Goal: Contribute content: Contribute content

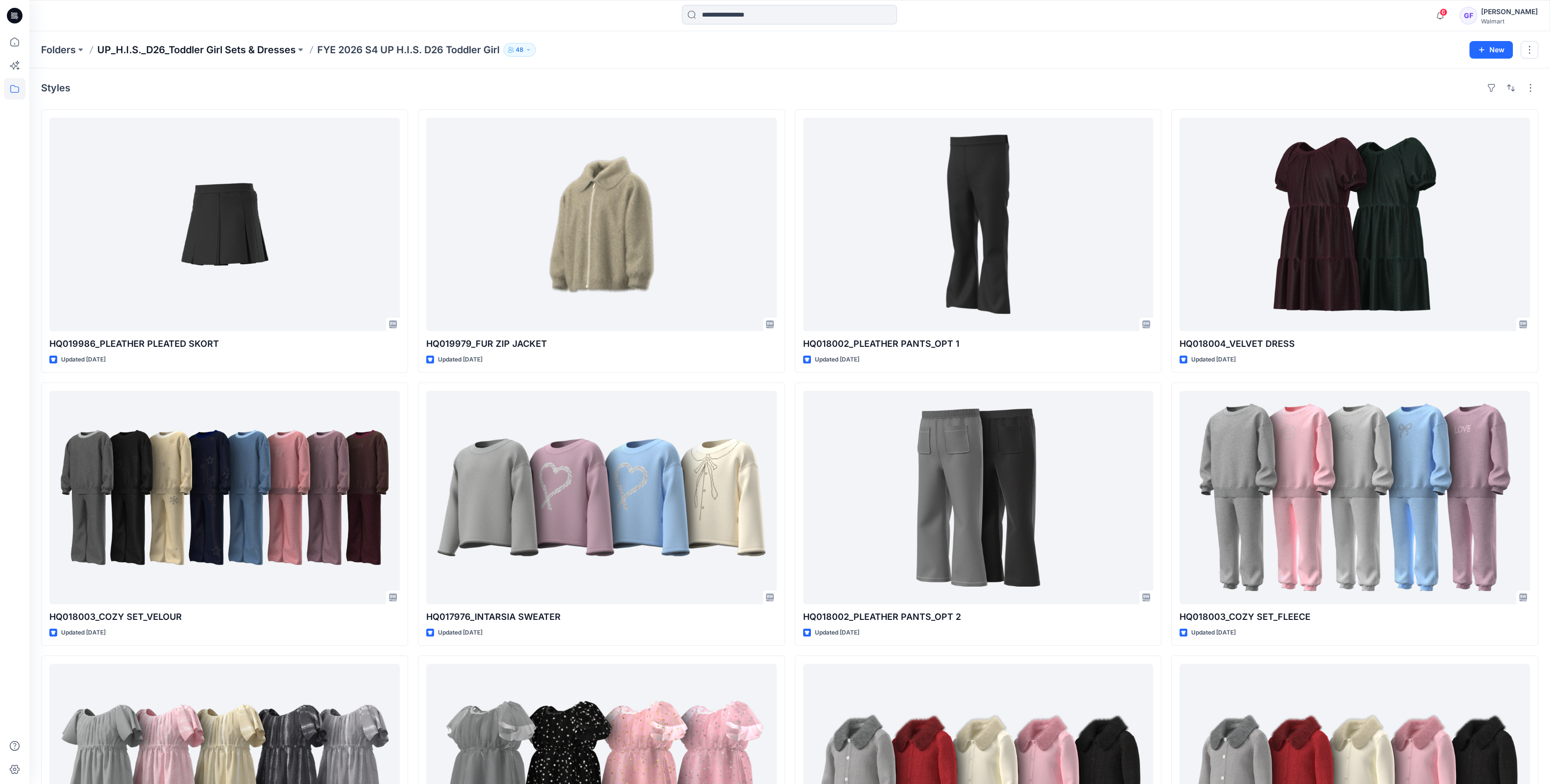
click at [234, 51] on p "UP_H.I.S._D26_Toddler Girl Sets & Dresses" at bounding box center [196, 49] width 198 height 14
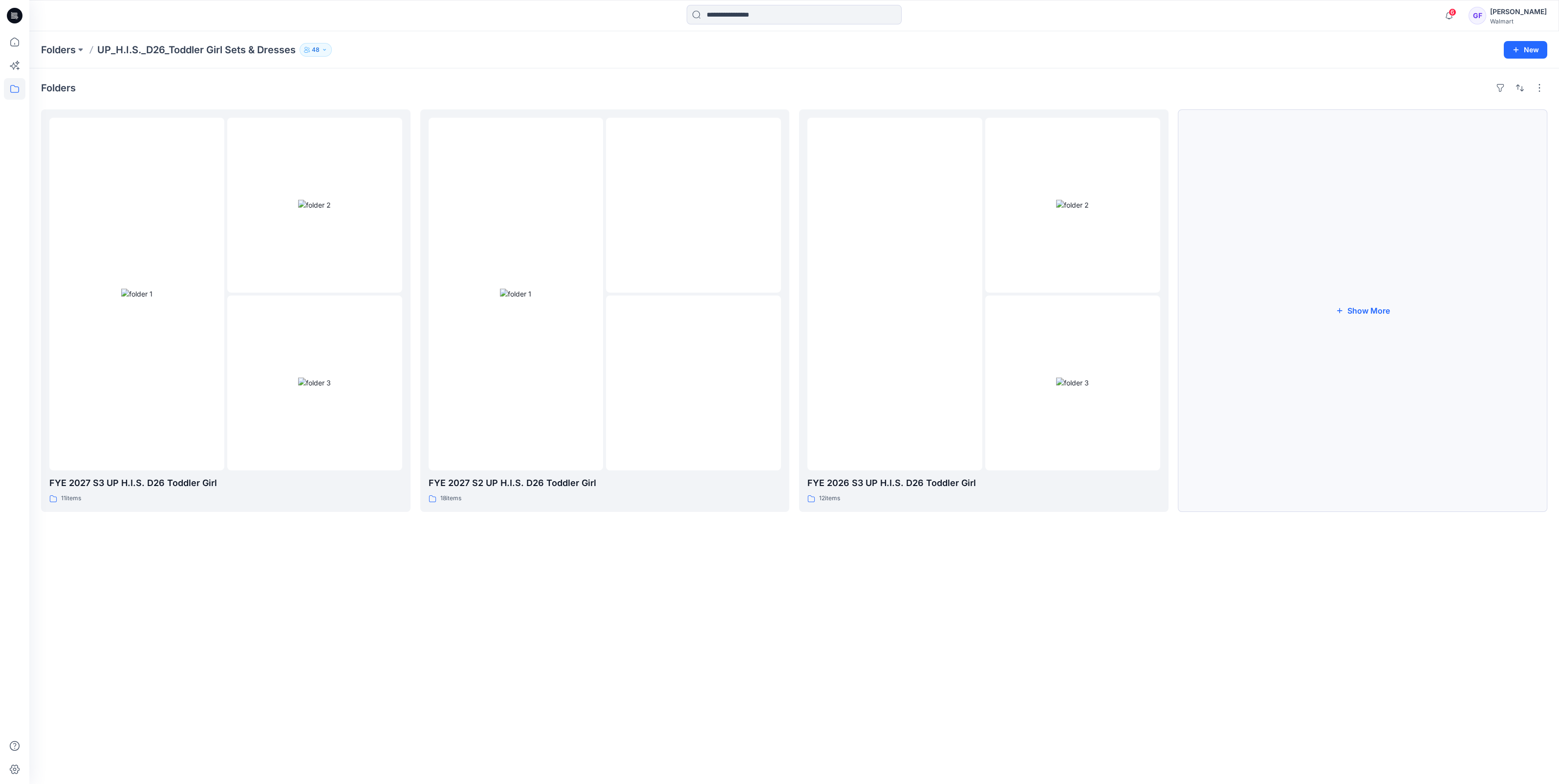
click at [1384, 311] on button "Show More" at bounding box center [1363, 311] width 370 height 402
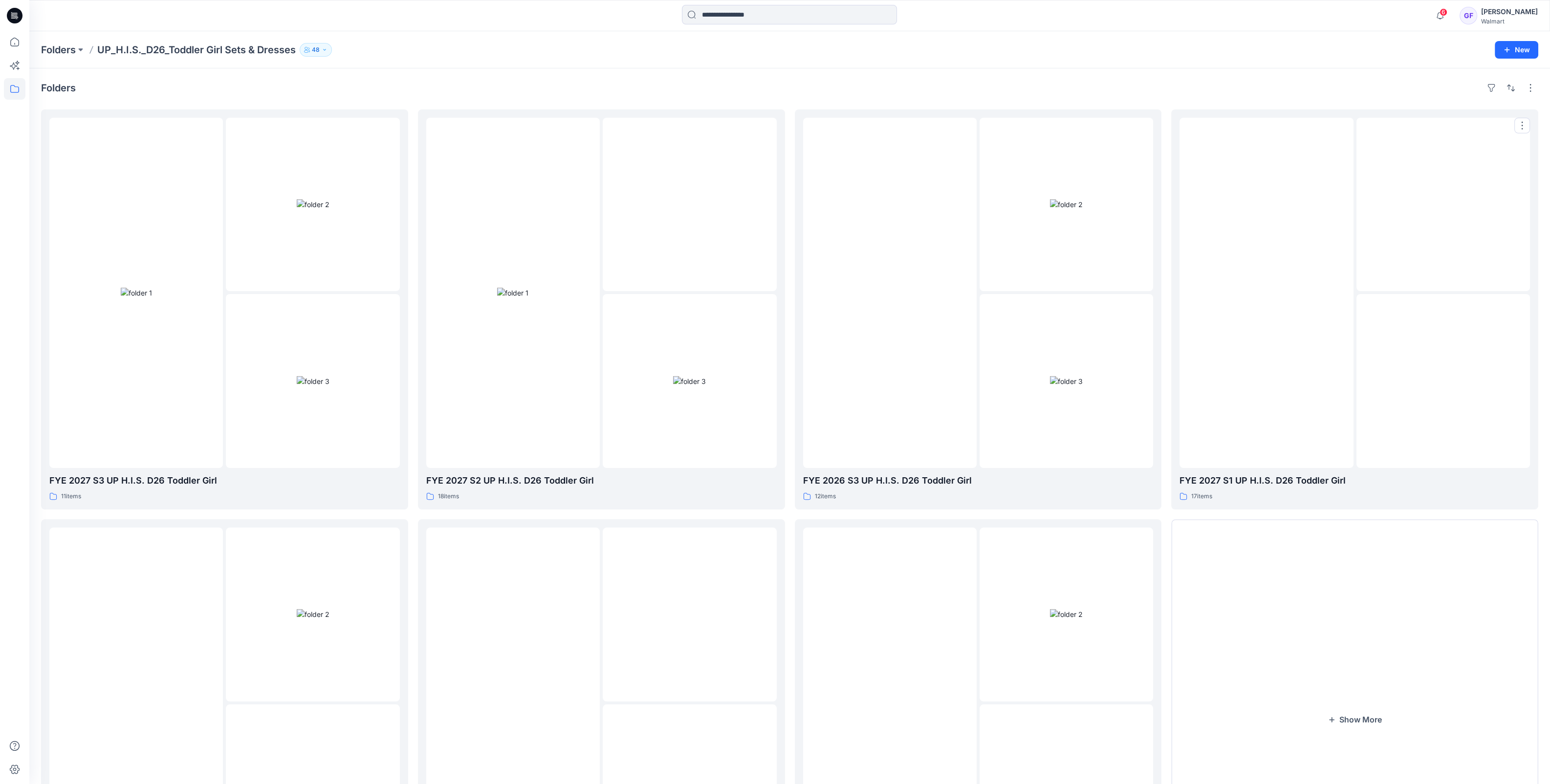
click at [1384, 311] on div at bounding box center [1443, 381] width 173 height 173
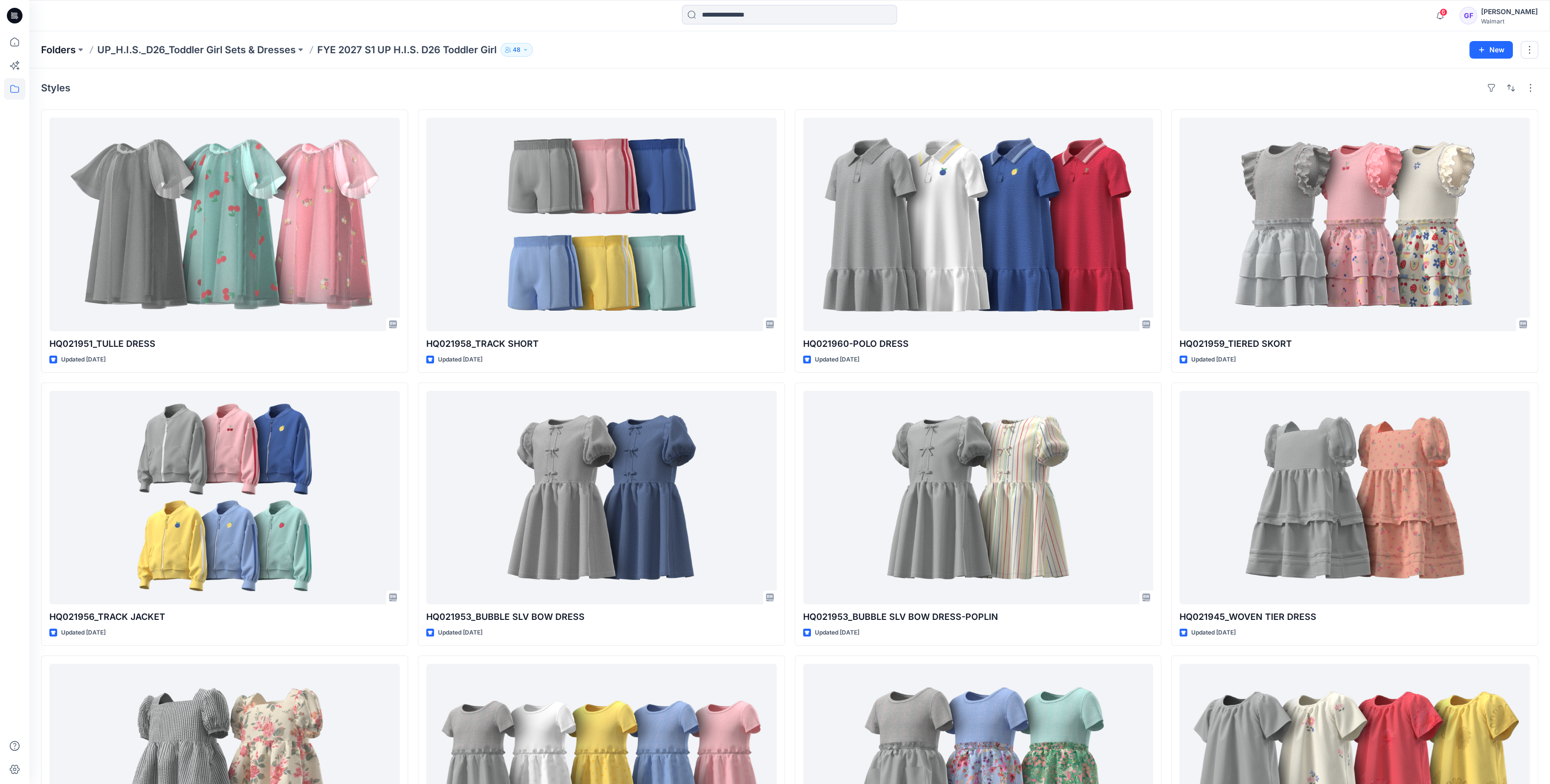
click at [70, 52] on p "Folders" at bounding box center [58, 49] width 35 height 14
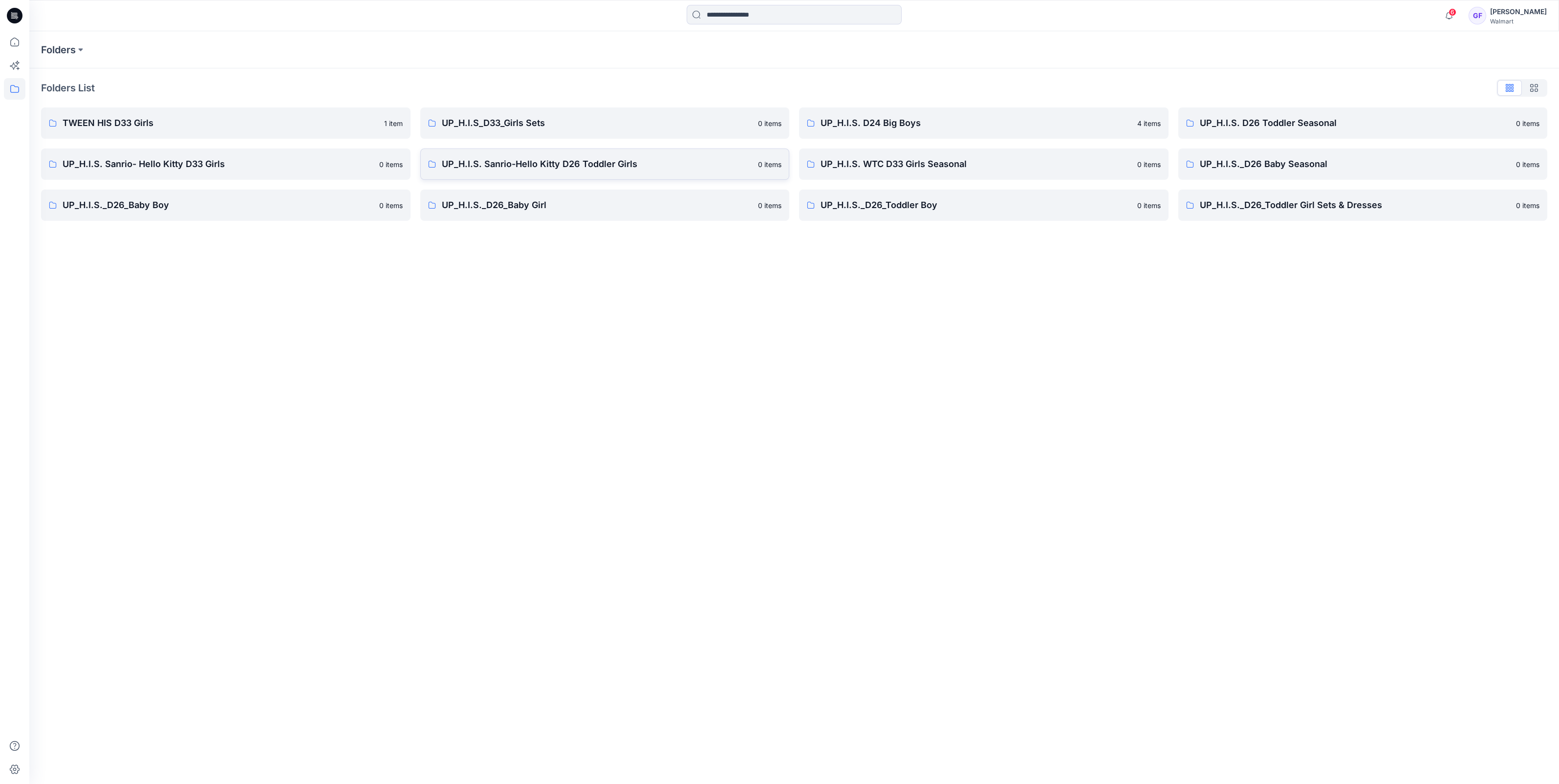
click at [602, 163] on p "UP_H.I.S. Sanrio-Hello Kitty D26 Toddler Girls" at bounding box center [596, 163] width 311 height 14
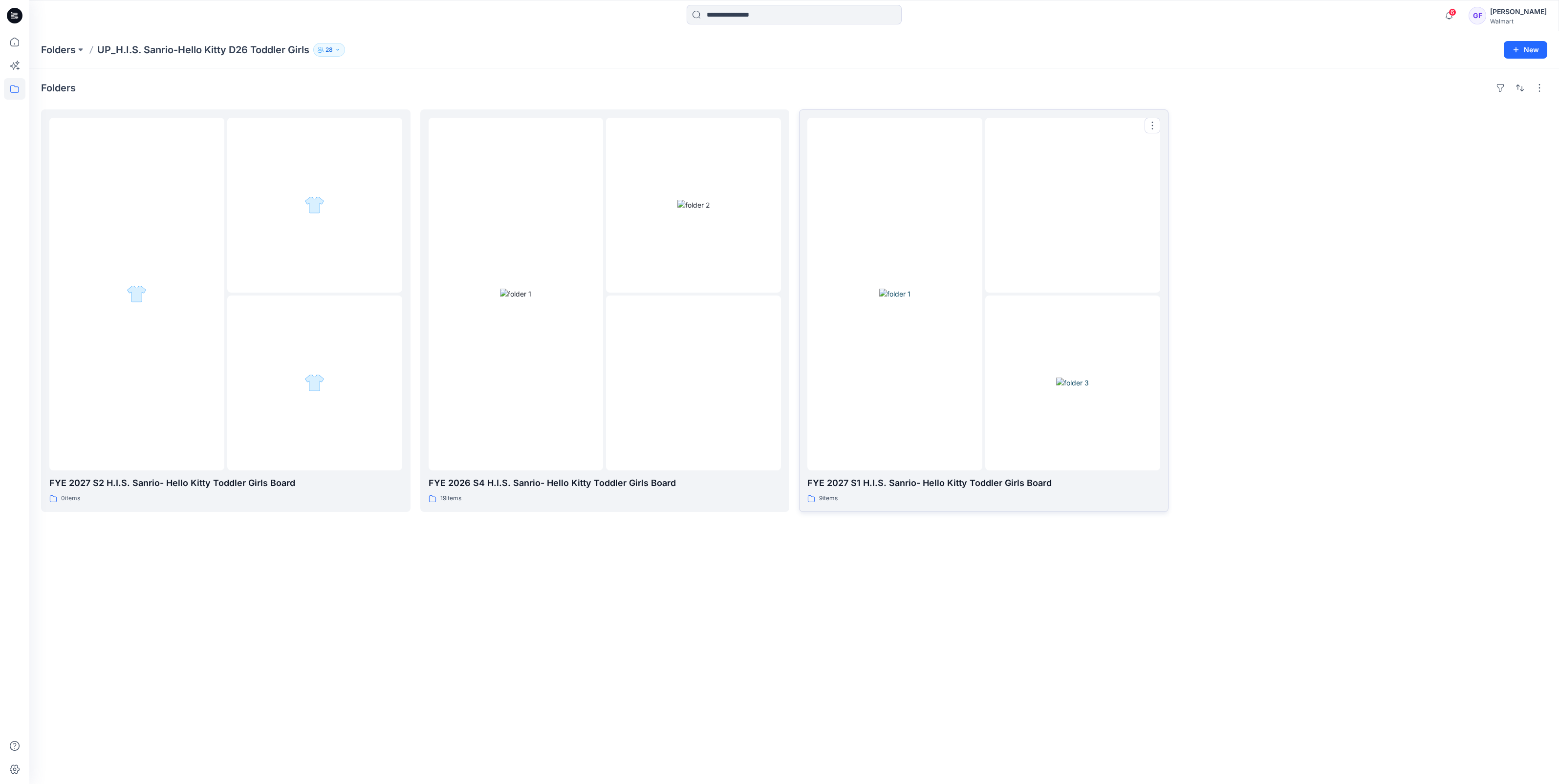
click at [910, 384] on div at bounding box center [895, 294] width 175 height 353
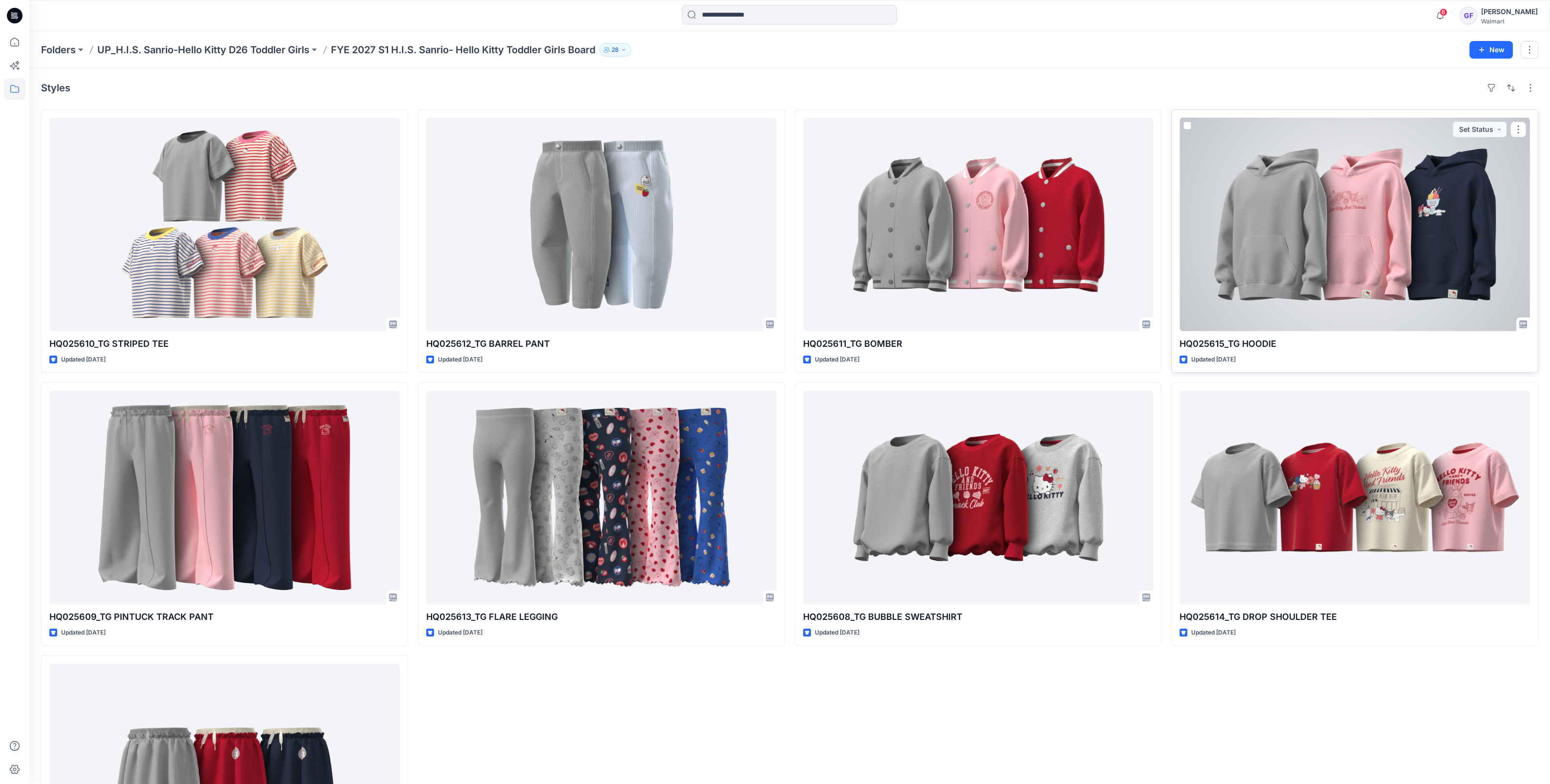
click at [1310, 257] on div at bounding box center [1354, 225] width 351 height 213
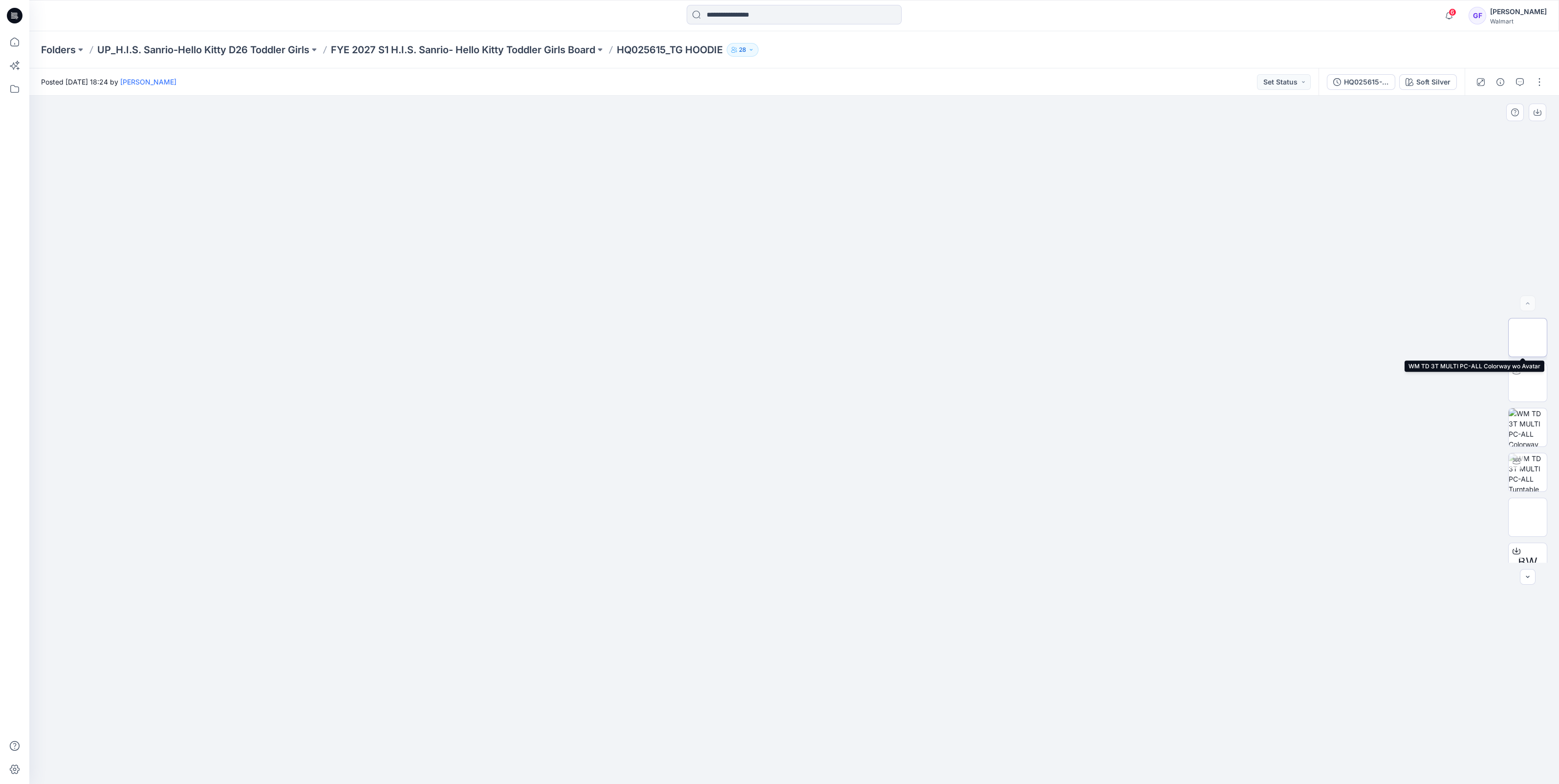
click at [1528, 338] on img at bounding box center [1528, 338] width 0 height 0
click at [1528, 382] on img at bounding box center [1528, 382] width 0 height 0
drag, startPoint x: 623, startPoint y: 49, endPoint x: 673, endPoint y: 54, distance: 50.2
click at [673, 54] on p "HQ025615_TG HOODIE" at bounding box center [670, 49] width 106 height 14
copy p "HQ025615"
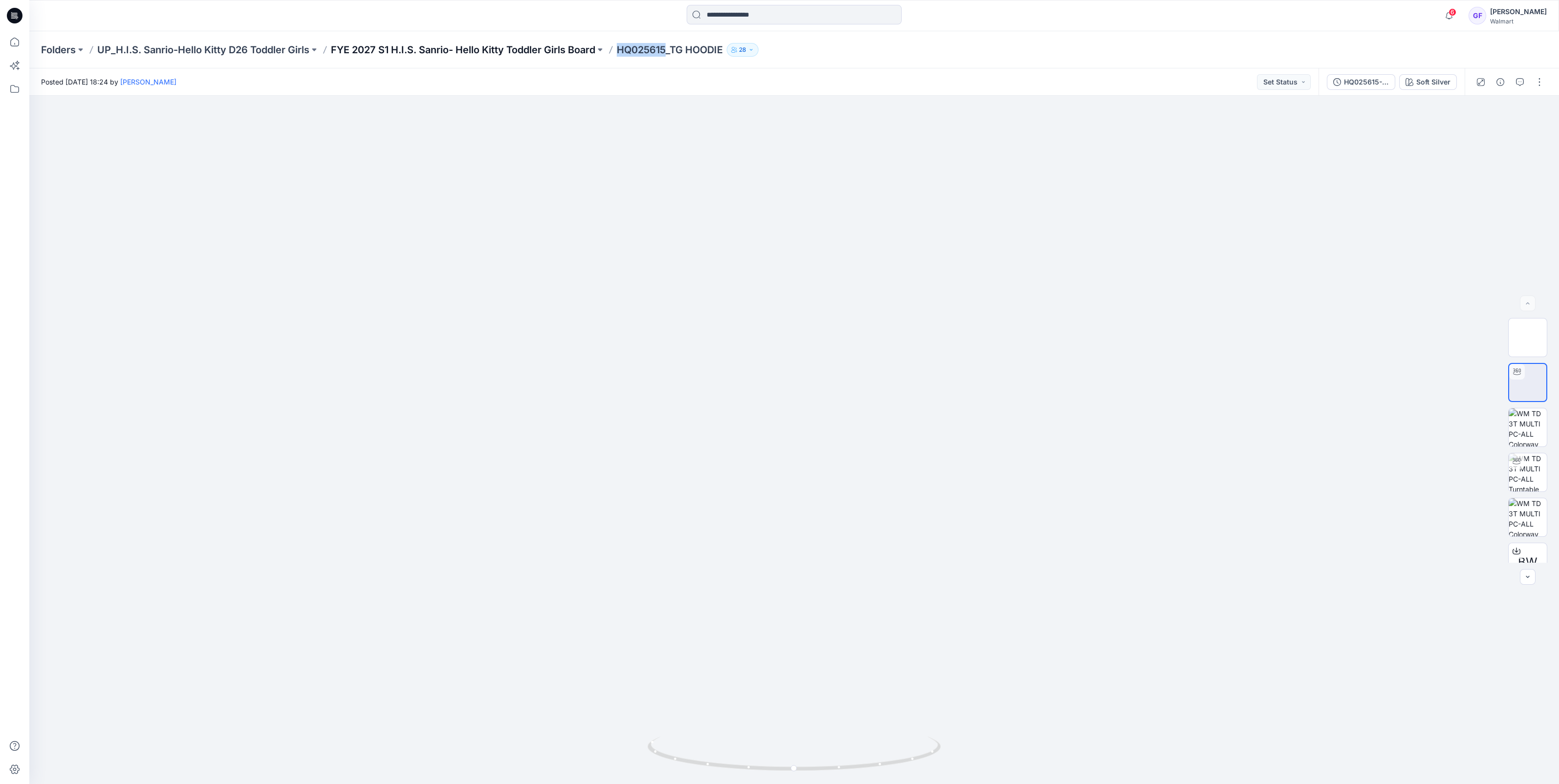
click at [453, 47] on p "FYE 2027 S1 H.I.S. Sanrio- Hello Kitty Toddler Girls Board" at bounding box center [463, 49] width 264 height 14
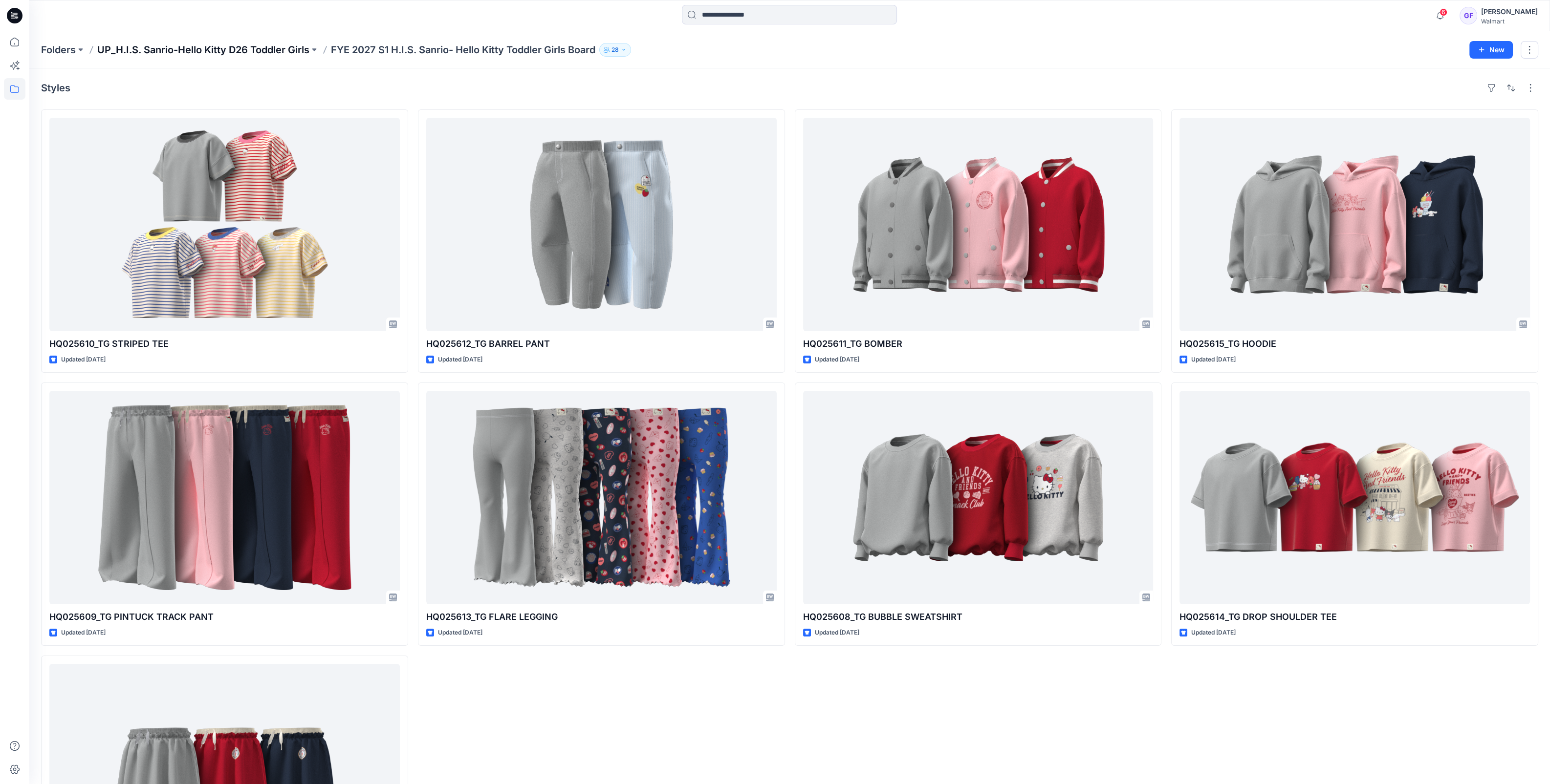
click at [259, 46] on p "UP_H.I.S. Sanrio-Hello Kitty D26 Toddler Girls" at bounding box center [203, 49] width 212 height 14
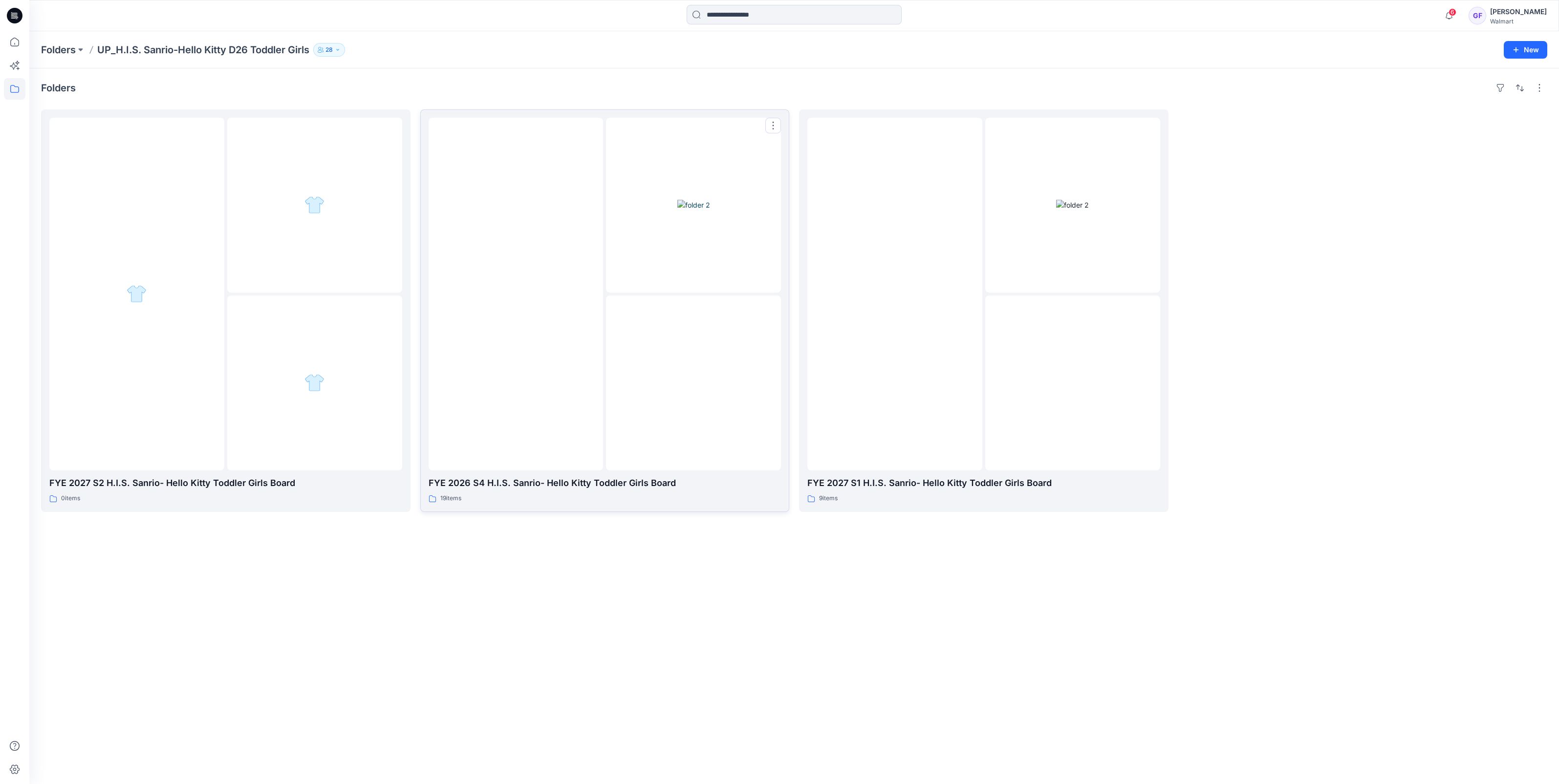
click at [515, 294] on img at bounding box center [515, 294] width 0 height 0
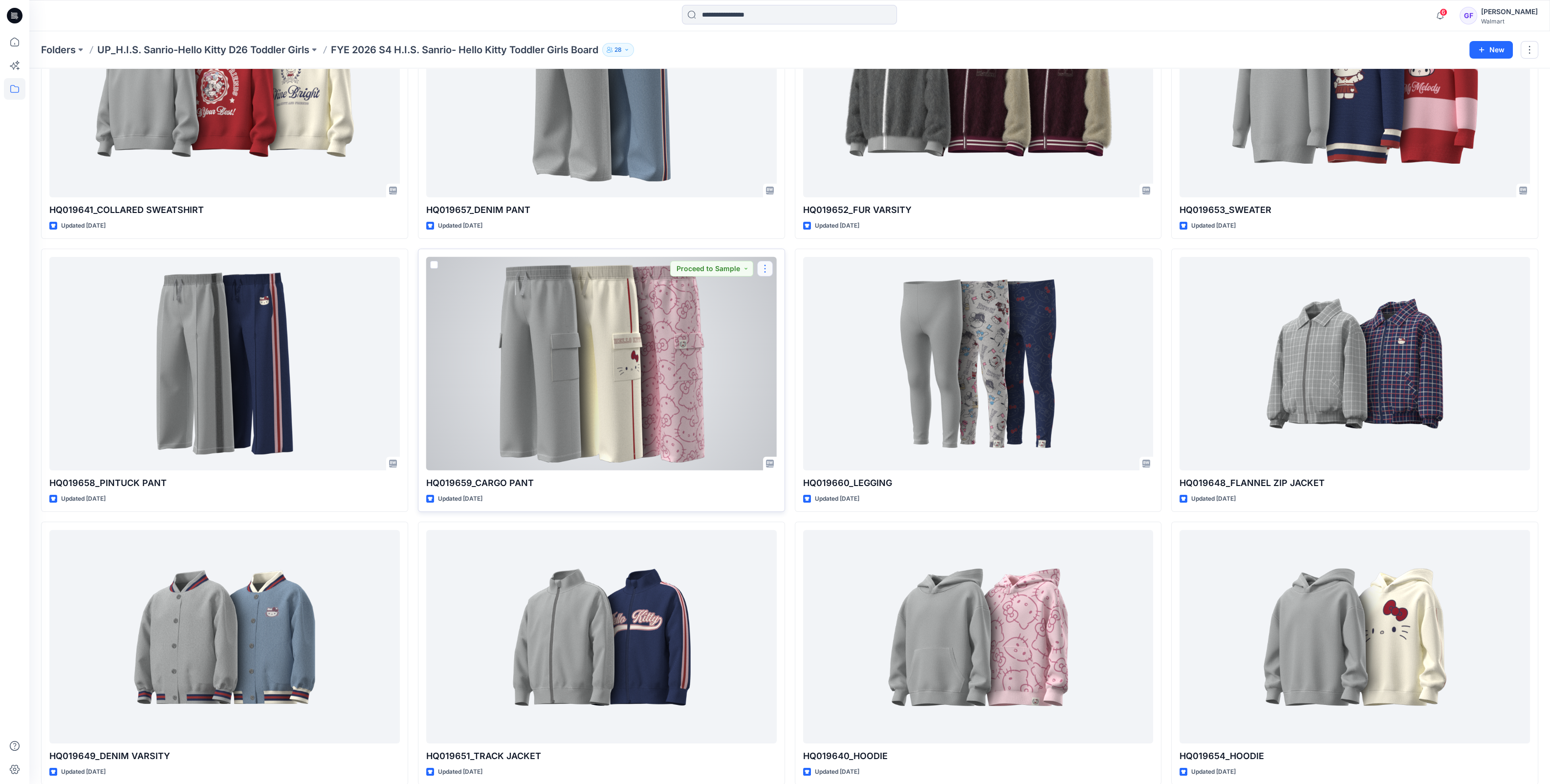
scroll to position [181, 0]
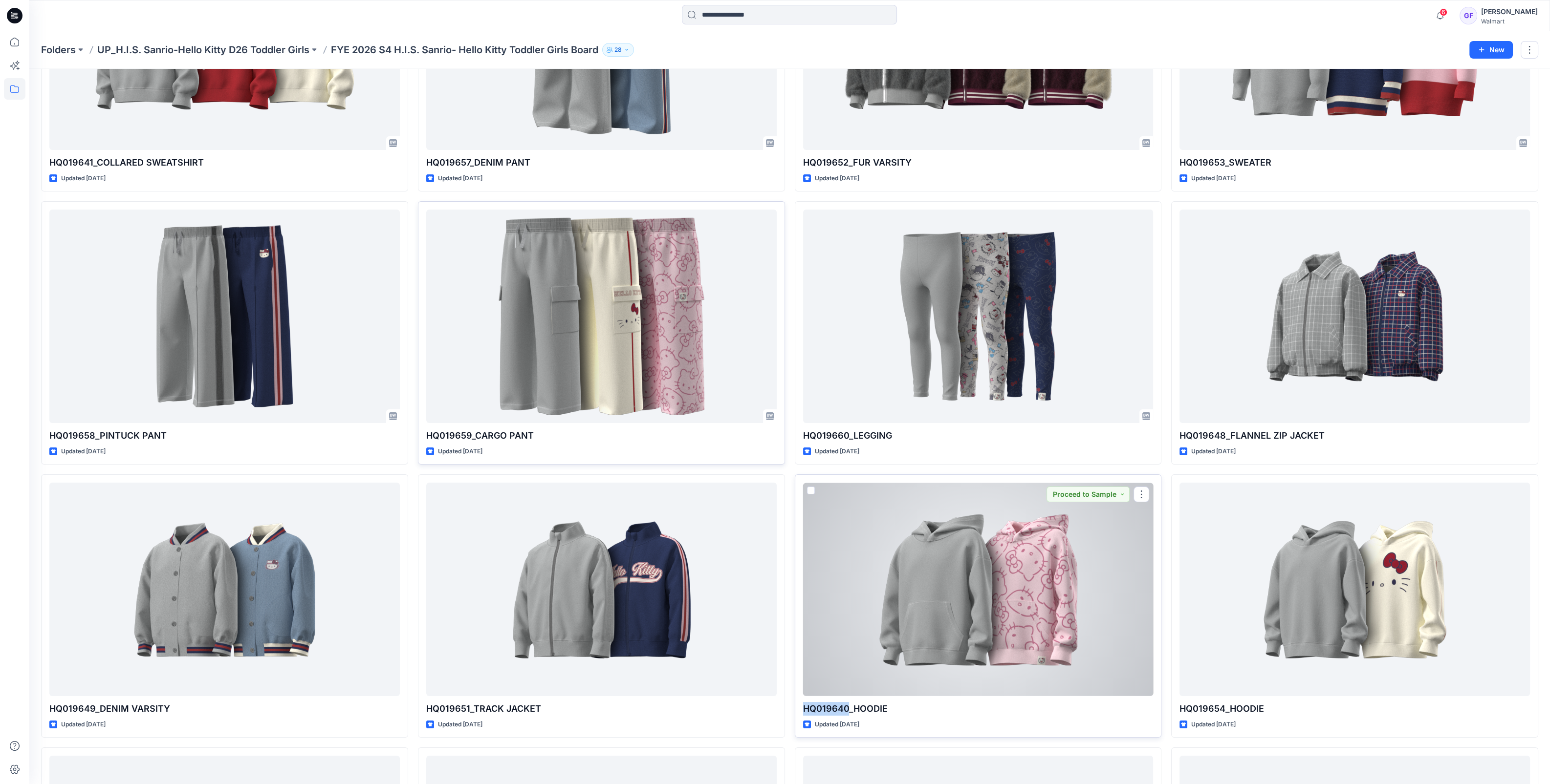
drag, startPoint x: 847, startPoint y: 709, endPoint x: 803, endPoint y: 709, distance: 44.0
click at [803, 709] on p "HQ019640_HOODIE" at bounding box center [978, 709] width 351 height 14
copy p "HQ019640"
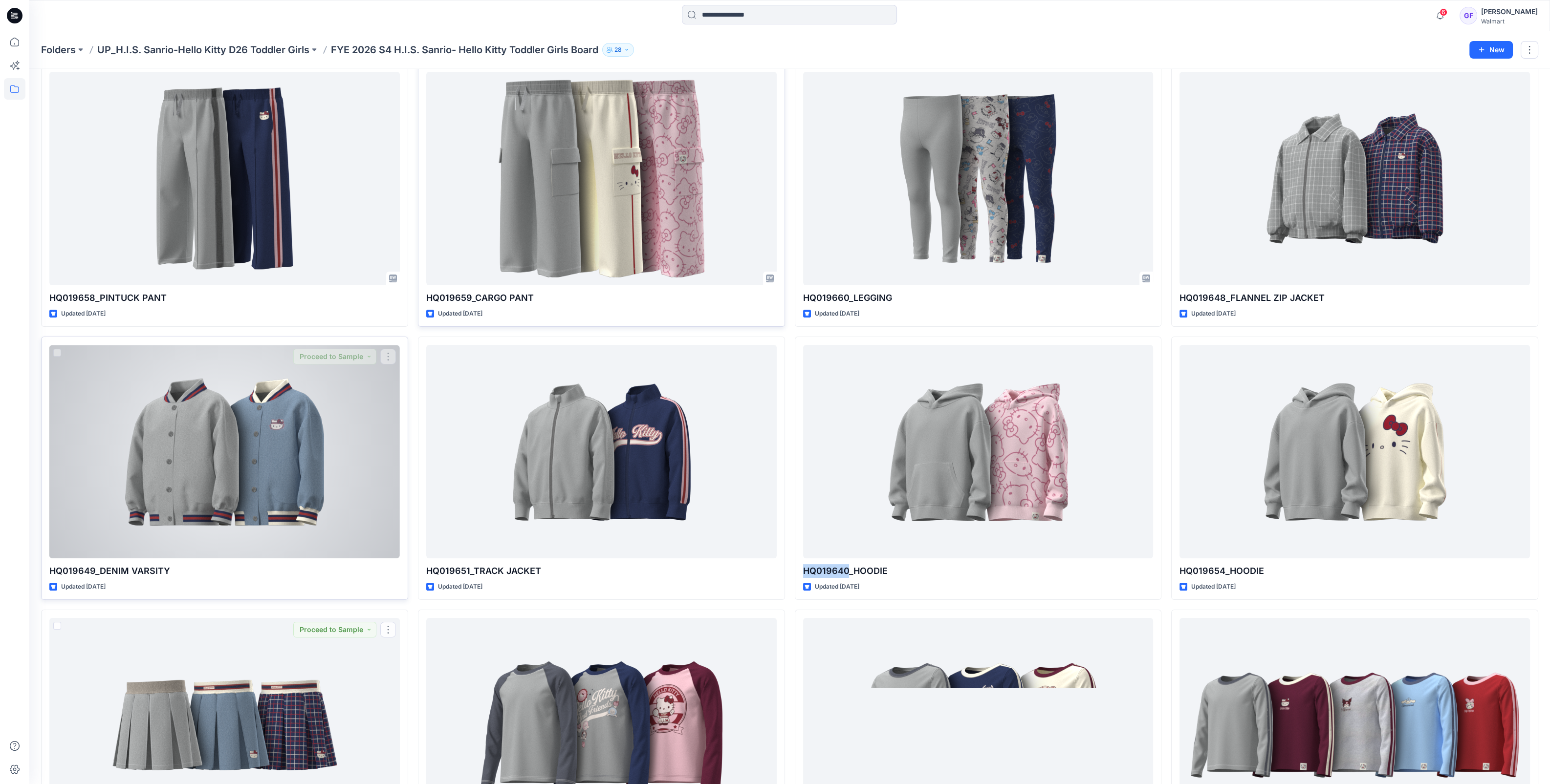
scroll to position [0, 0]
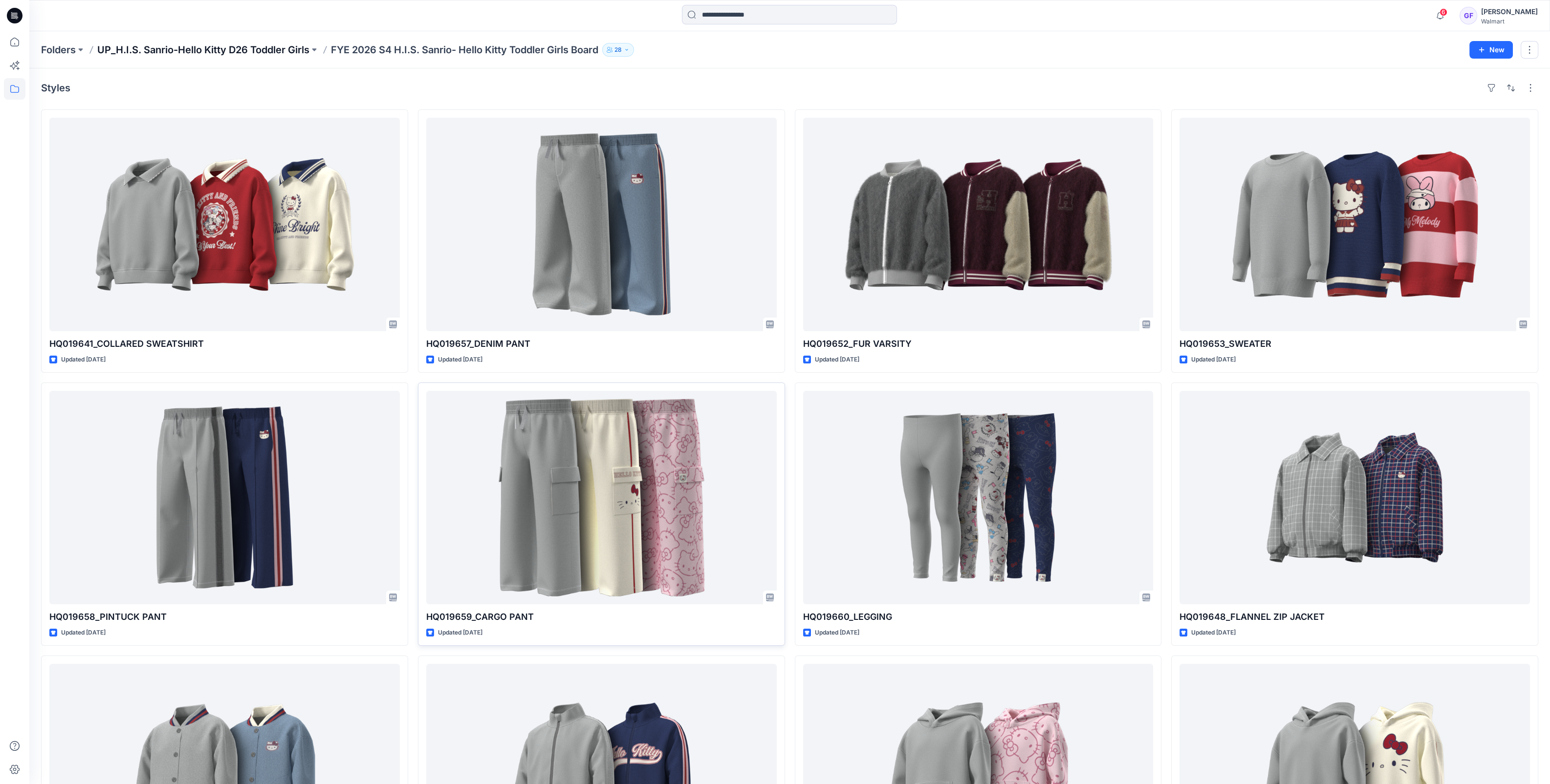
click at [261, 49] on p "UP_H.I.S. Sanrio-Hello Kitty D26 Toddler Girls" at bounding box center [203, 49] width 212 height 14
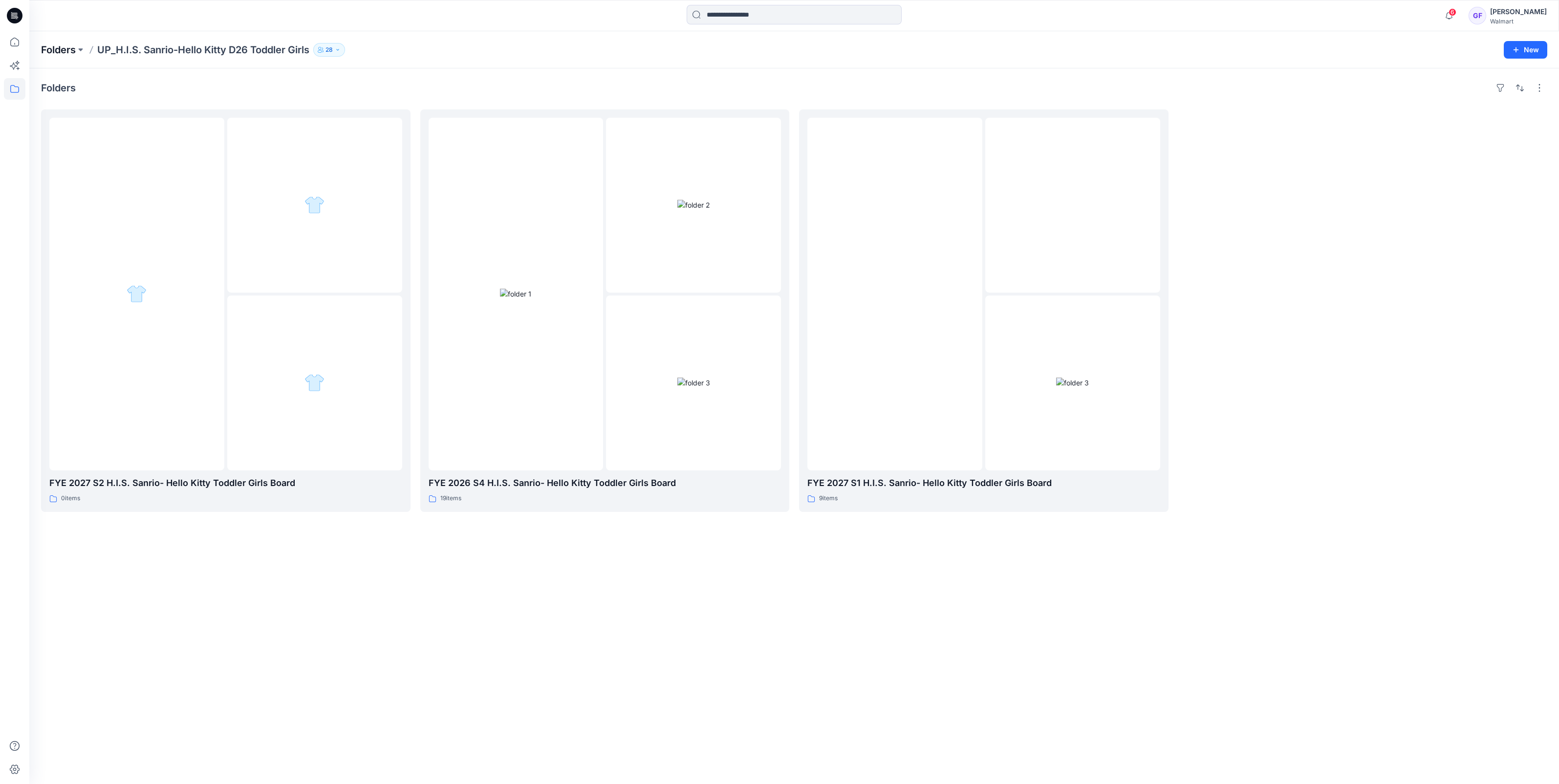
click at [44, 48] on p "Folders" at bounding box center [58, 49] width 35 height 14
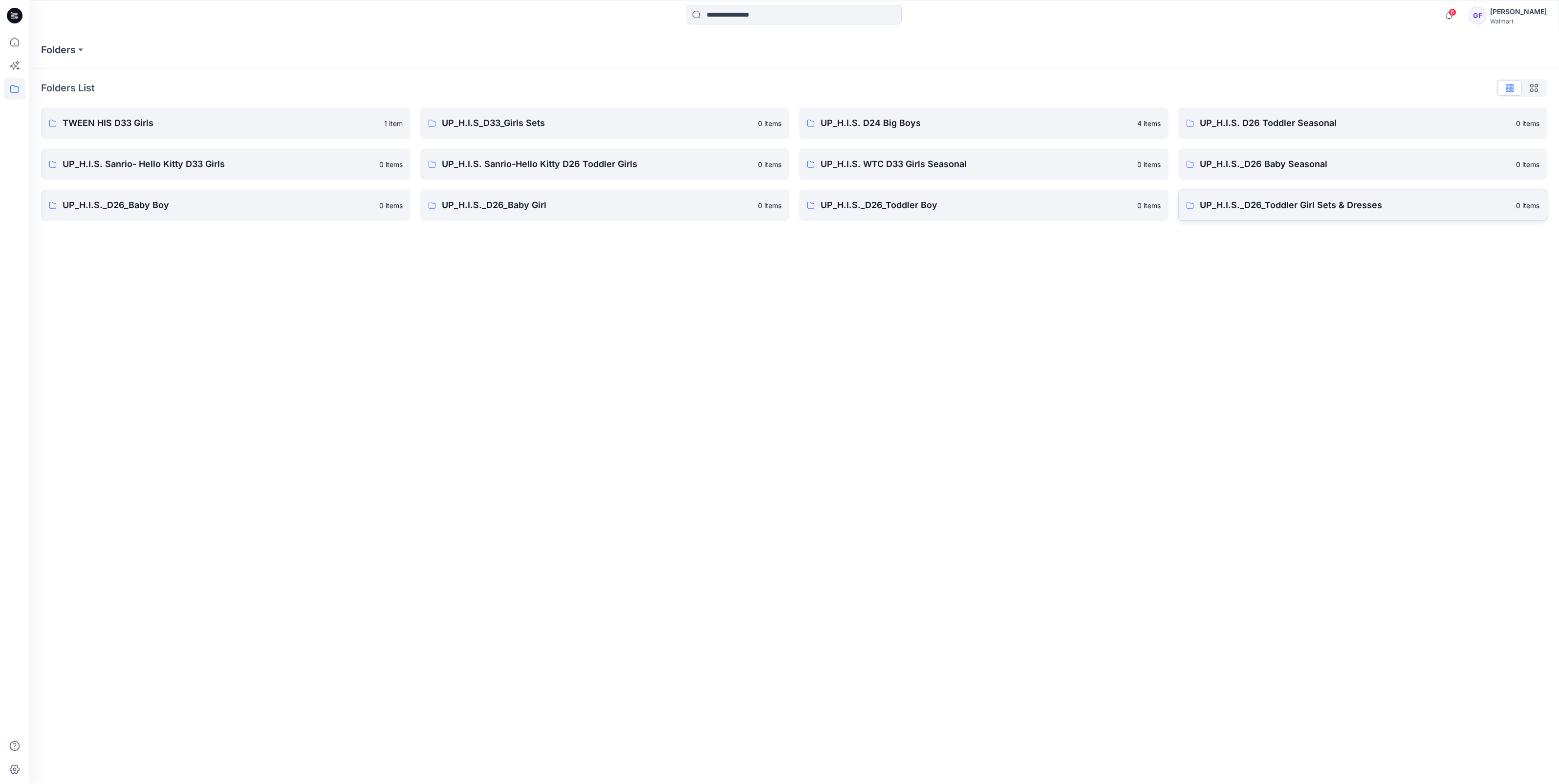
click at [1287, 205] on p "UP_H.I.S._D26_Toddler Girl Sets & Dresses" at bounding box center [1355, 205] width 311 height 14
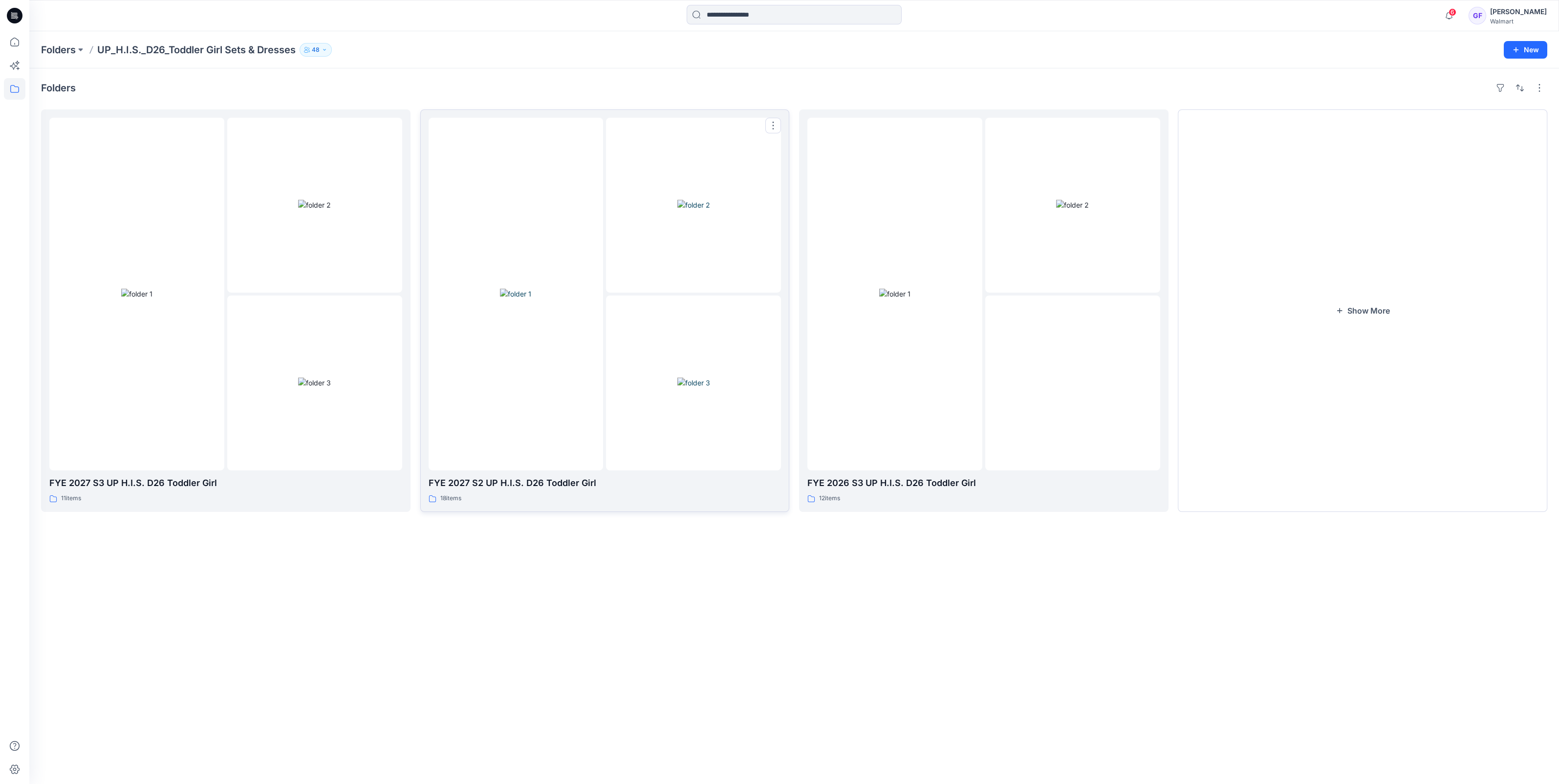
click at [523, 375] on div at bounding box center [516, 294] width 175 height 353
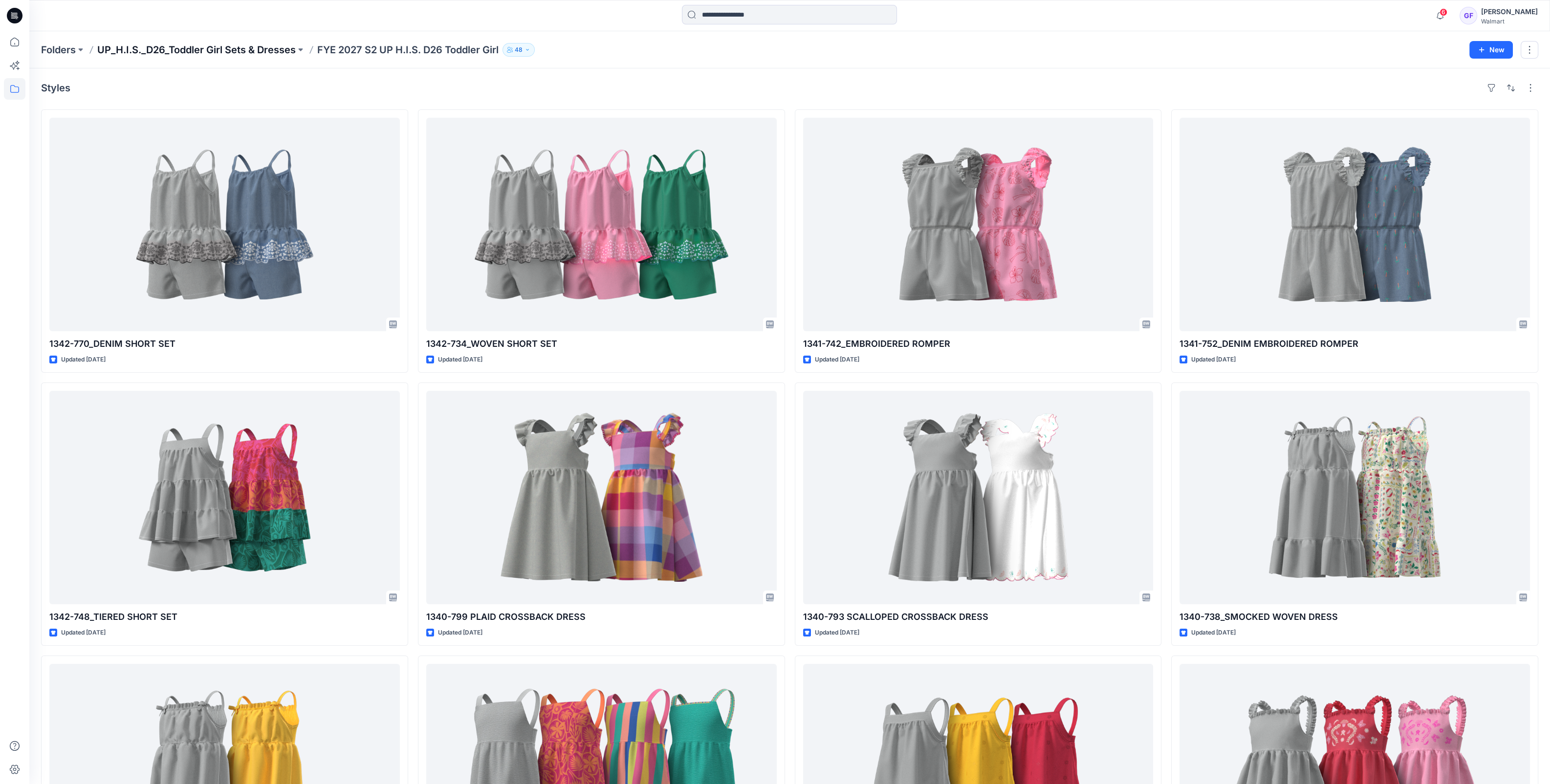
click at [250, 53] on p "UP_H.I.S._D26_Toddler Girl Sets & Dresses" at bounding box center [196, 49] width 198 height 14
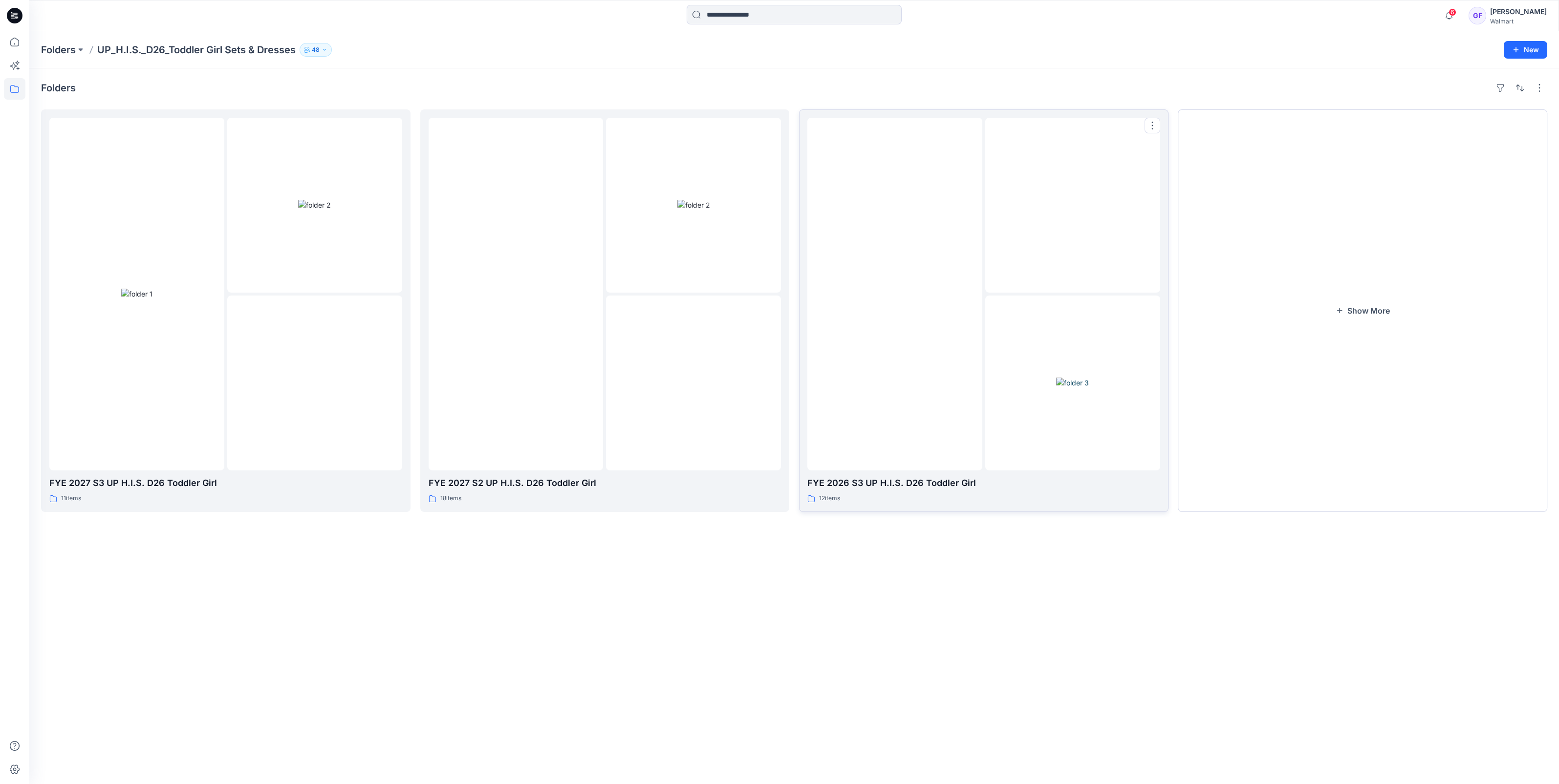
click at [993, 306] on div at bounding box center [1073, 383] width 175 height 175
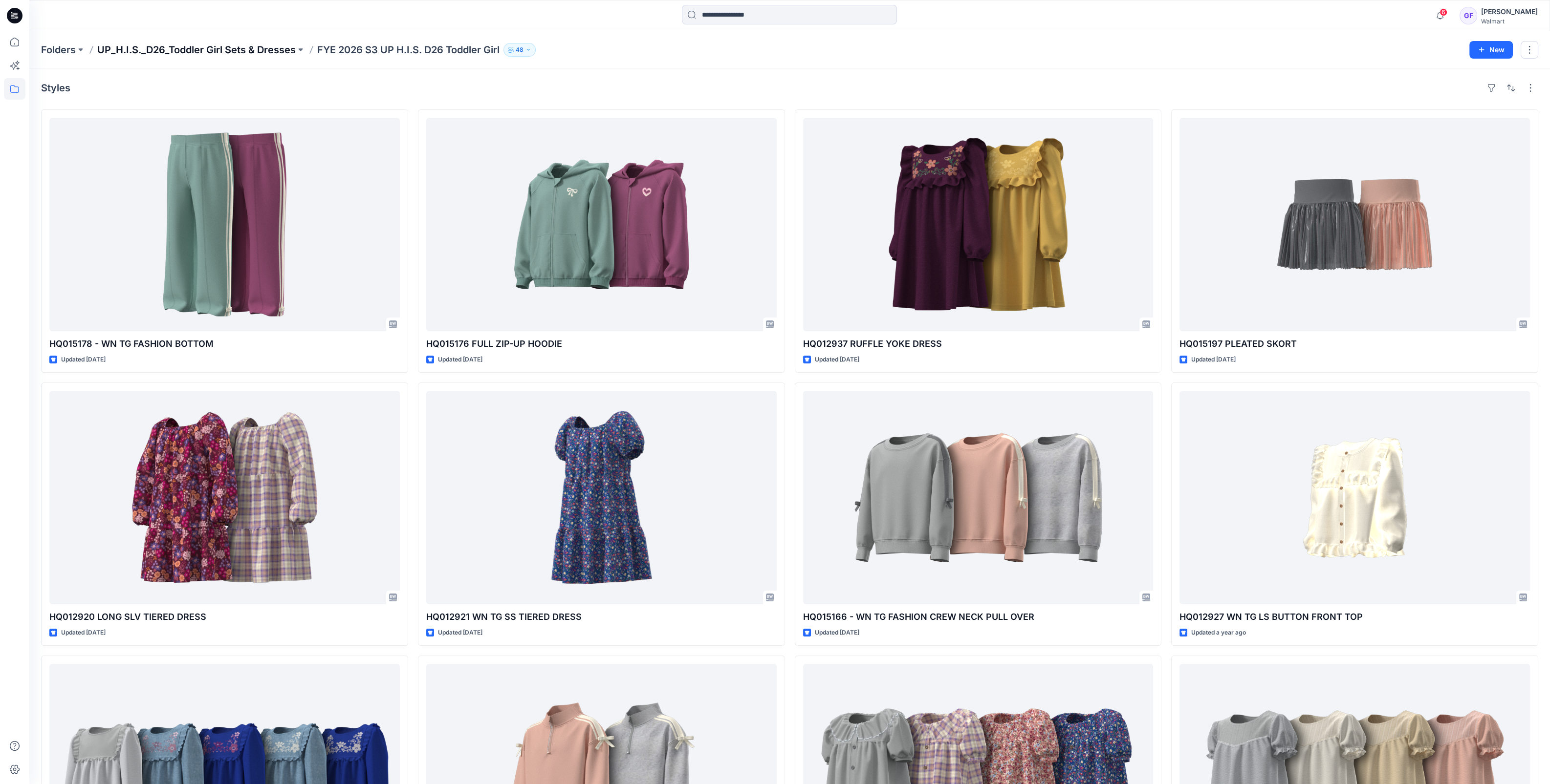
click at [241, 51] on p "UP_H.I.S._D26_Toddler Girl Sets & Dresses" at bounding box center [196, 49] width 198 height 14
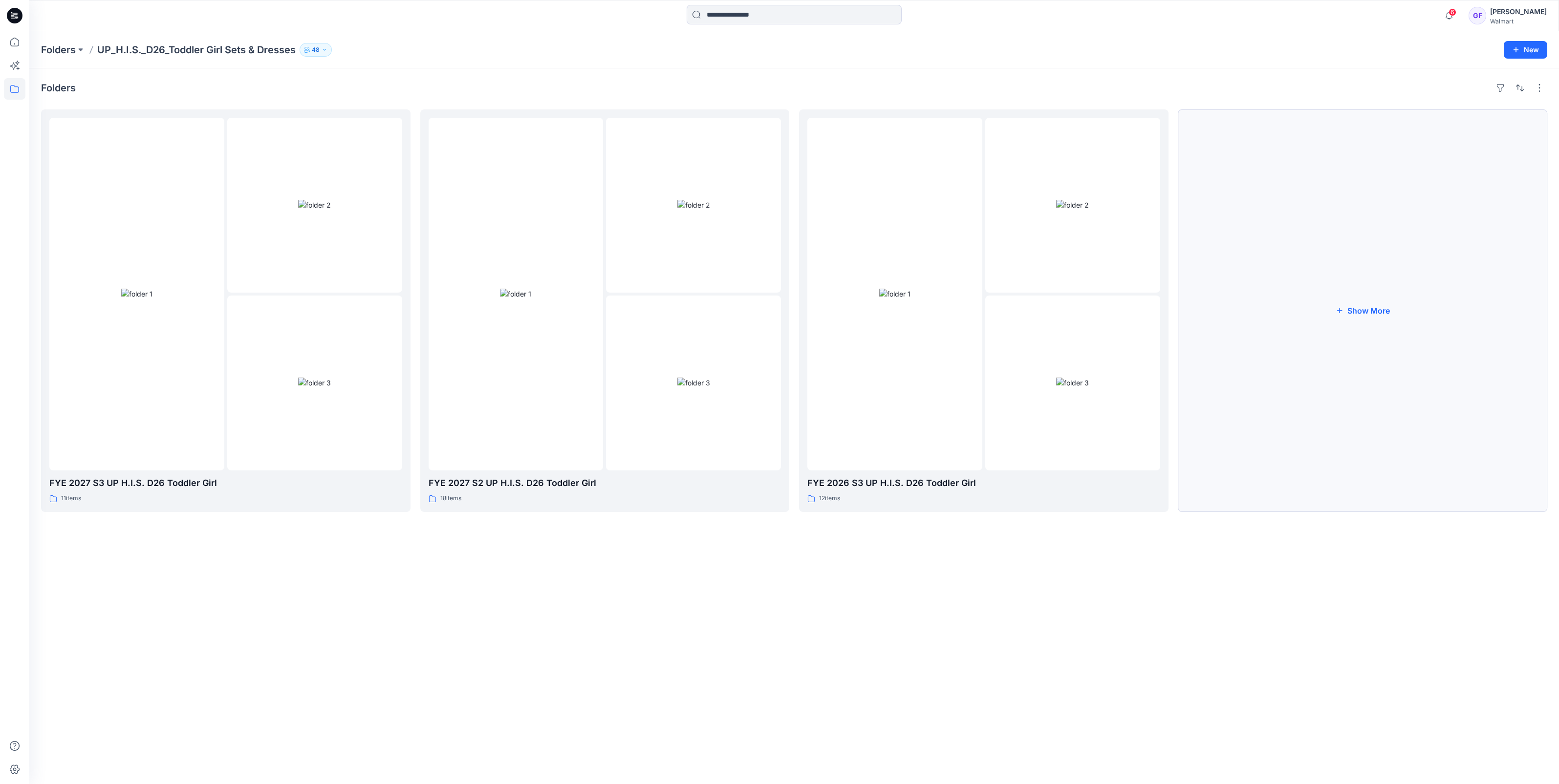
click at [1353, 308] on button "Show More" at bounding box center [1363, 311] width 370 height 402
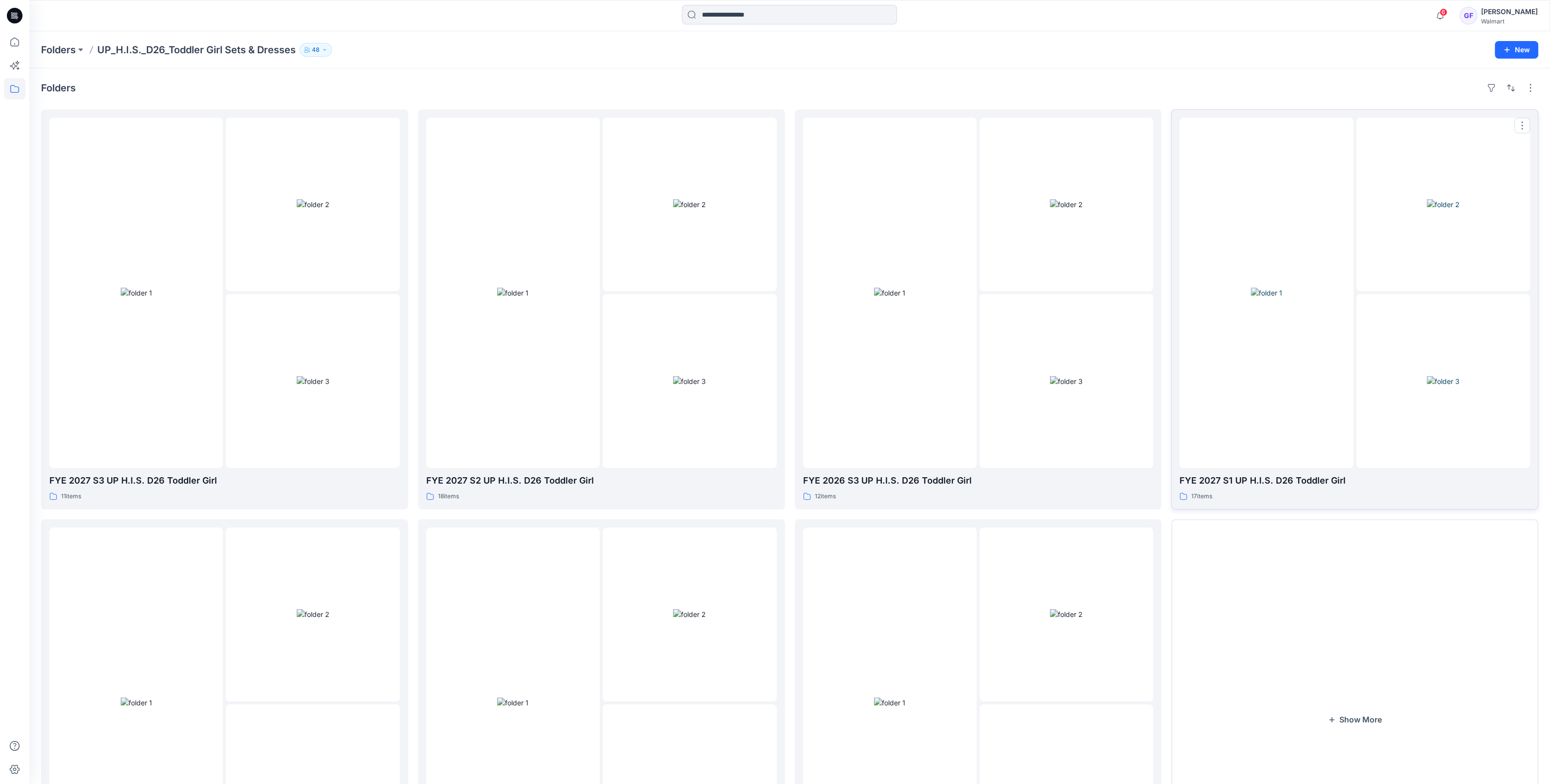
click at [1282, 298] on img at bounding box center [1266, 293] width 31 height 10
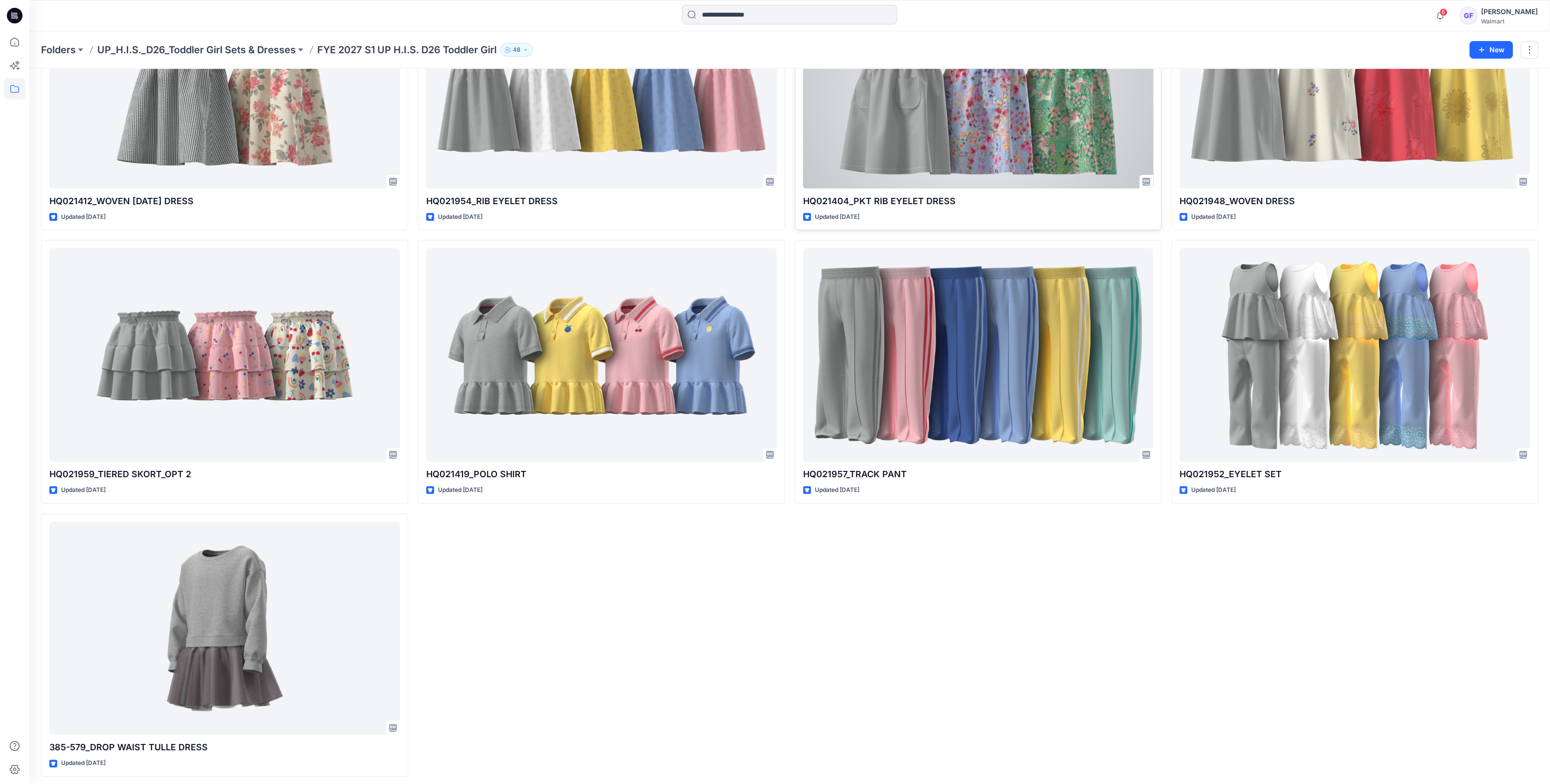
scroll to position [692, 0]
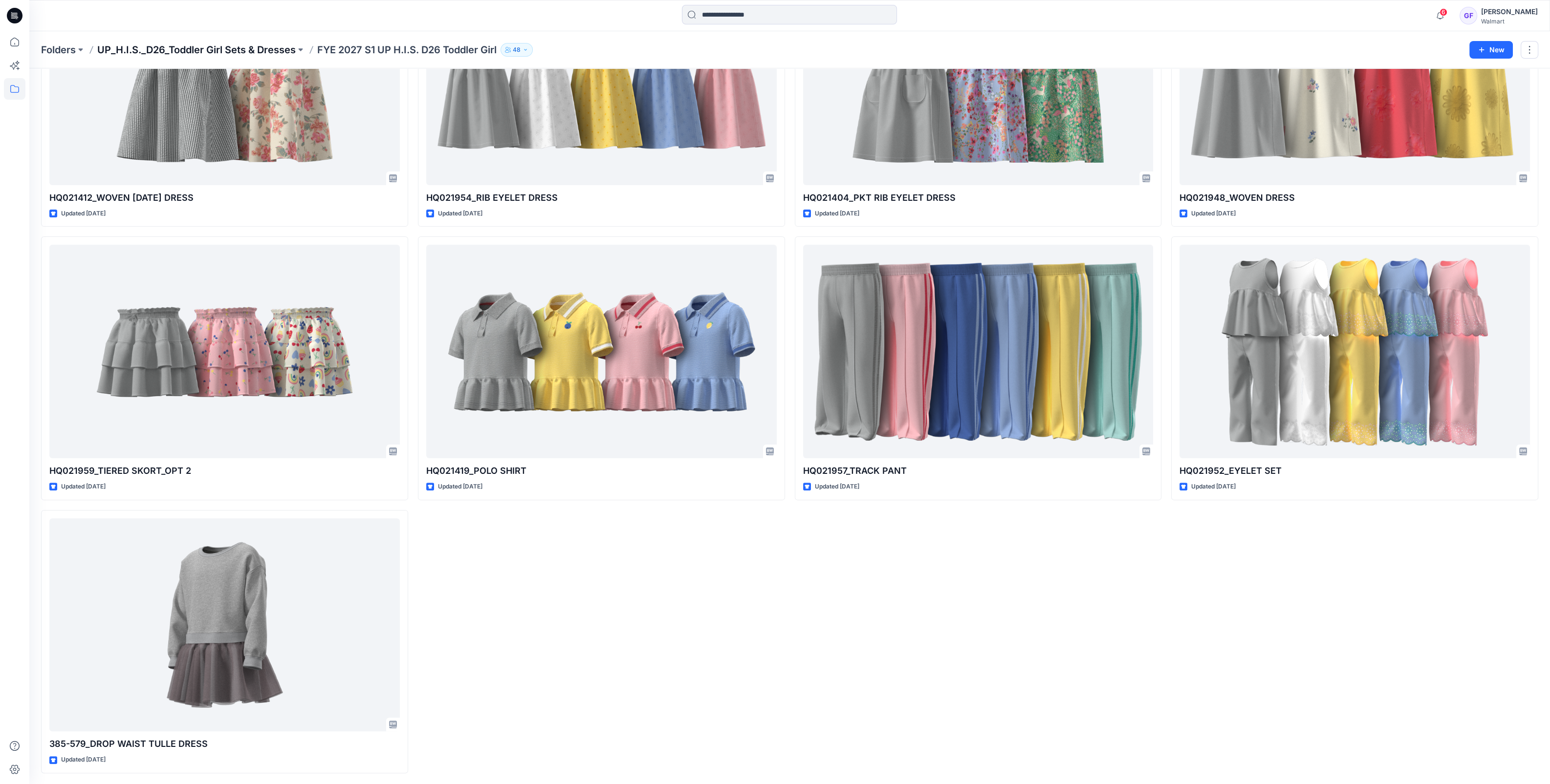
click at [232, 47] on p "UP_H.I.S._D26_Toddler Girl Sets & Dresses" at bounding box center [196, 49] width 198 height 14
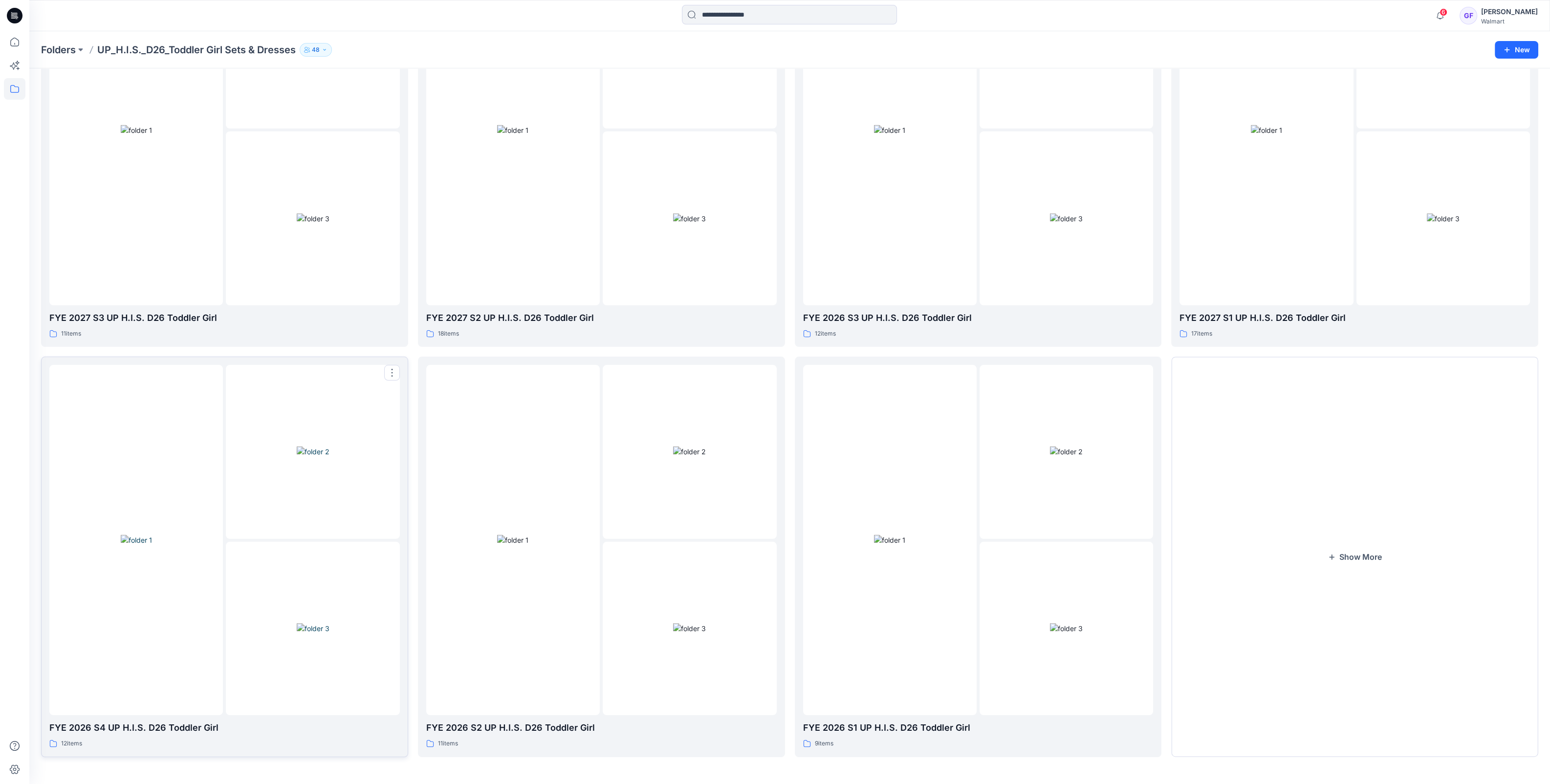
click at [152, 545] on img at bounding box center [137, 540] width 31 height 10
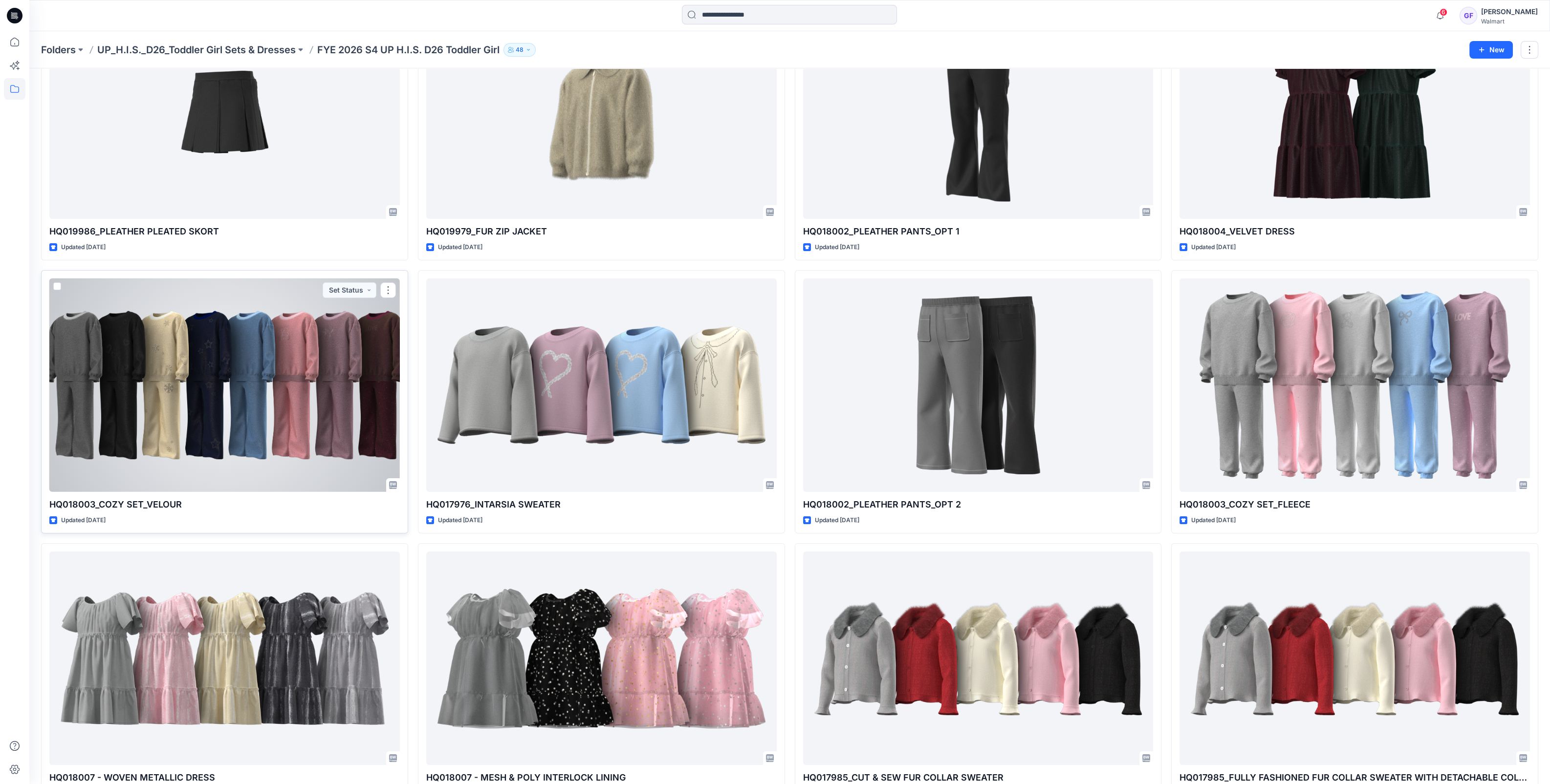
scroll to position [146, 0]
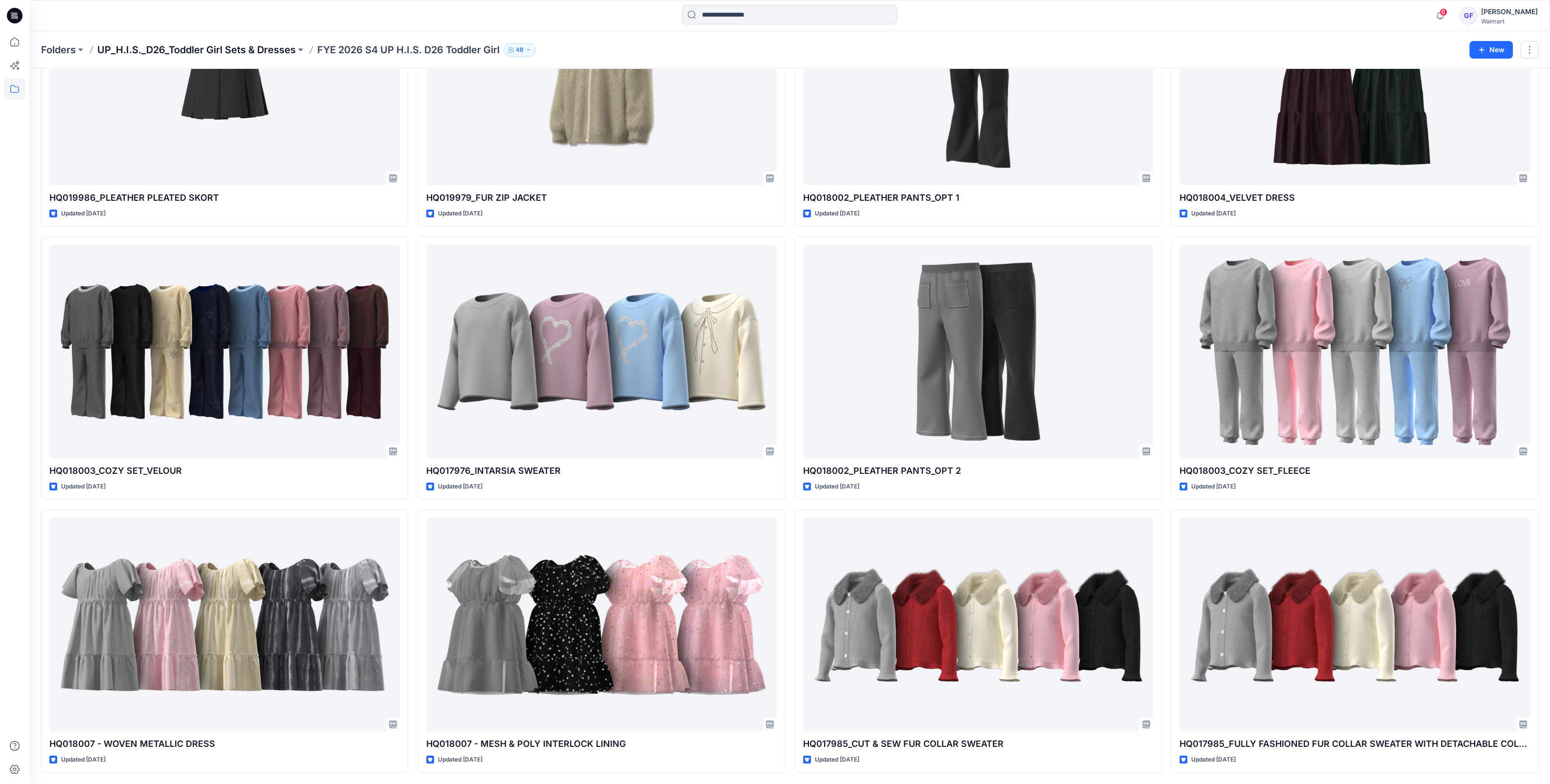
click at [264, 49] on p "UP_H.I.S._D26_Toddler Girl Sets & Dresses" at bounding box center [196, 49] width 198 height 14
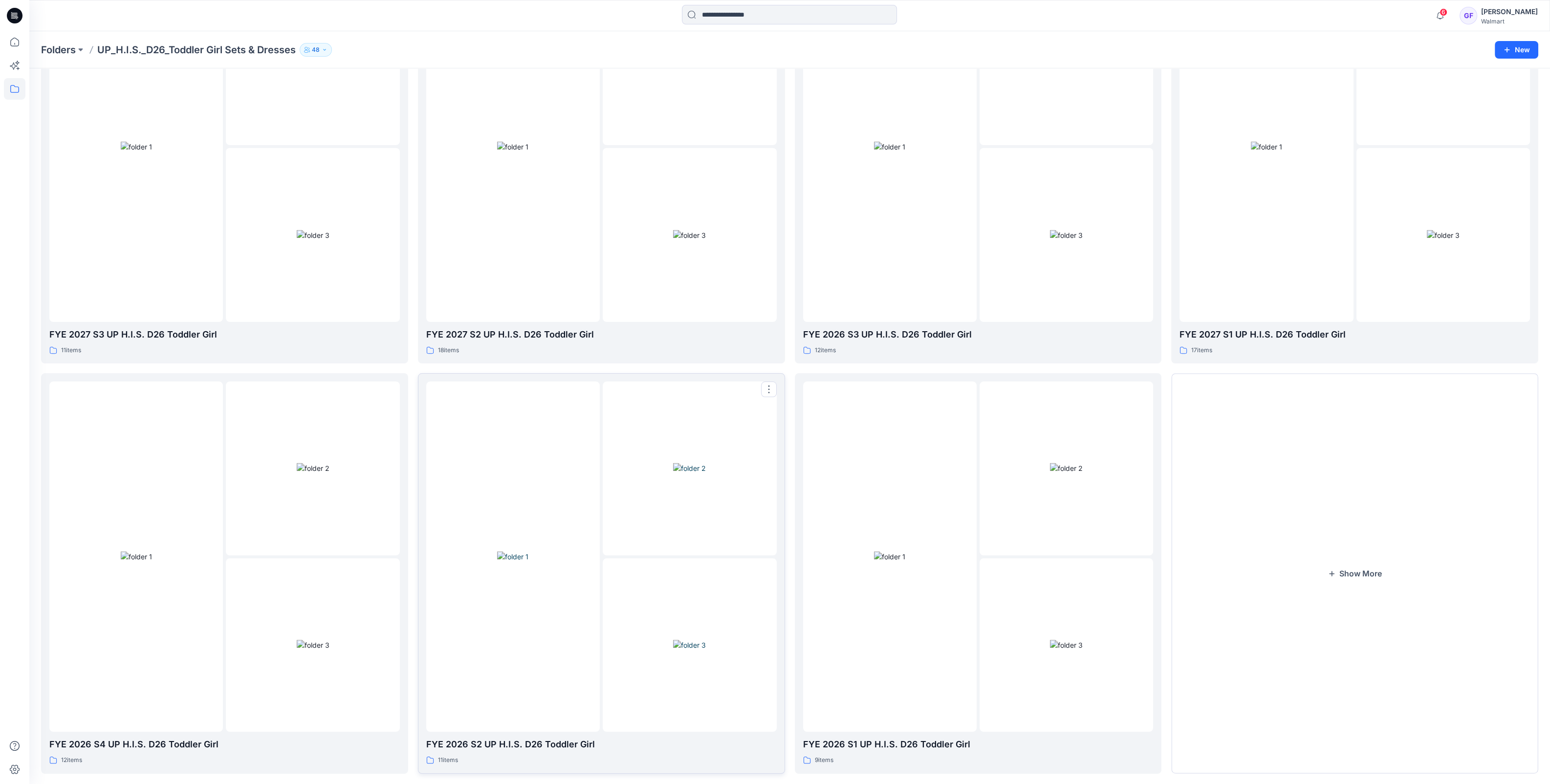
click at [579, 587] on div at bounding box center [513, 557] width 173 height 350
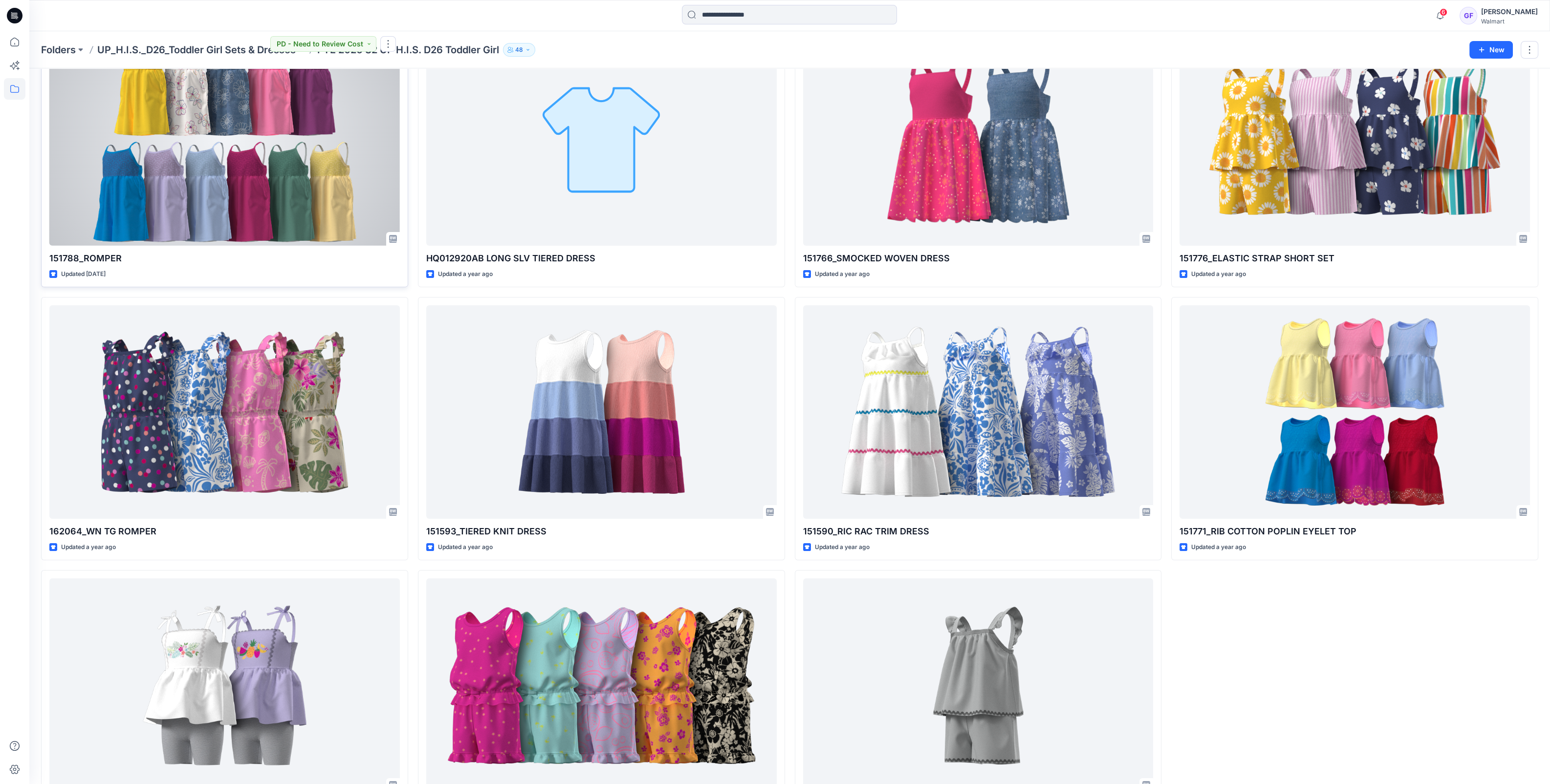
scroll to position [146, 0]
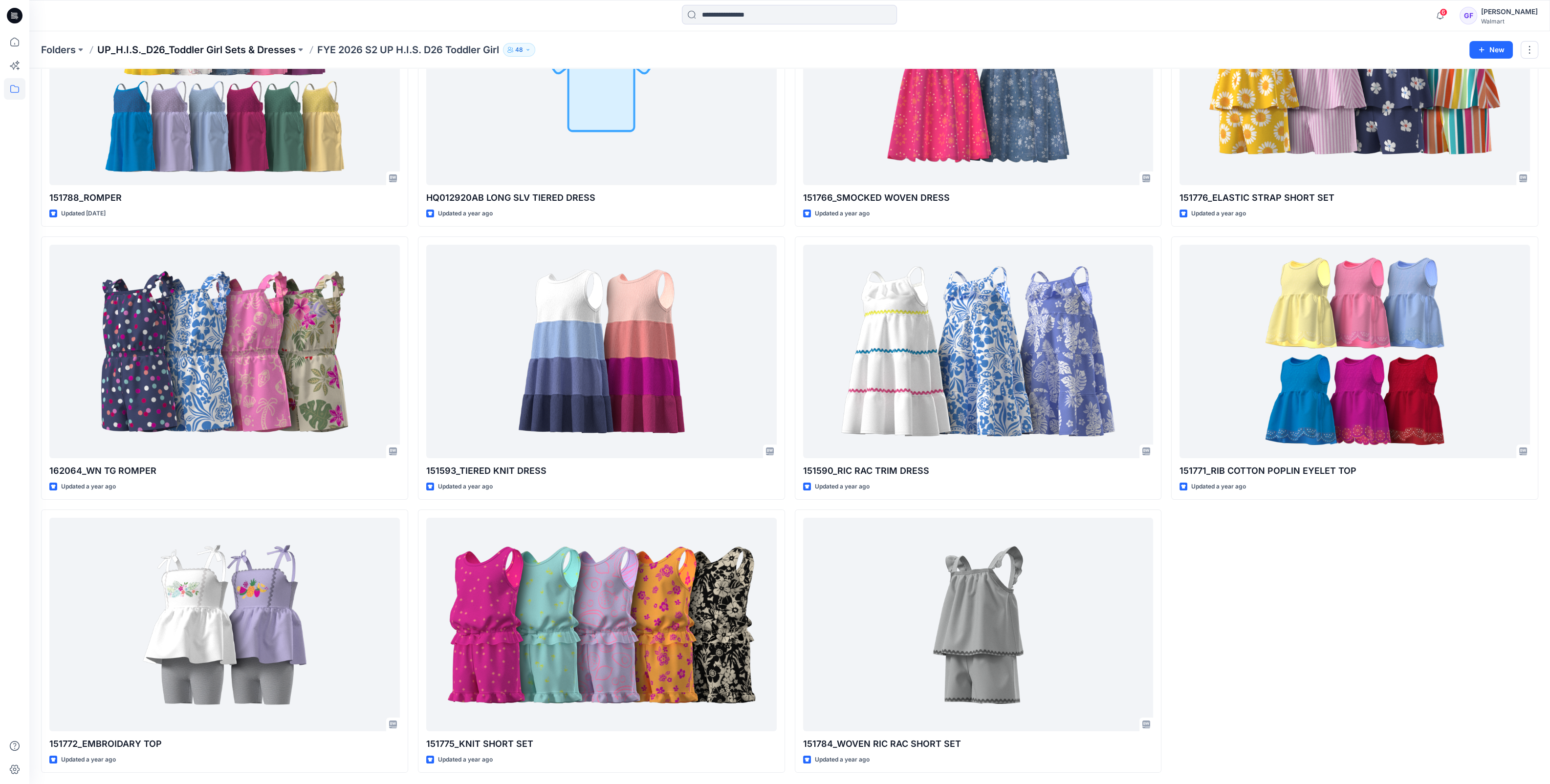
click at [226, 49] on p "UP_H.I.S._D26_Toddler Girl Sets & Dresses" at bounding box center [196, 49] width 198 height 14
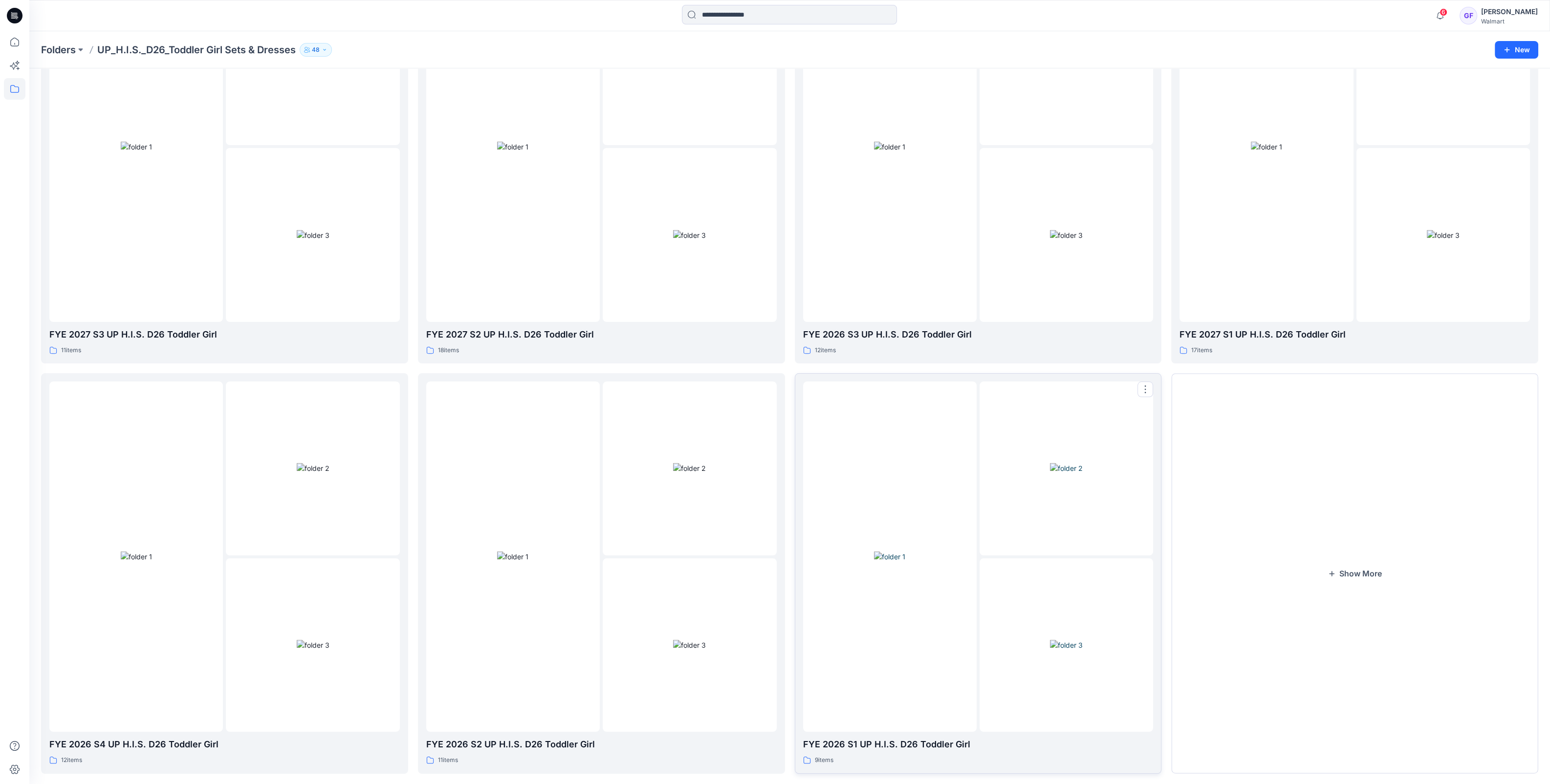
click at [905, 552] on img at bounding box center [889, 557] width 31 height 10
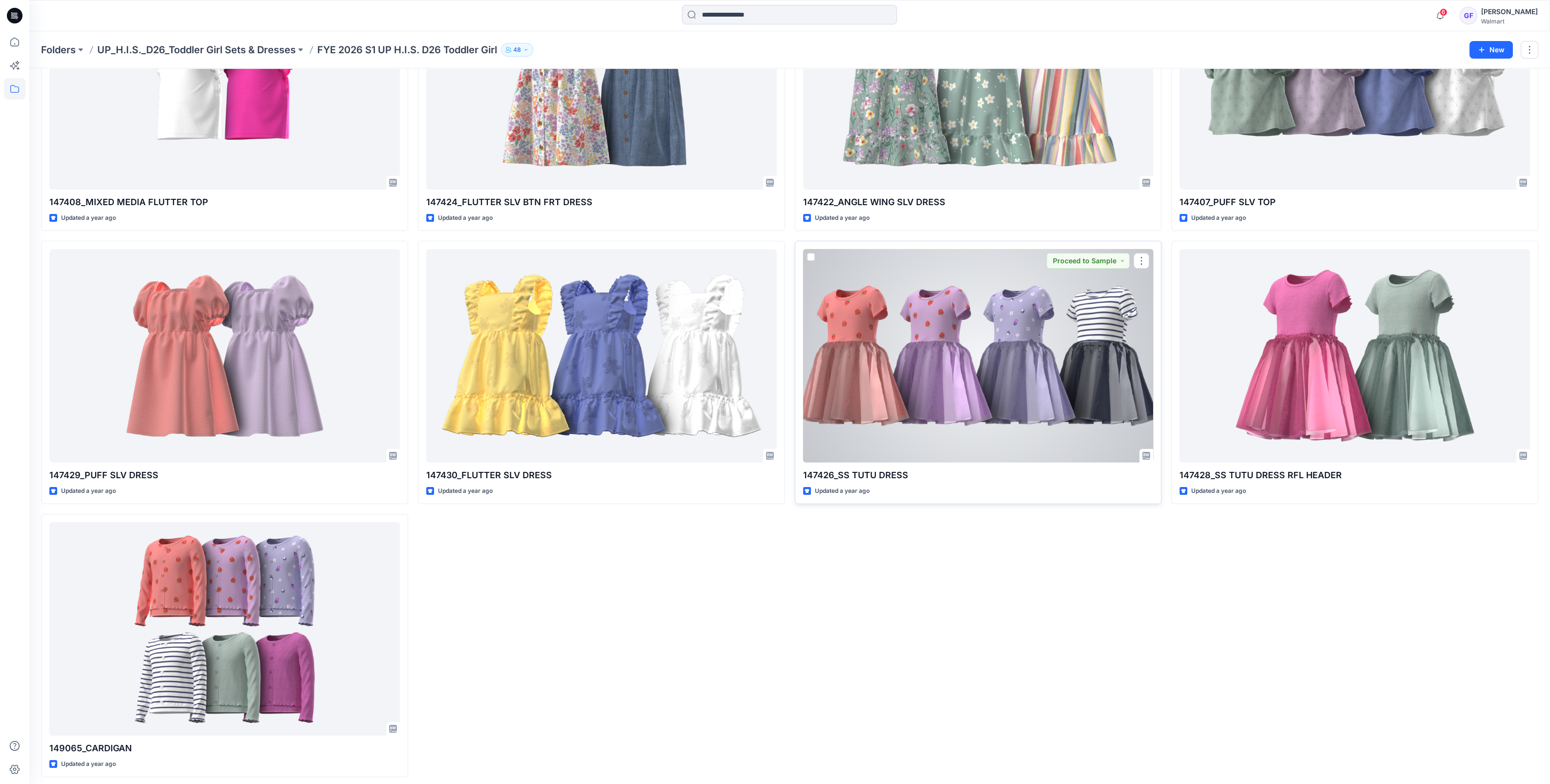
scroll to position [146, 0]
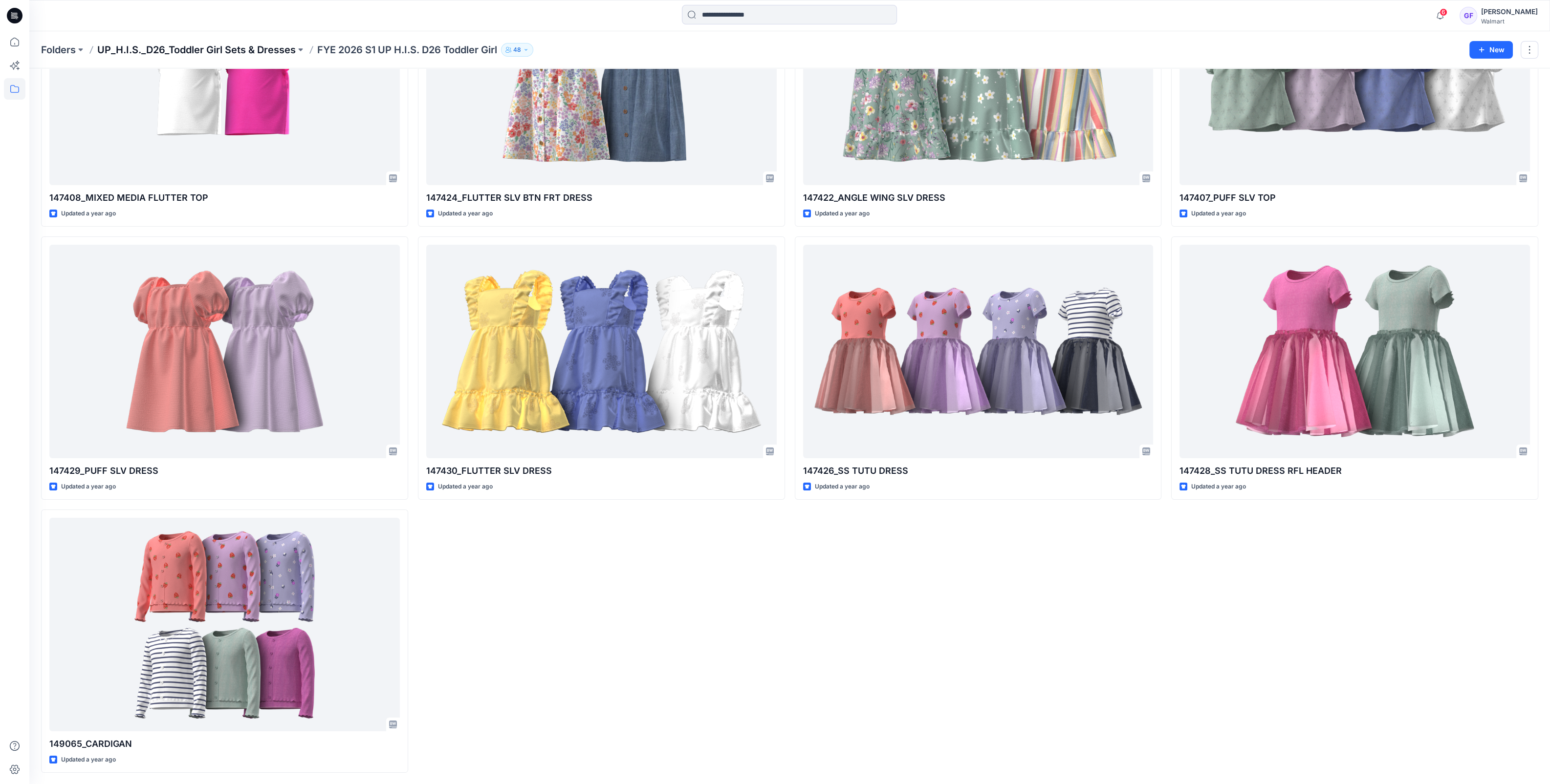
click at [201, 48] on p "UP_H.I.S._D26_Toddler Girl Sets & Dresses" at bounding box center [196, 49] width 198 height 14
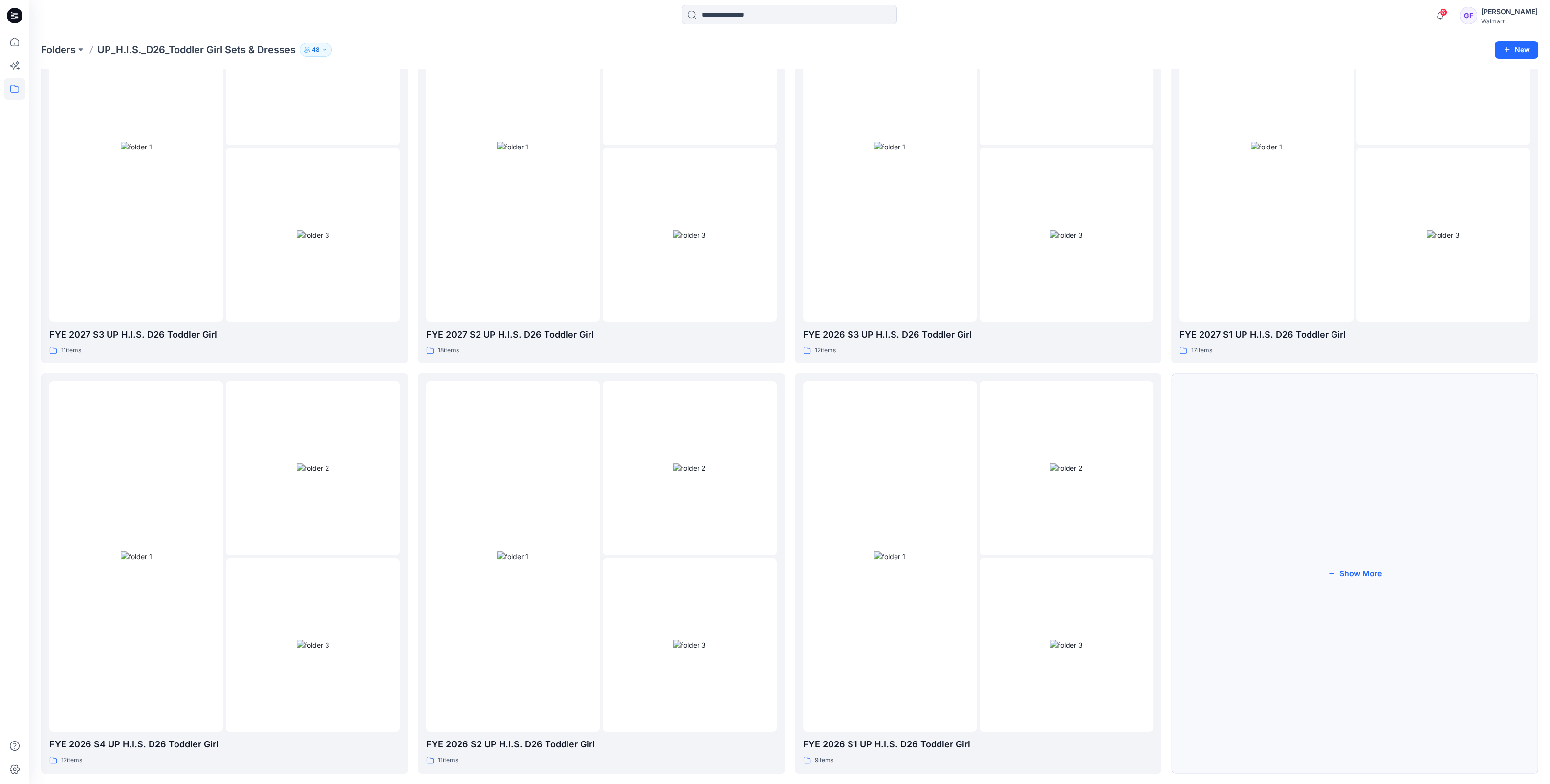
click at [1364, 569] on button "Show More" at bounding box center [1354, 573] width 367 height 400
click at [1322, 559] on div at bounding box center [1266, 557] width 173 height 350
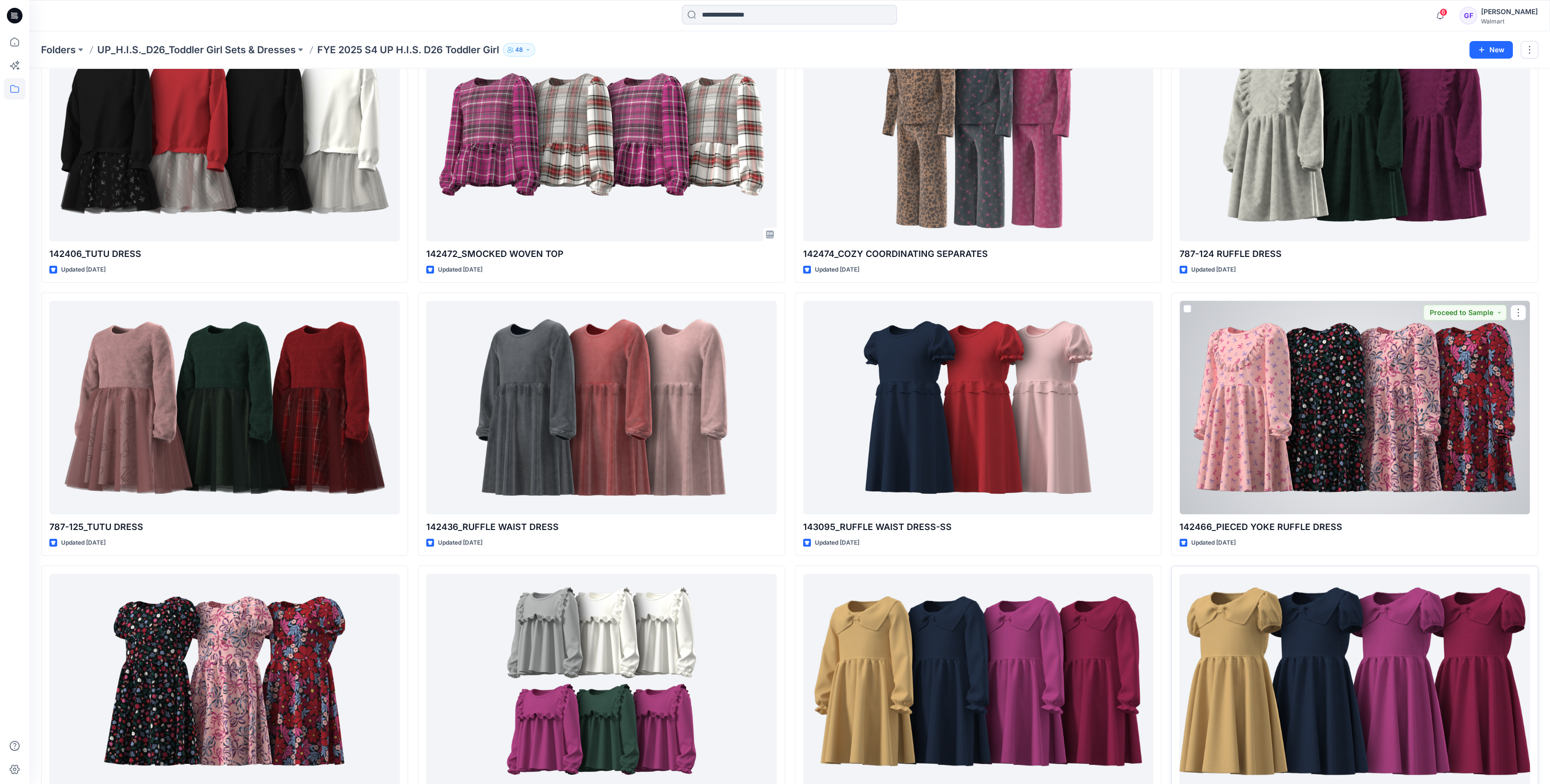
scroll to position [181, 0]
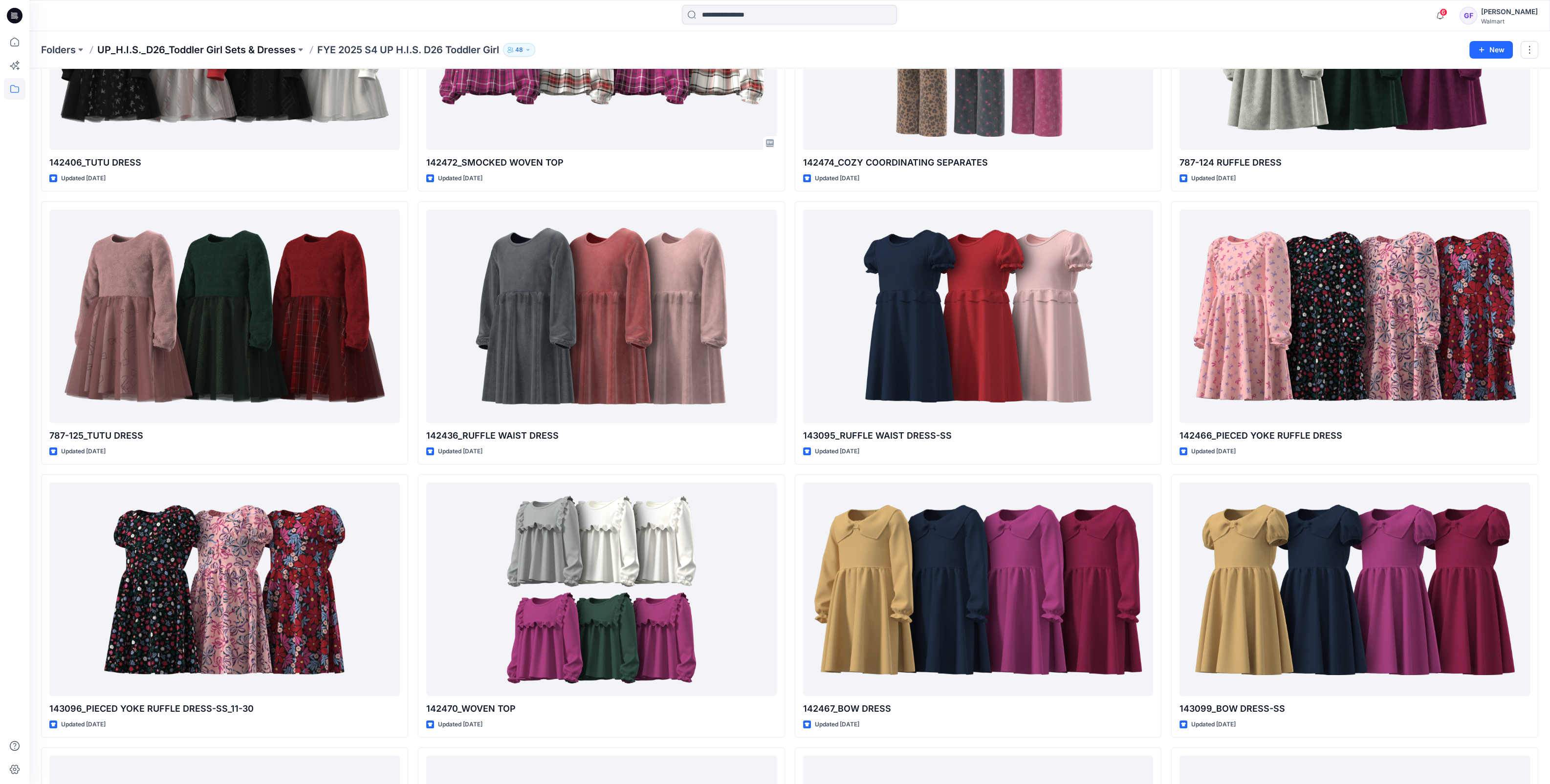
click at [193, 48] on p "UP_H.I.S._D26_Toddler Girl Sets & Dresses" at bounding box center [196, 49] width 198 height 14
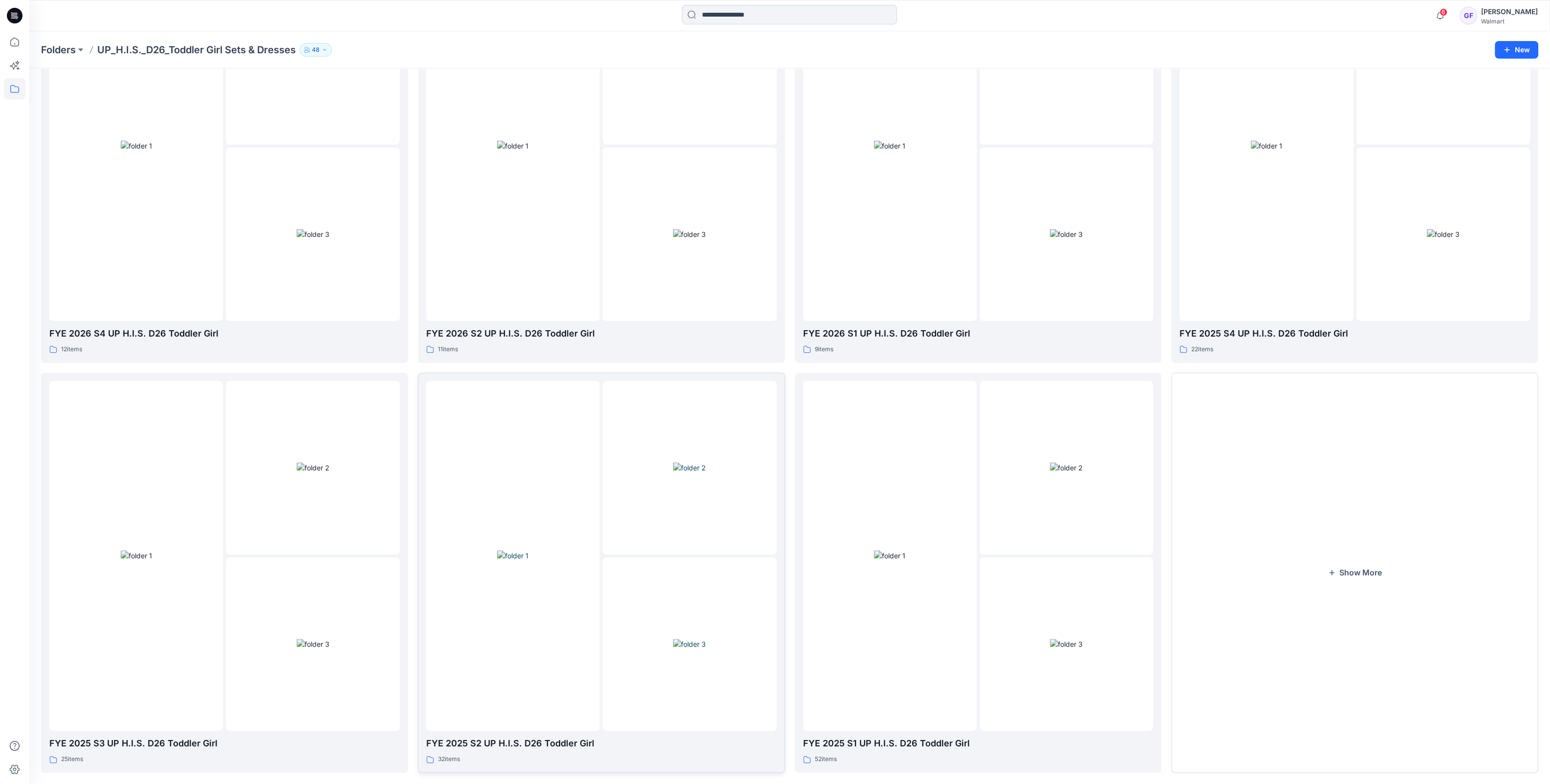
scroll to position [573, 0]
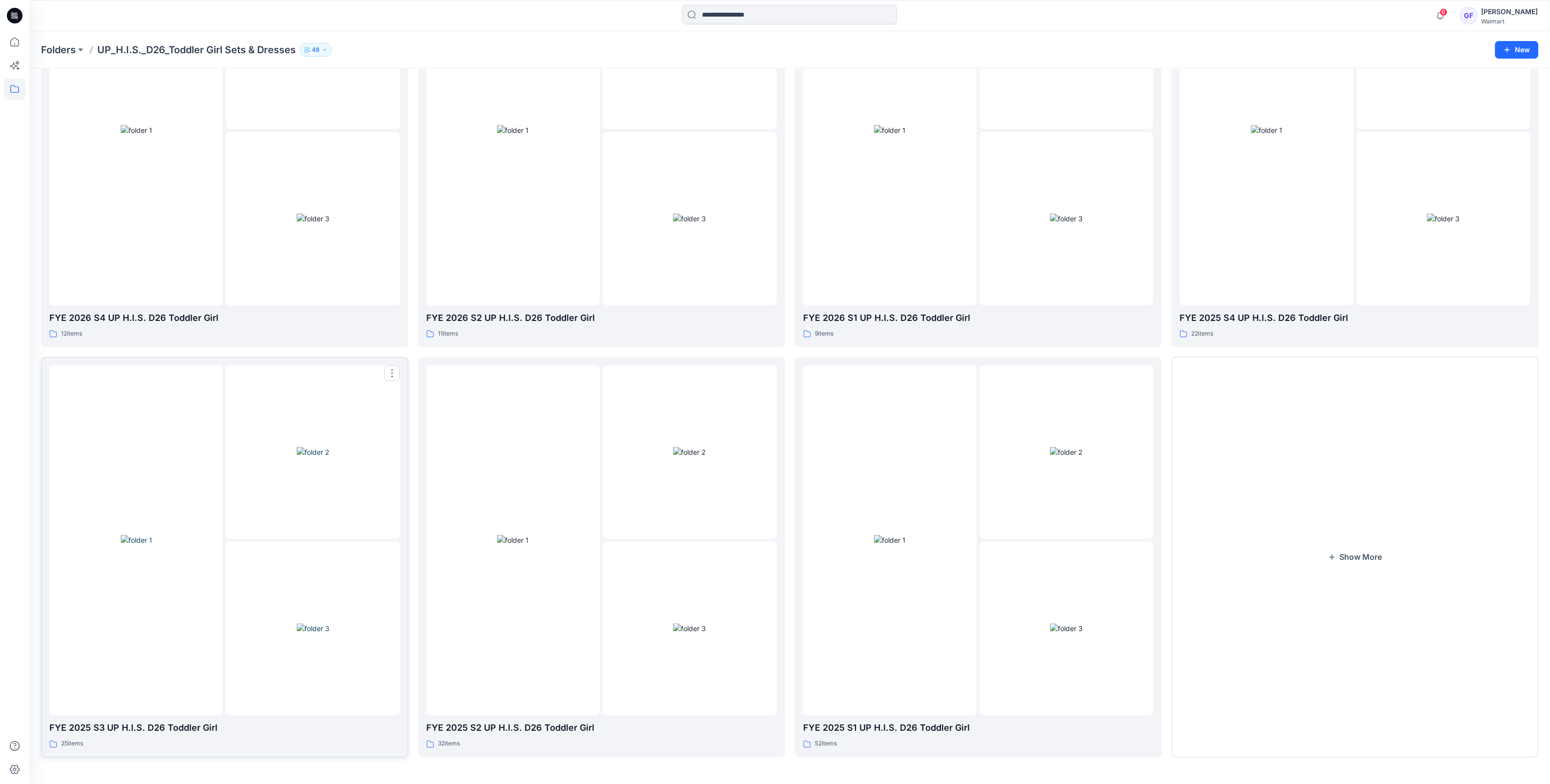
click at [296, 623] on img at bounding box center [313, 628] width 33 height 10
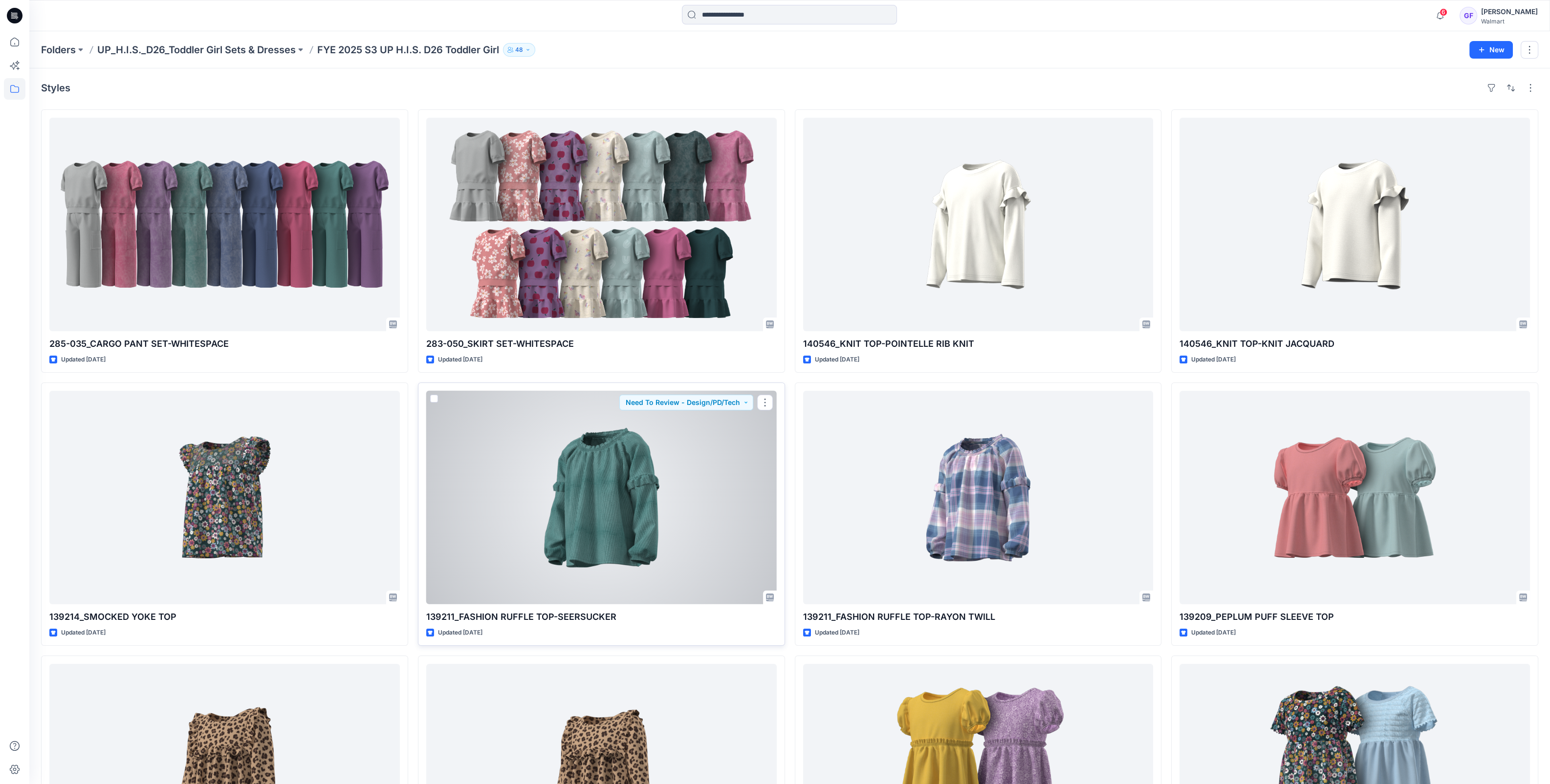
scroll to position [181, 0]
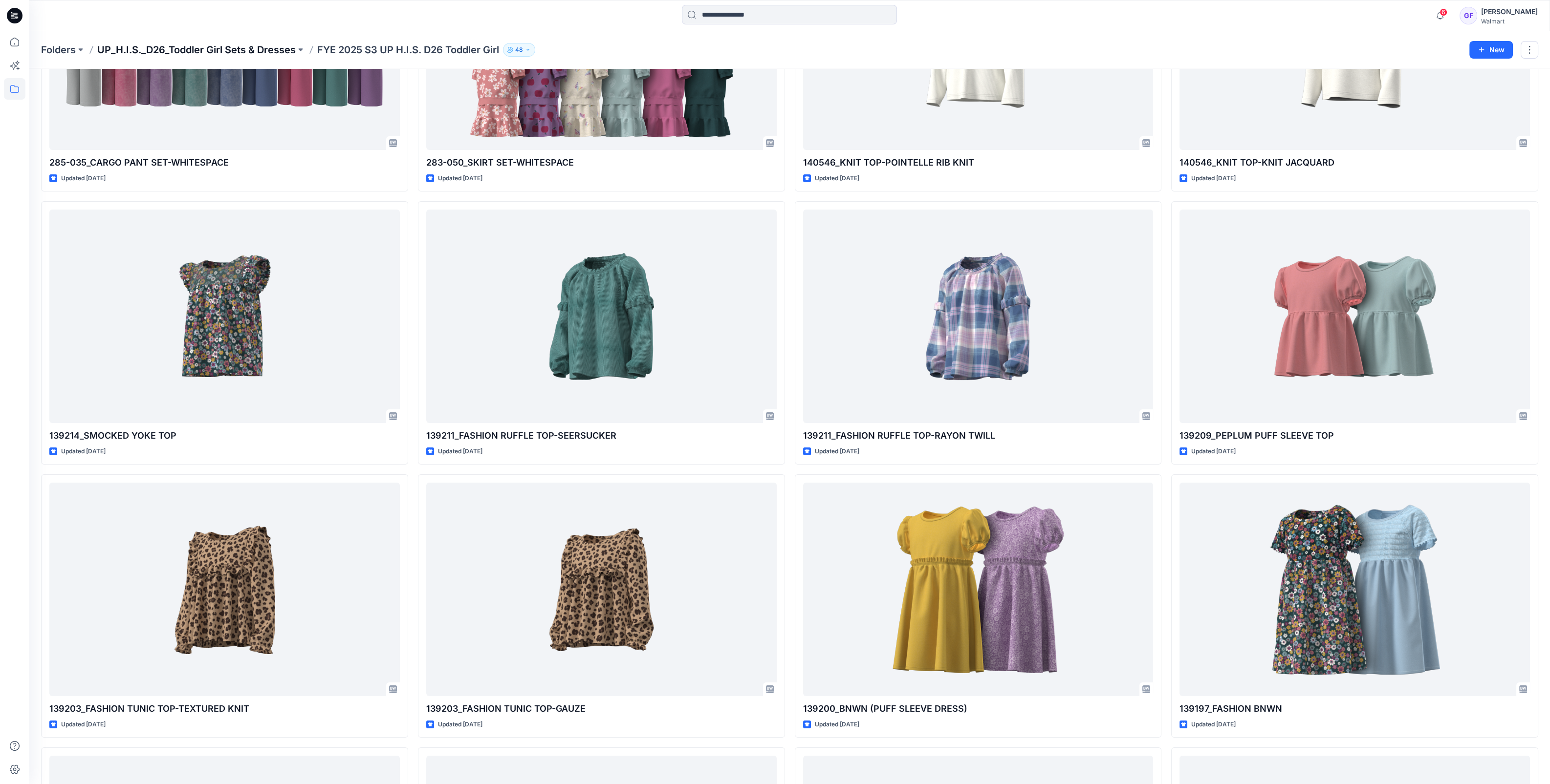
click at [197, 43] on p "UP_H.I.S._D26_Toddler Girl Sets & Dresses" at bounding box center [196, 49] width 198 height 14
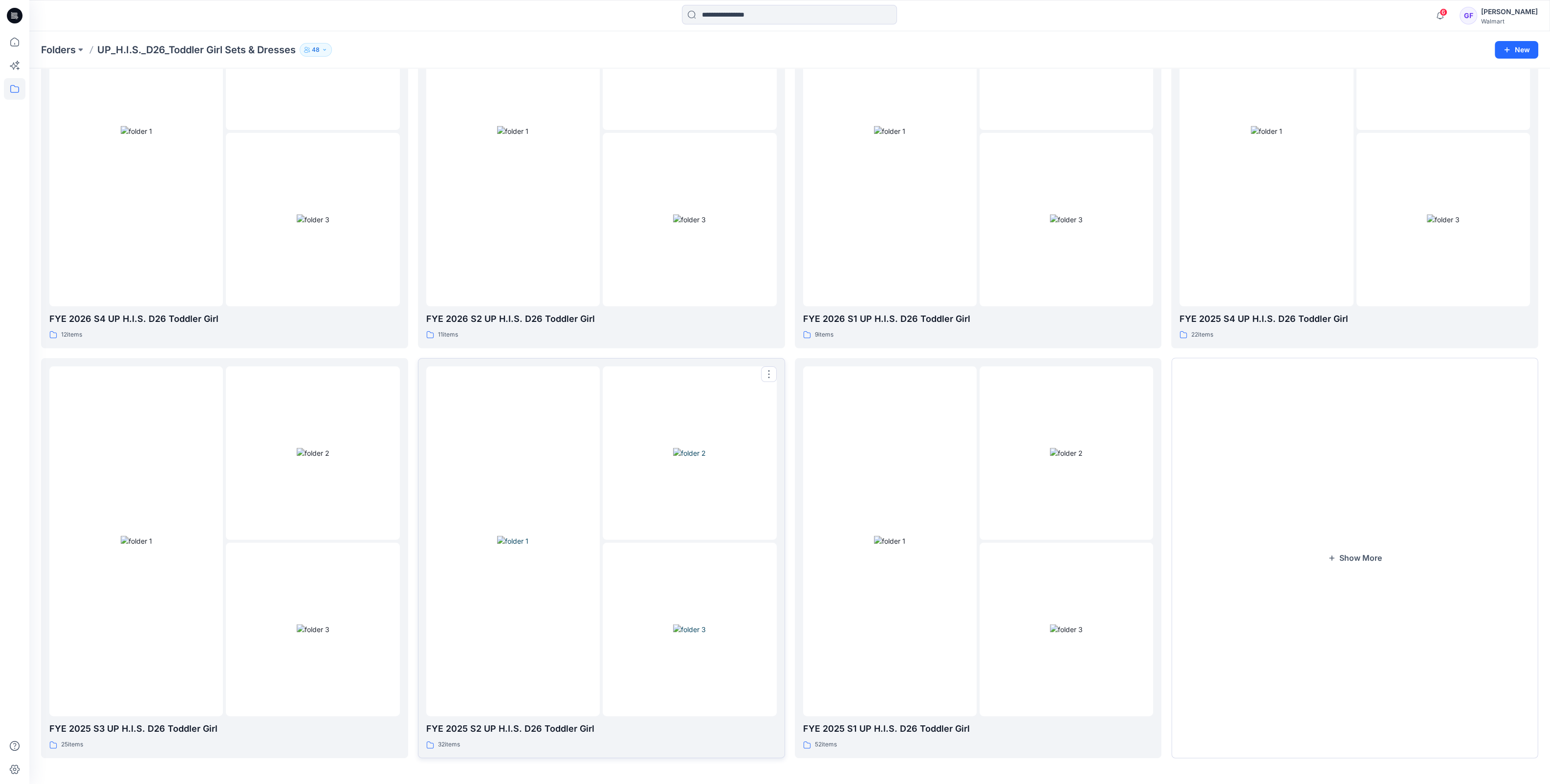
scroll to position [573, 0]
click at [614, 539] on div at bounding box center [690, 540] width 173 height 350
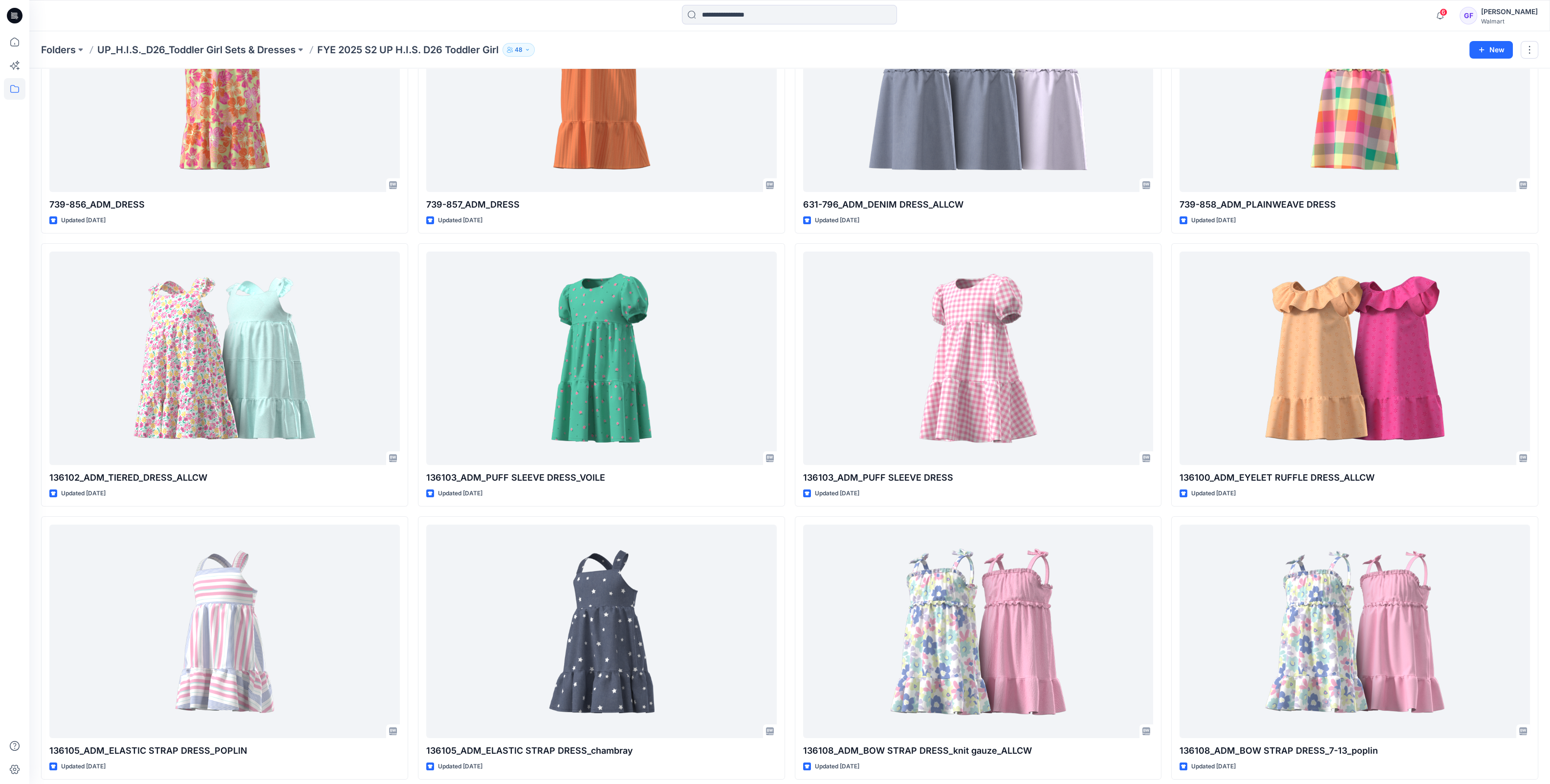
scroll to position [181, 0]
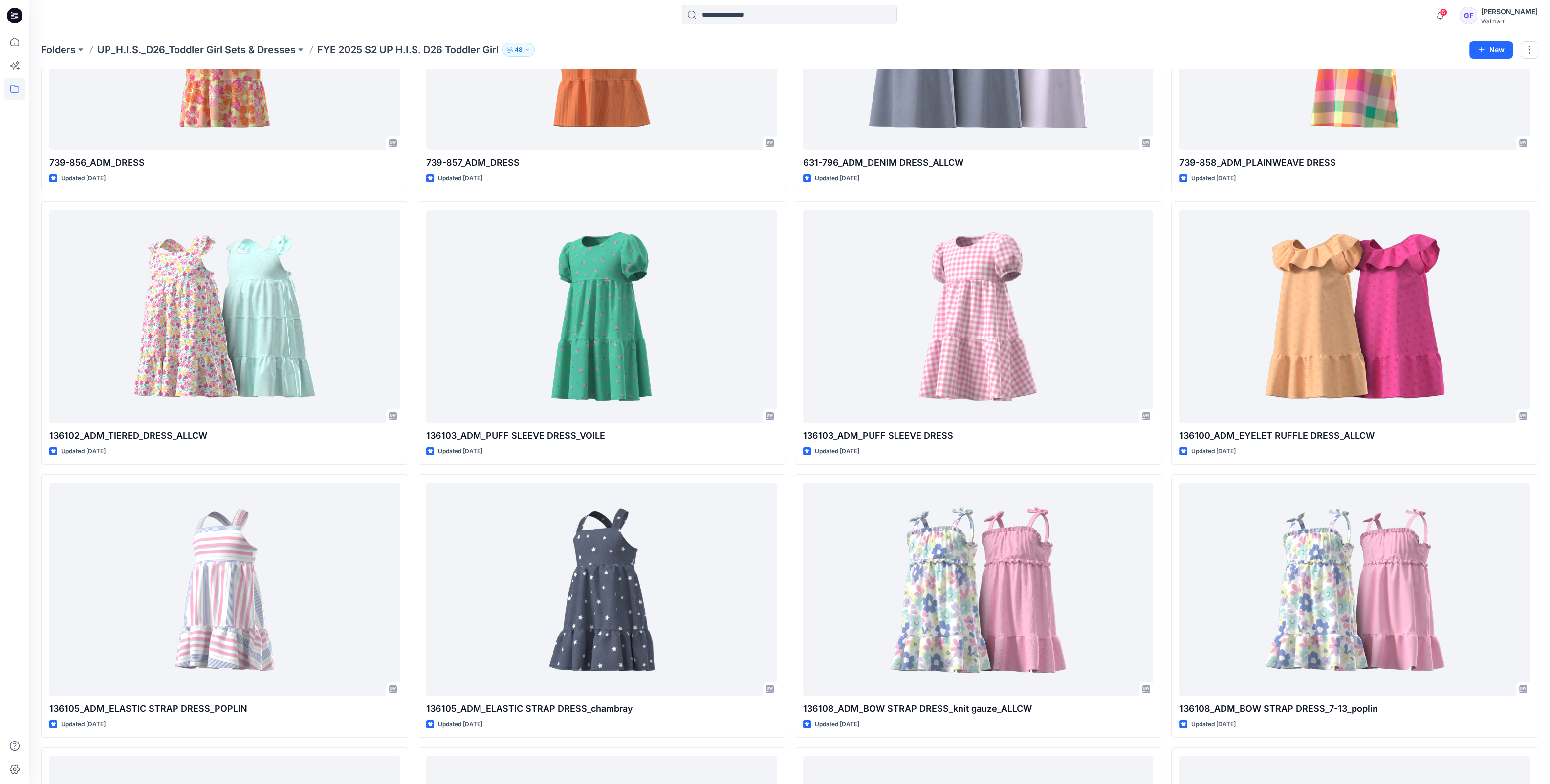
click at [198, 57] on div "Folders UP_H.I.S._D26_Toddler Girl Sets & Dresses FYE 2025 S2 UP H.I.S. D26 Tod…" at bounding box center [789, 50] width 1521 height 37
click at [264, 51] on p "UP_H.I.S._D26_Toddler Girl Sets & Dresses" at bounding box center [196, 49] width 198 height 14
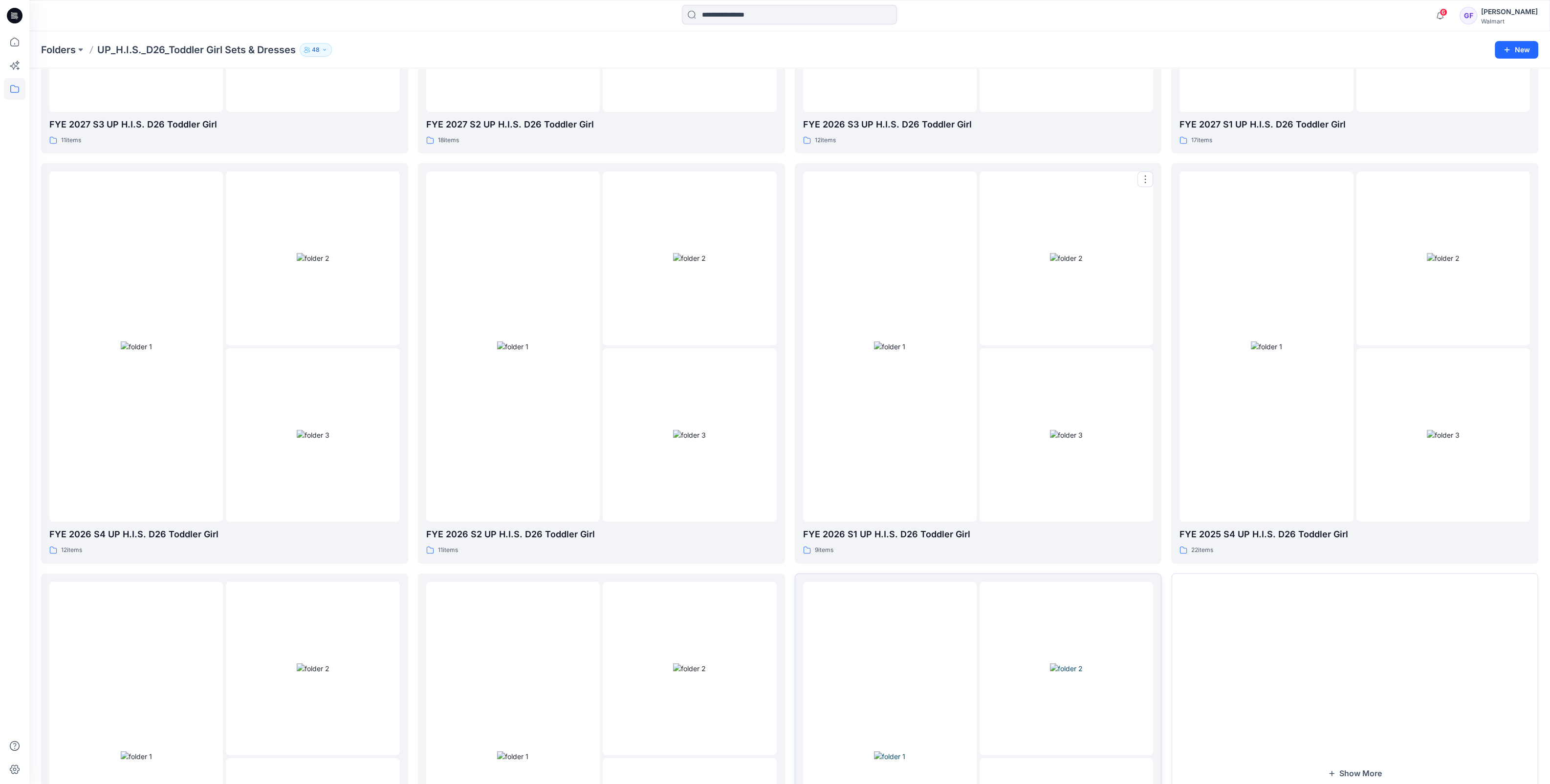
scroll to position [573, 0]
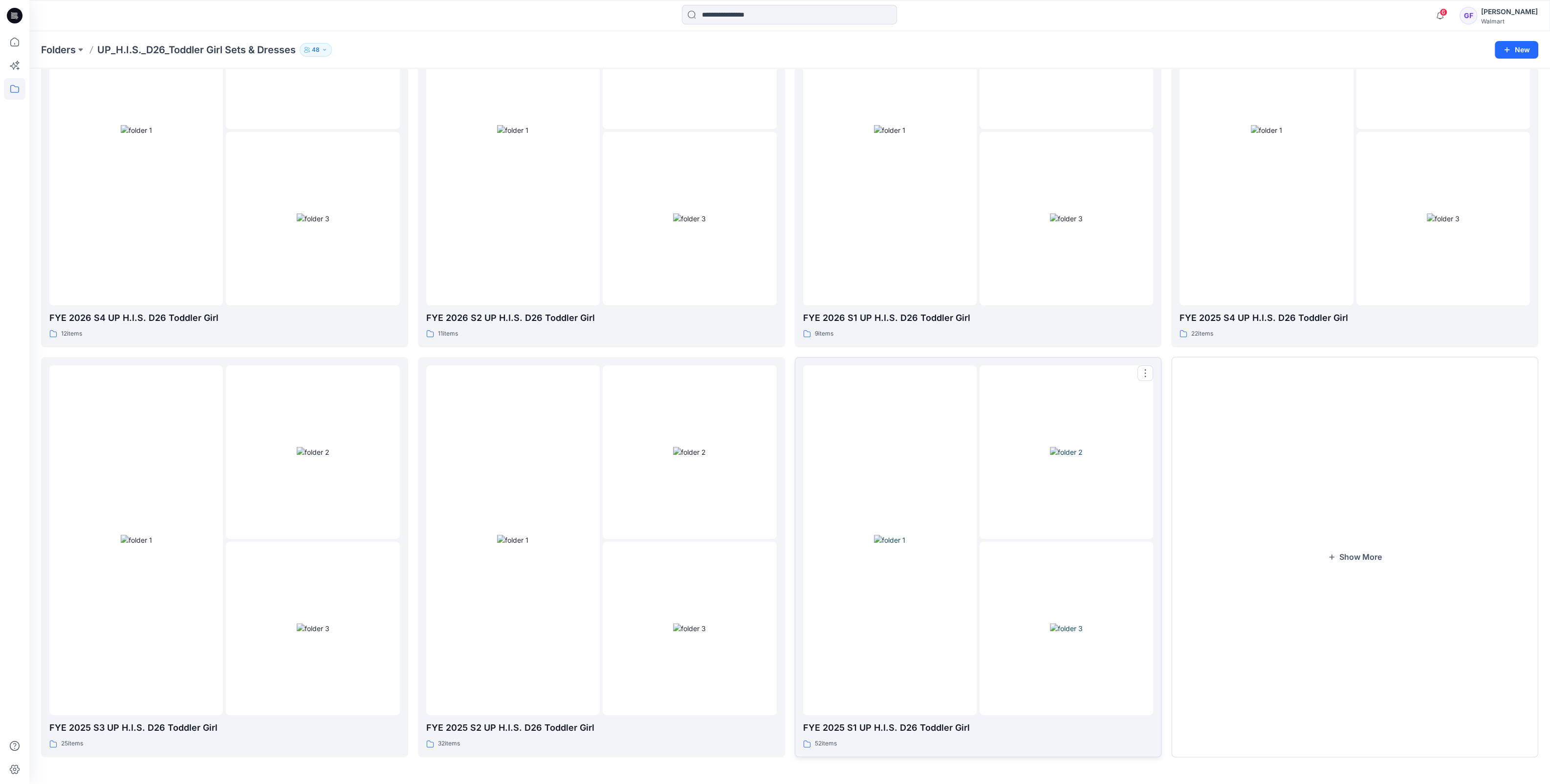
click at [973, 549] on div at bounding box center [889, 540] width 173 height 350
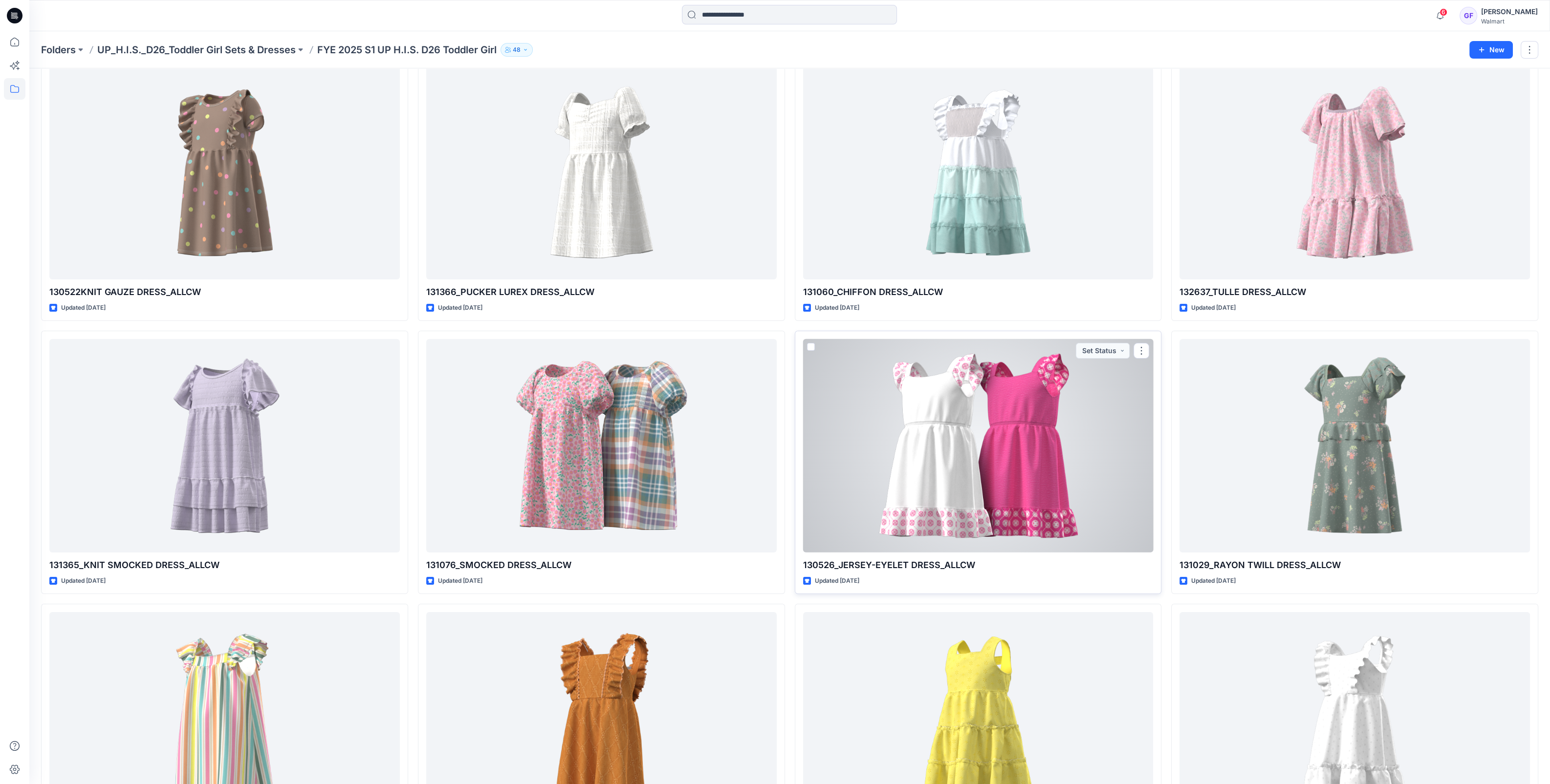
scroll to position [181, 0]
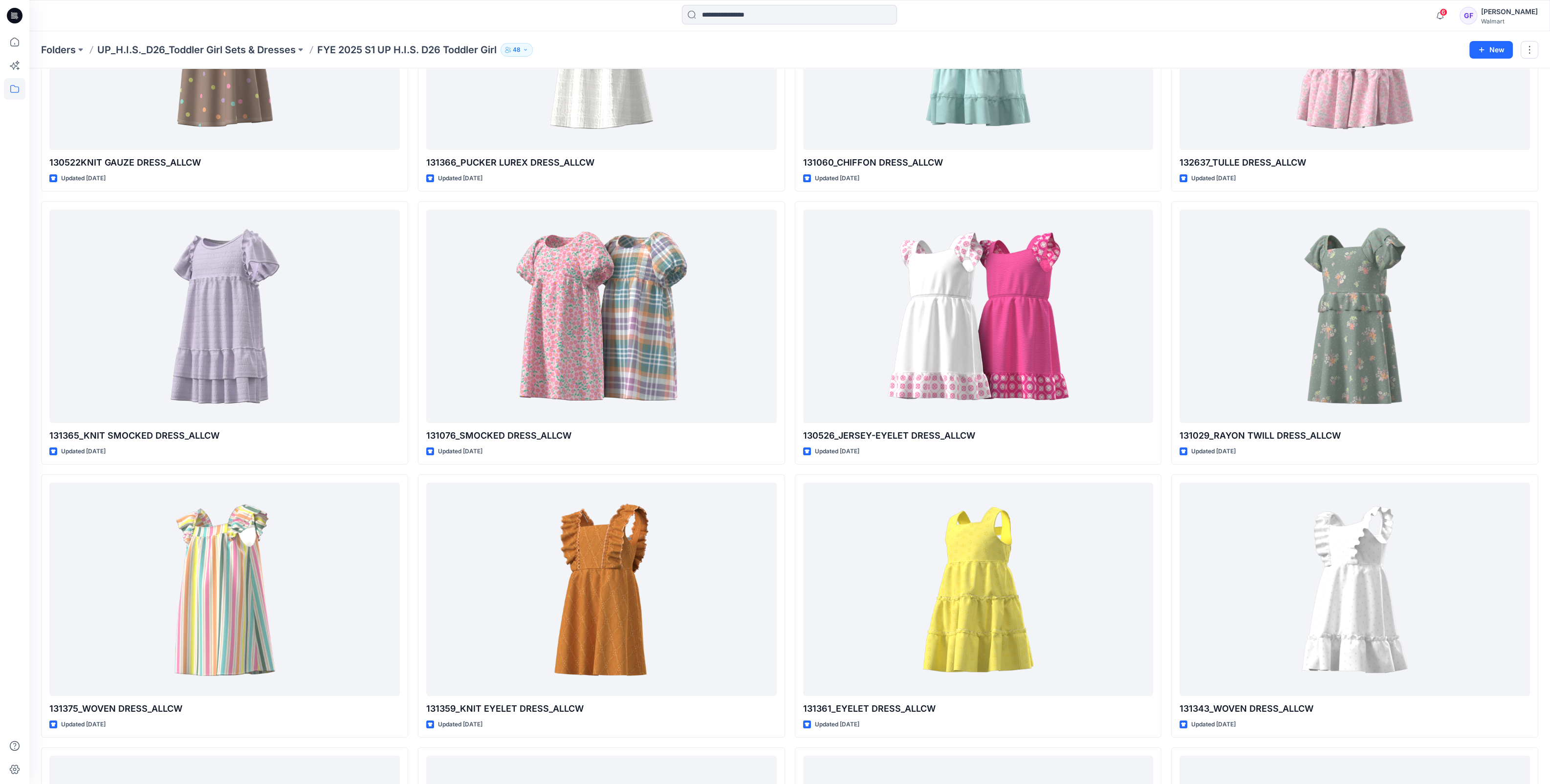
click at [276, 41] on div "Folders UP_H.I.S._D26_Toddler Girl Sets & Dresses FYE 2025 S1 UP H.I.S. D26 Tod…" at bounding box center [789, 50] width 1521 height 37
click at [271, 46] on p "UP_H.I.S._D26_Toddler Girl Sets & Dresses" at bounding box center [196, 49] width 198 height 14
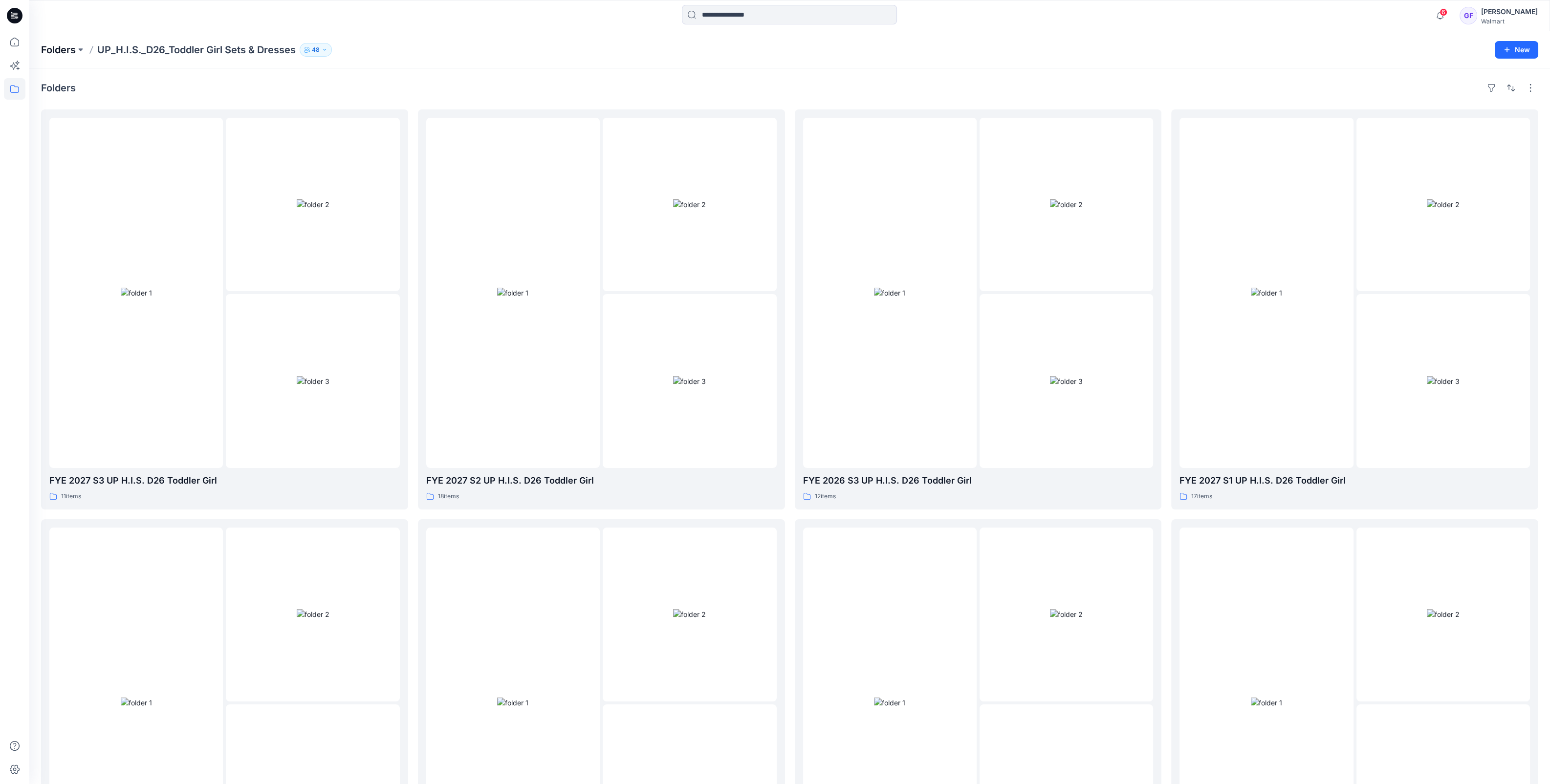
click at [68, 49] on p "Folders" at bounding box center [58, 49] width 35 height 14
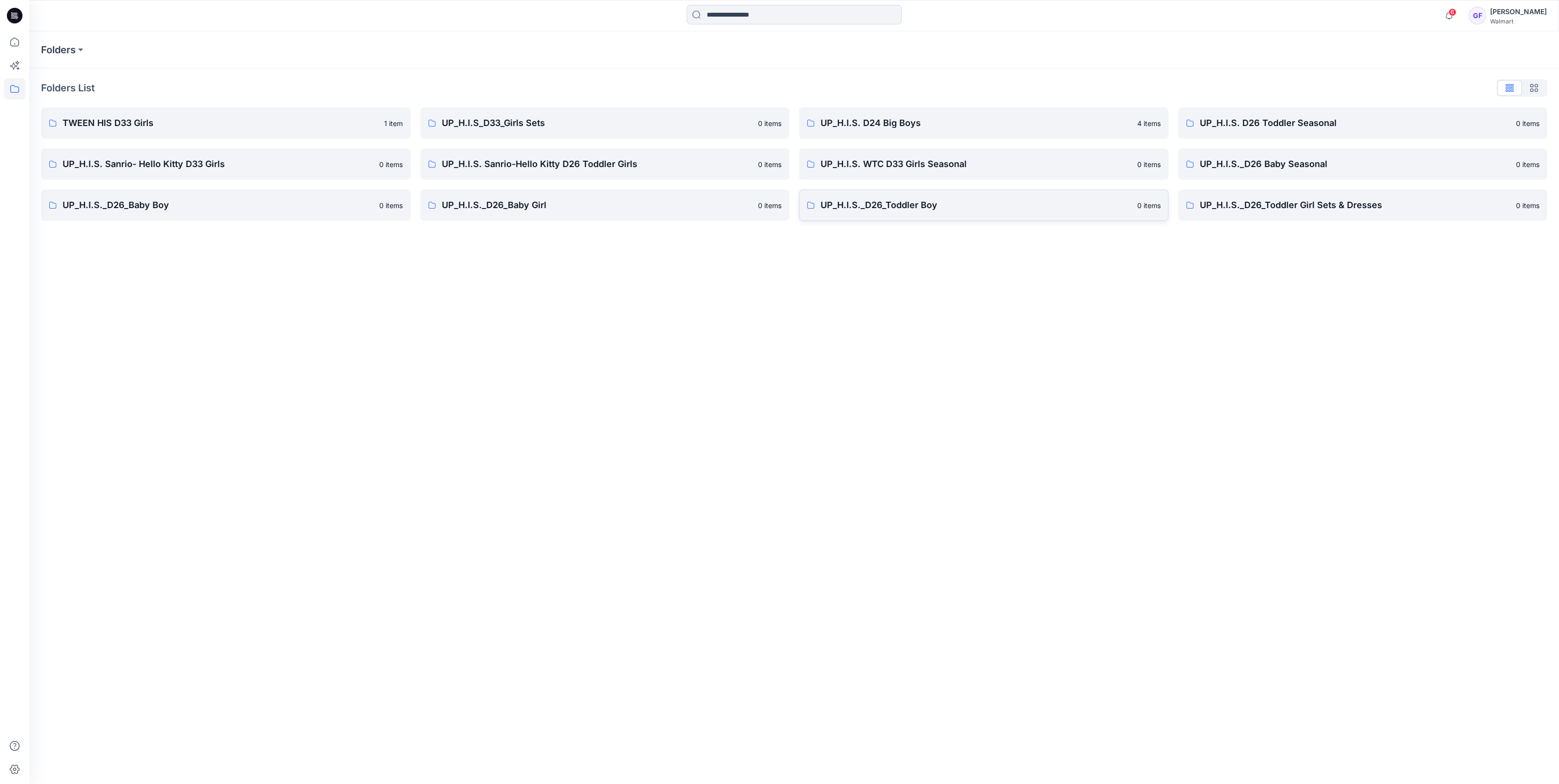
click at [857, 200] on p "UP_H.I.S._D26_Toddler Boy" at bounding box center [975, 205] width 311 height 14
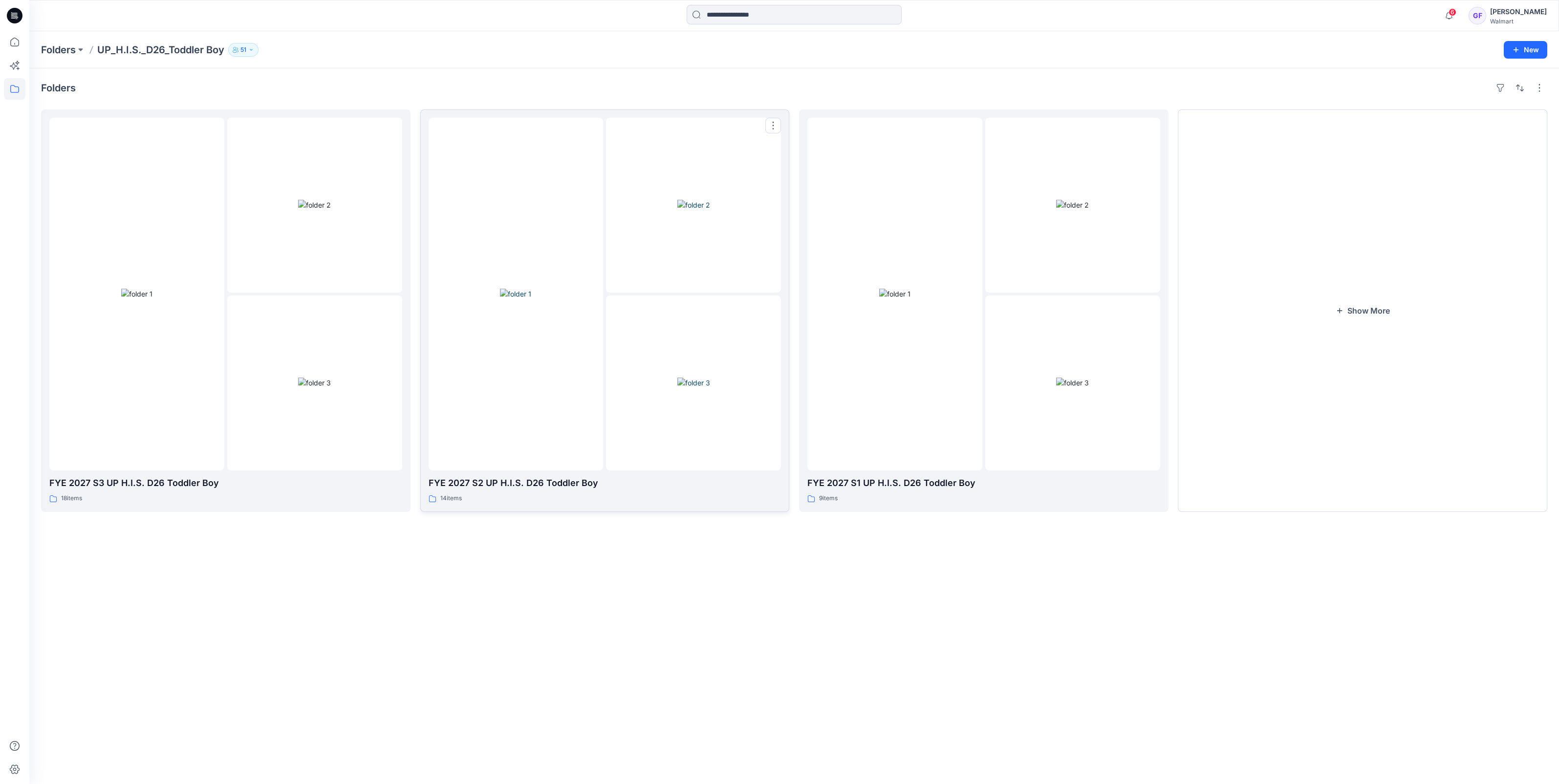
click at [510, 299] on img at bounding box center [515, 294] width 31 height 10
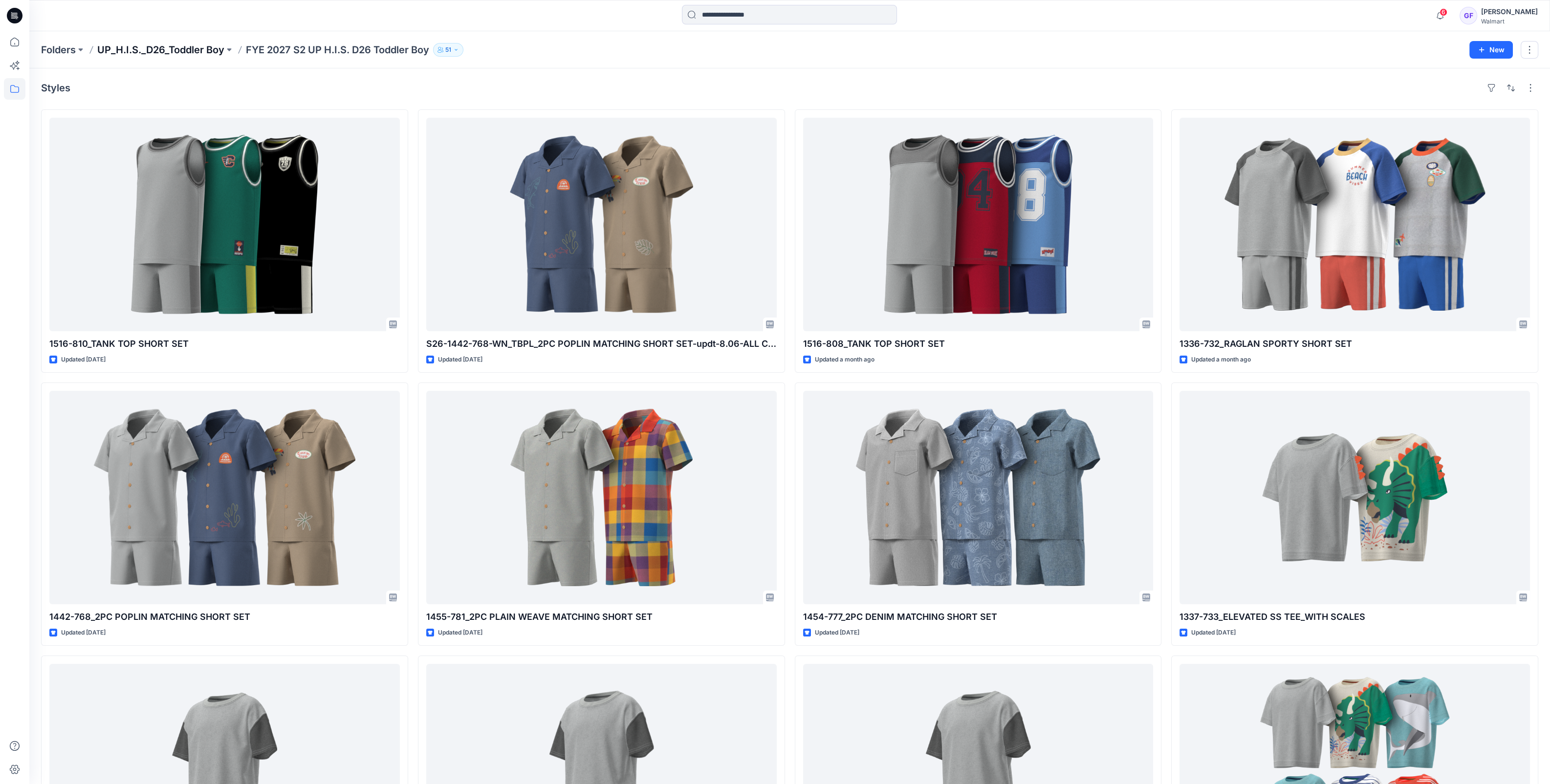
click at [198, 48] on p "UP_H.I.S._D26_Toddler Boy" at bounding box center [161, 49] width 127 height 14
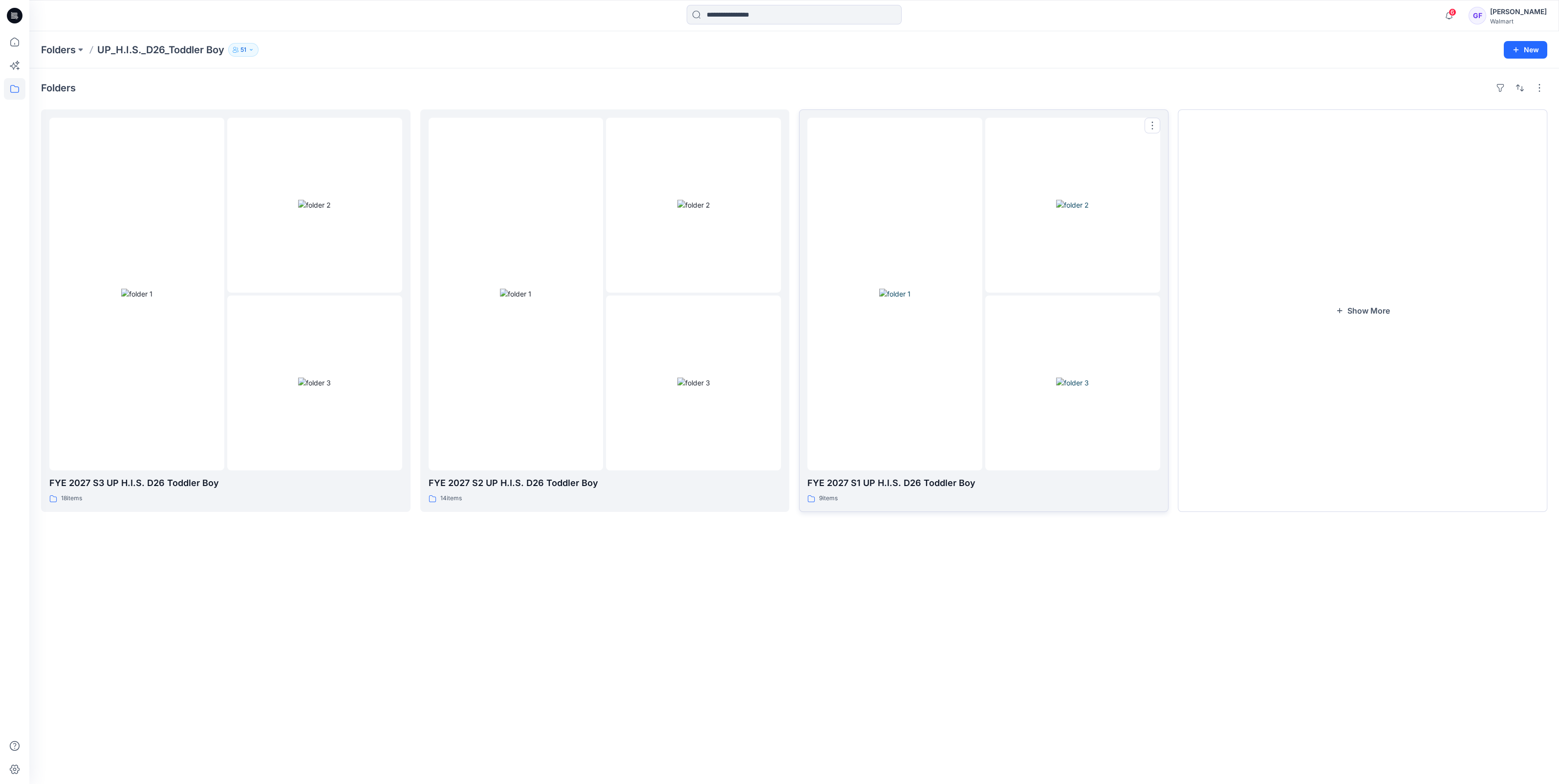
click at [904, 299] on img at bounding box center [895, 294] width 31 height 10
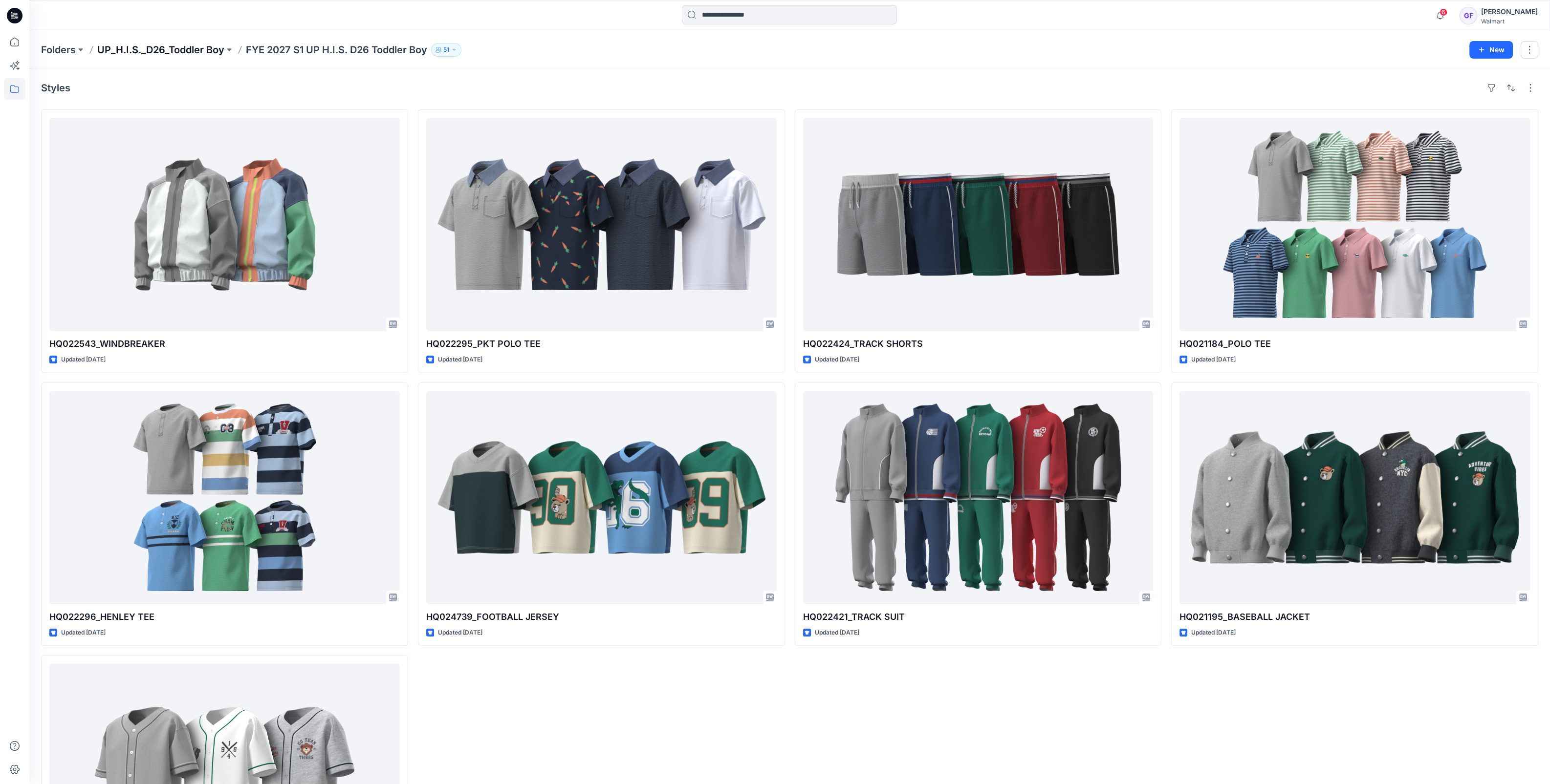
click at [198, 46] on p "UP_H.I.S._D26_Toddler Boy" at bounding box center [161, 49] width 127 height 14
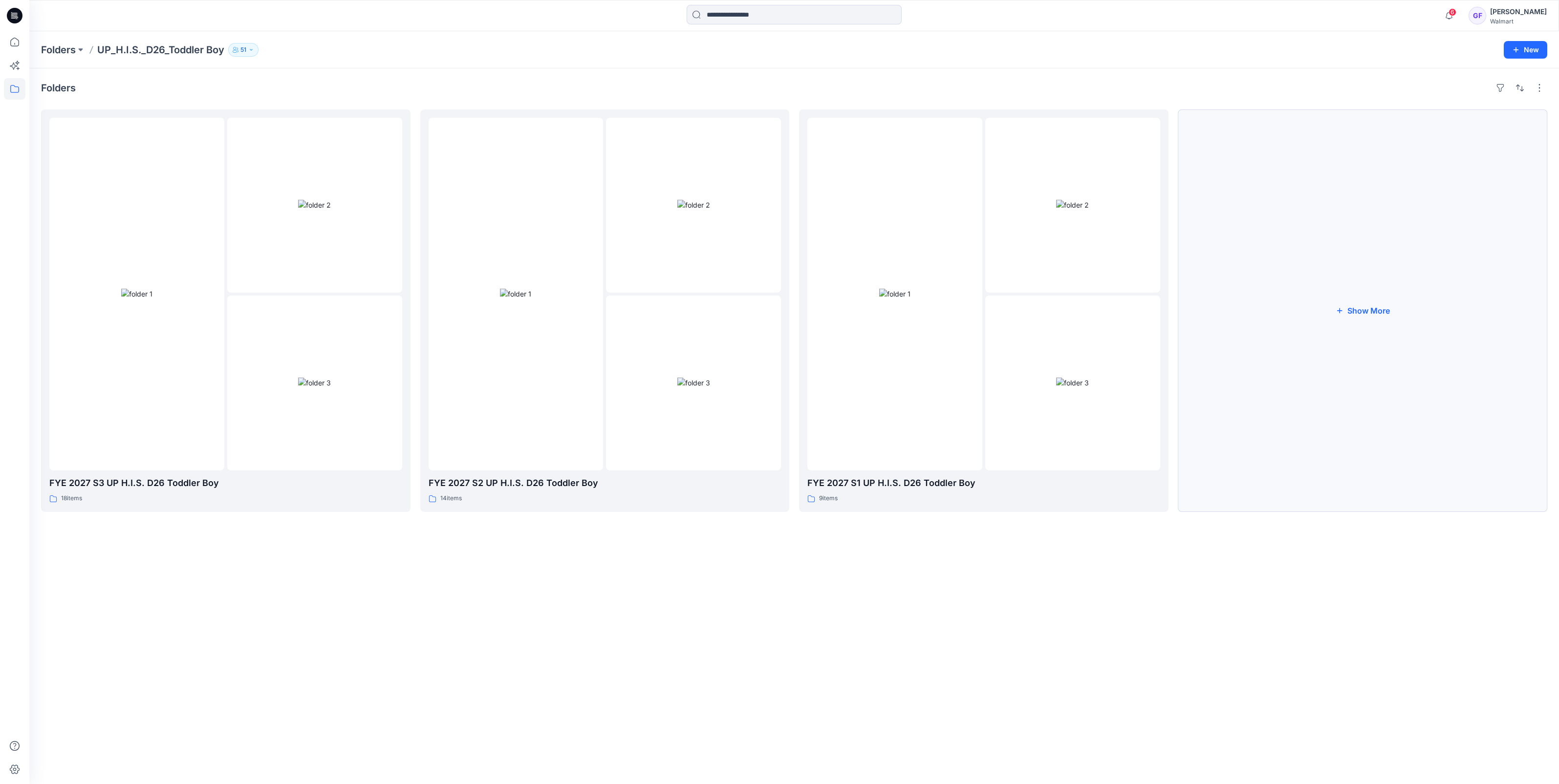
click at [1368, 311] on button "Show More" at bounding box center [1363, 311] width 370 height 402
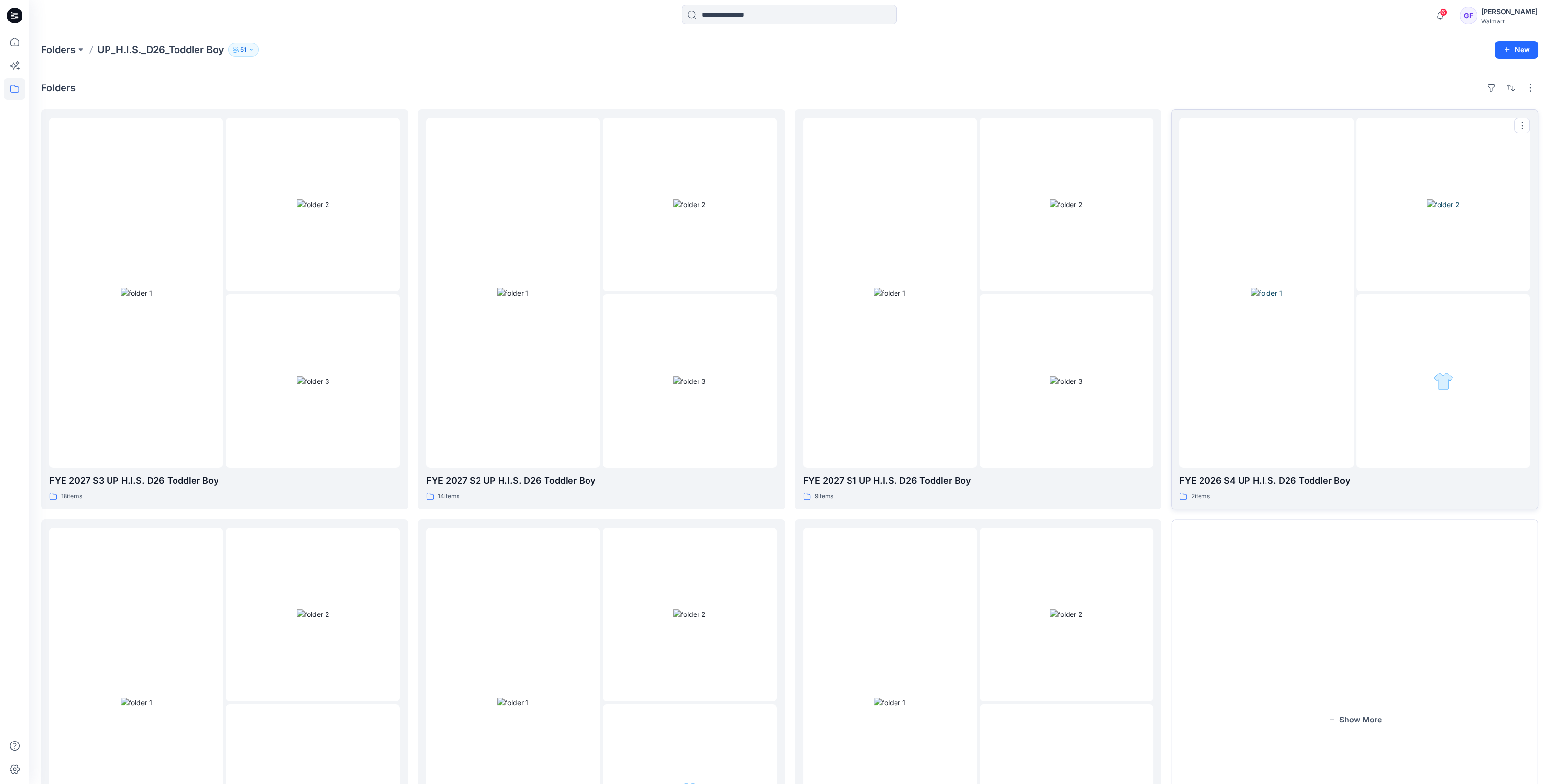
click at [1282, 298] on img at bounding box center [1266, 293] width 31 height 10
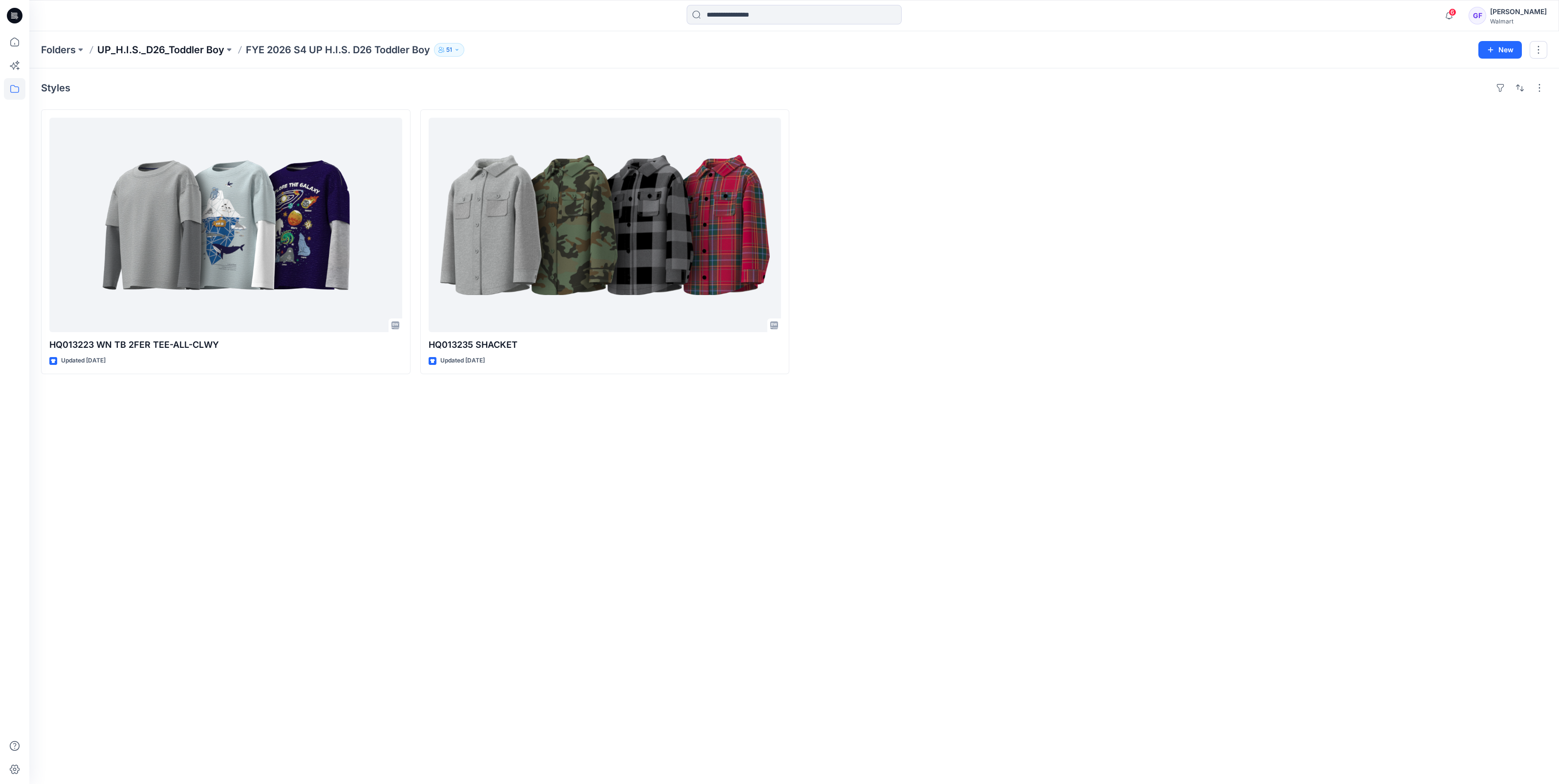
click at [151, 48] on p "UP_H.I.S._D26_Toddler Boy" at bounding box center [161, 49] width 127 height 14
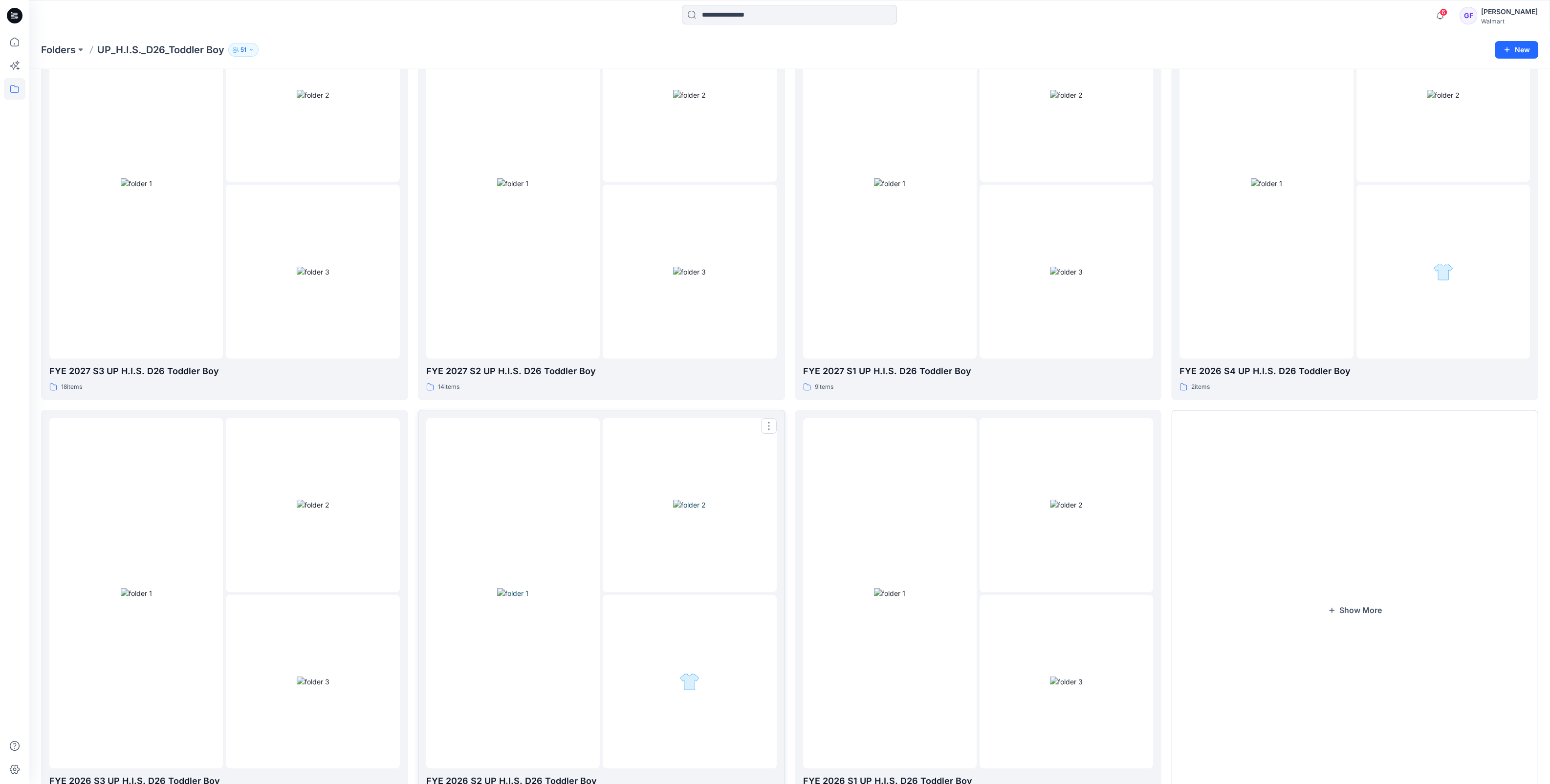
scroll to position [163, 0]
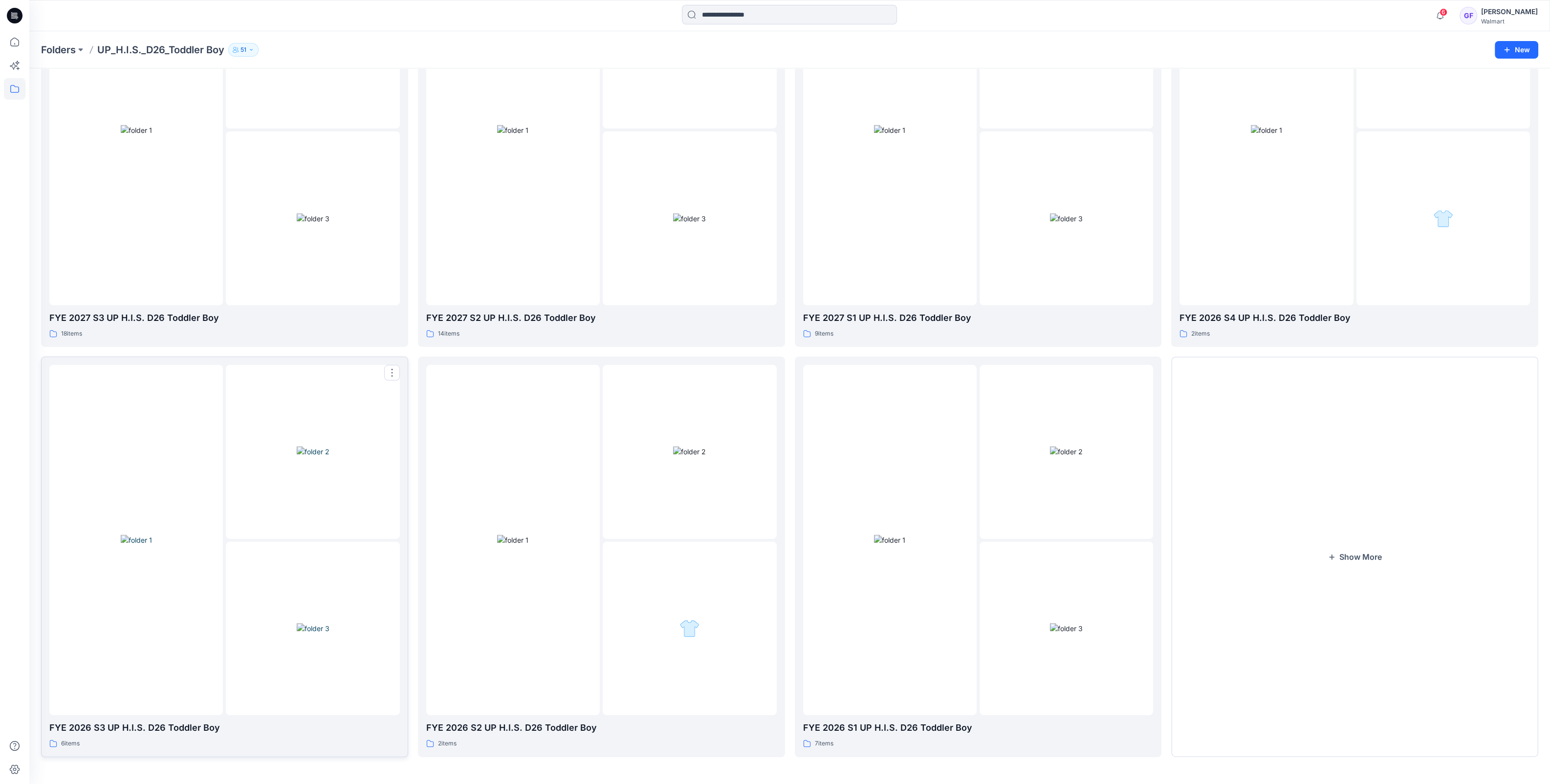
click at [226, 515] on div at bounding box center [313, 451] width 173 height 173
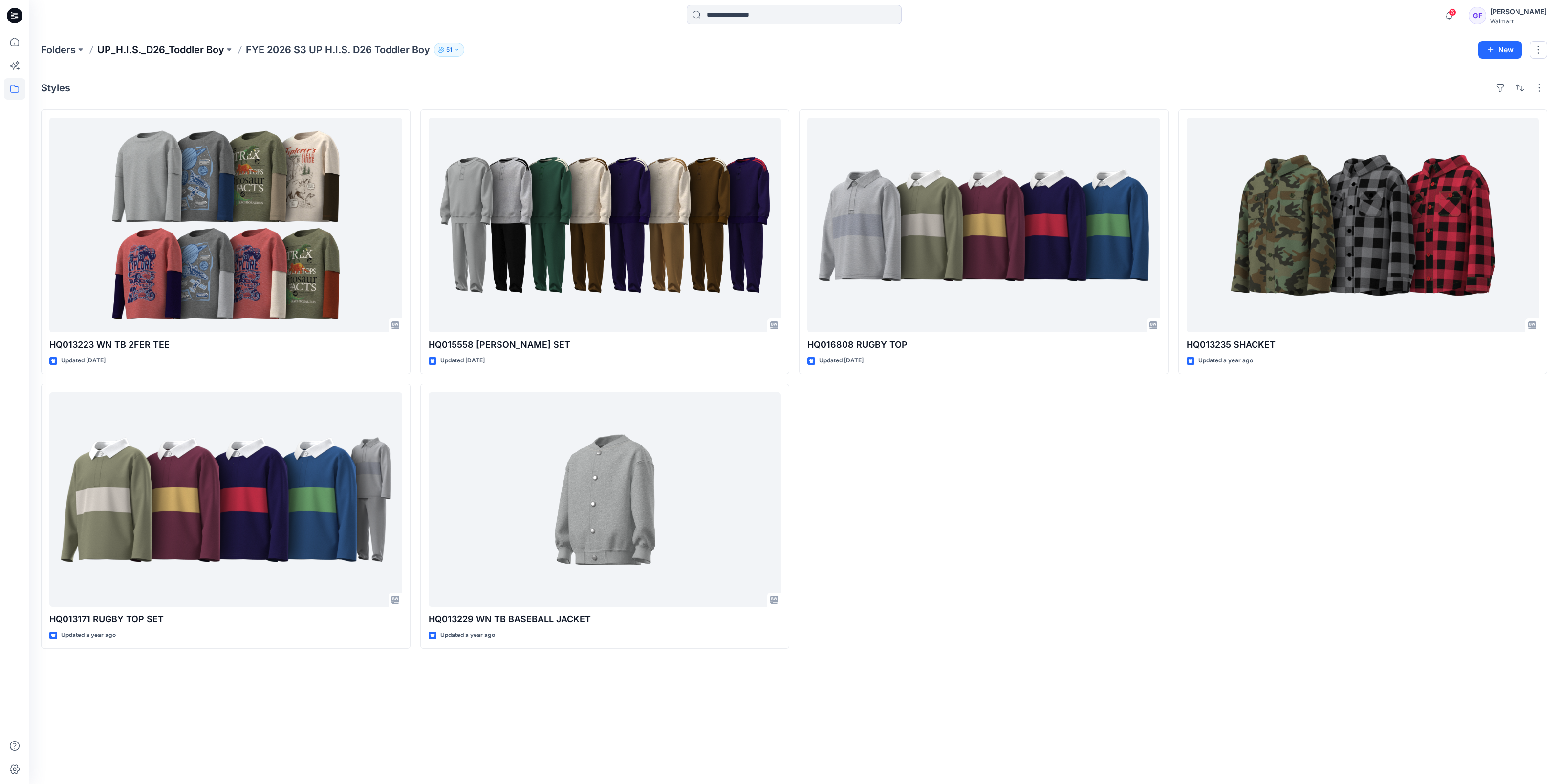
click at [177, 45] on p "UP_H.I.S._D26_Toddler Boy" at bounding box center [161, 49] width 127 height 14
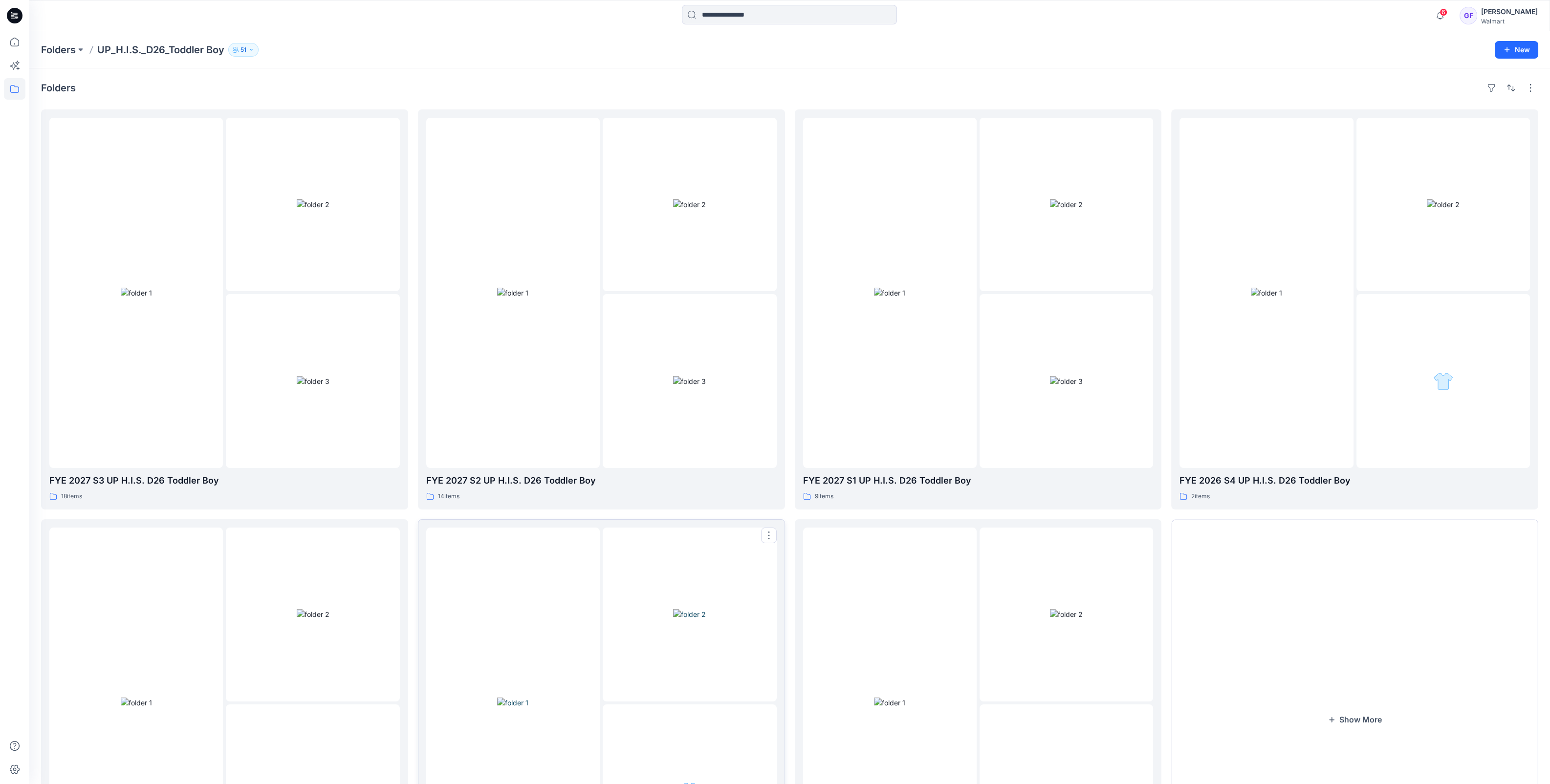
click at [506, 579] on div at bounding box center [513, 702] width 173 height 350
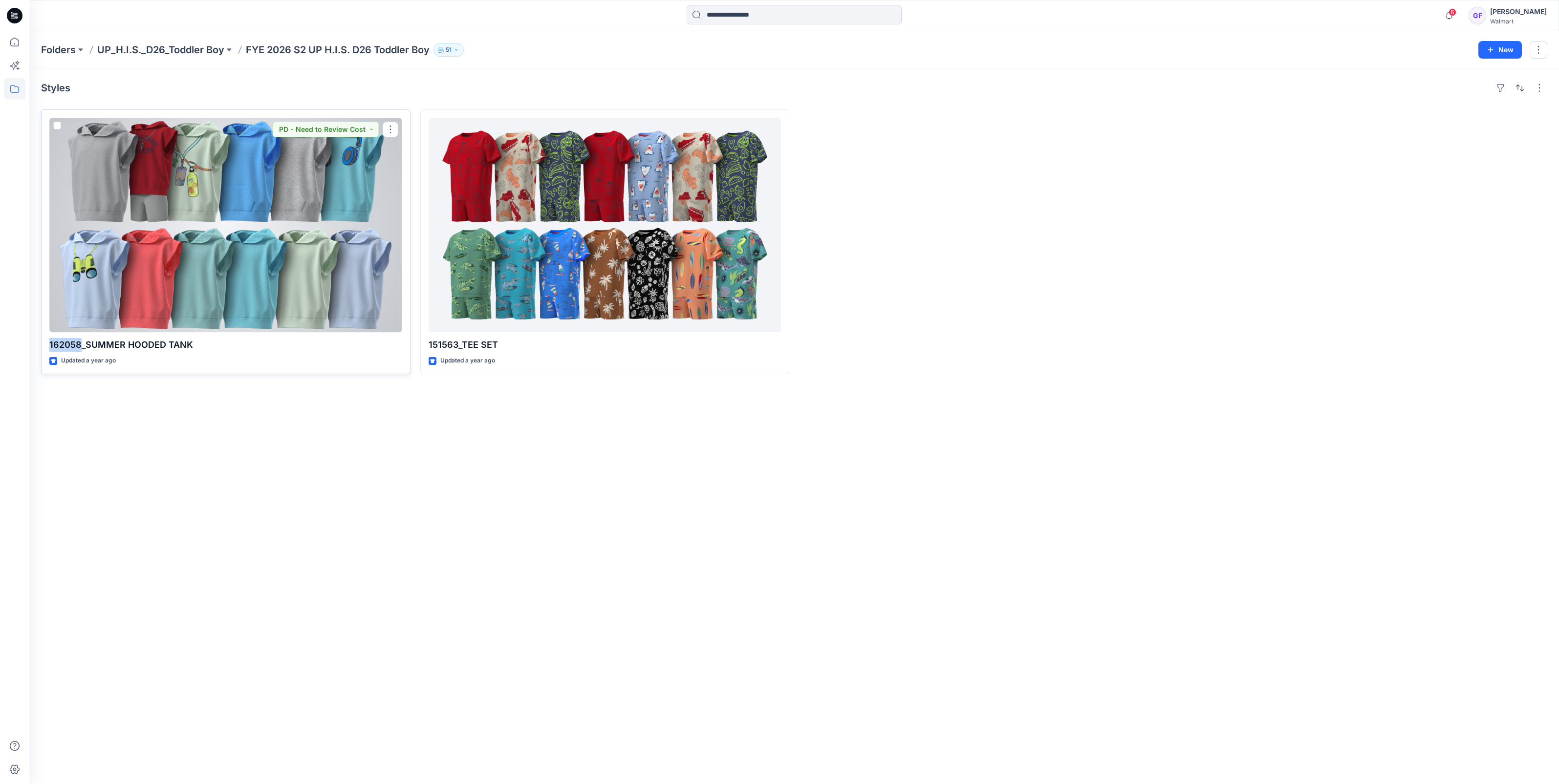
drag, startPoint x: 79, startPoint y: 345, endPoint x: 46, endPoint y: 346, distance: 33.0
click at [46, 346] on div "162058_SUMMER HOODED TANK Updated a year ago PD - Need to Review Cost" at bounding box center [226, 242] width 370 height 265
copy p "162058"
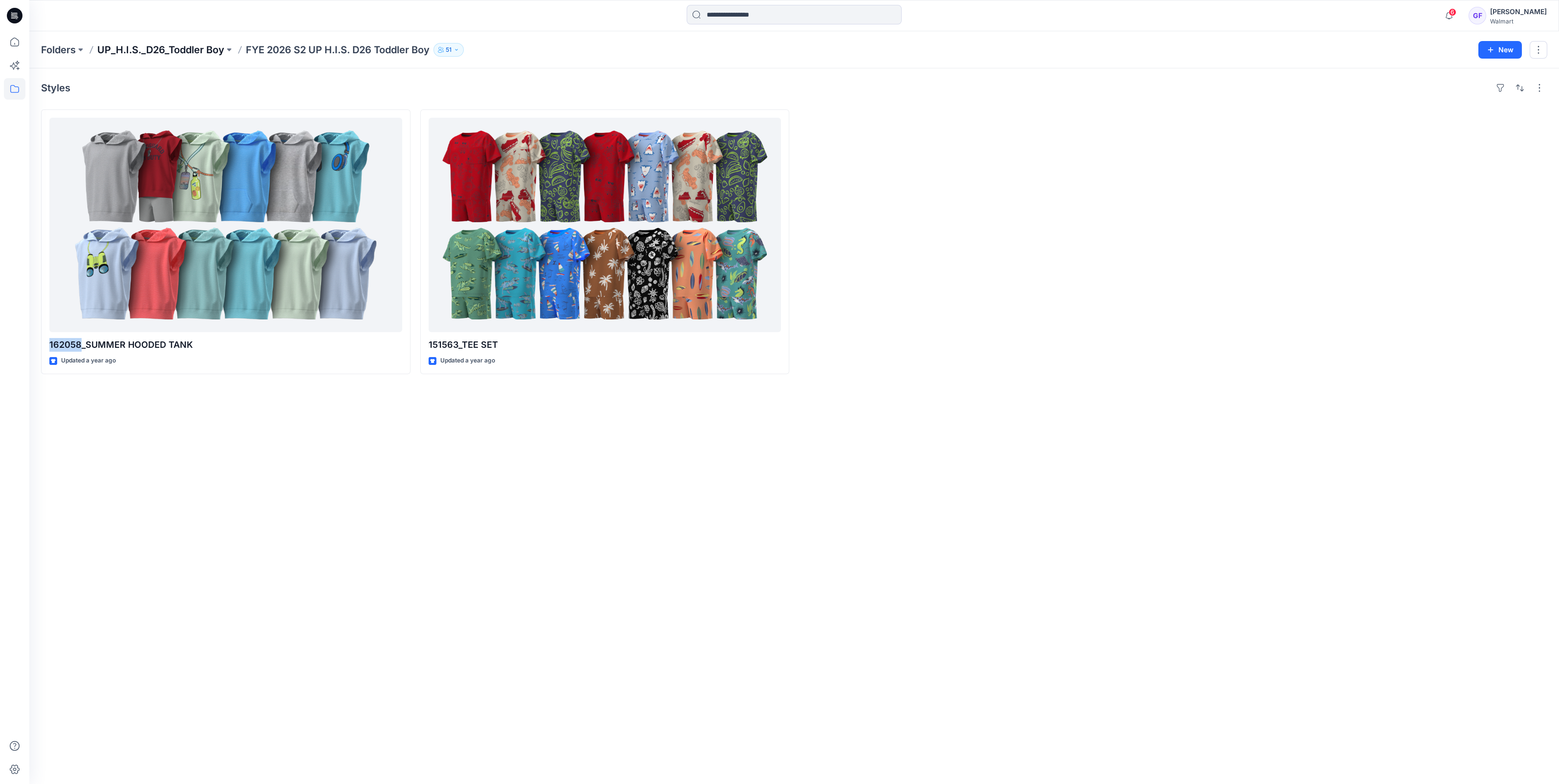
click at [189, 49] on p "UP_H.I.S._D26_Toddler Boy" at bounding box center [161, 49] width 127 height 14
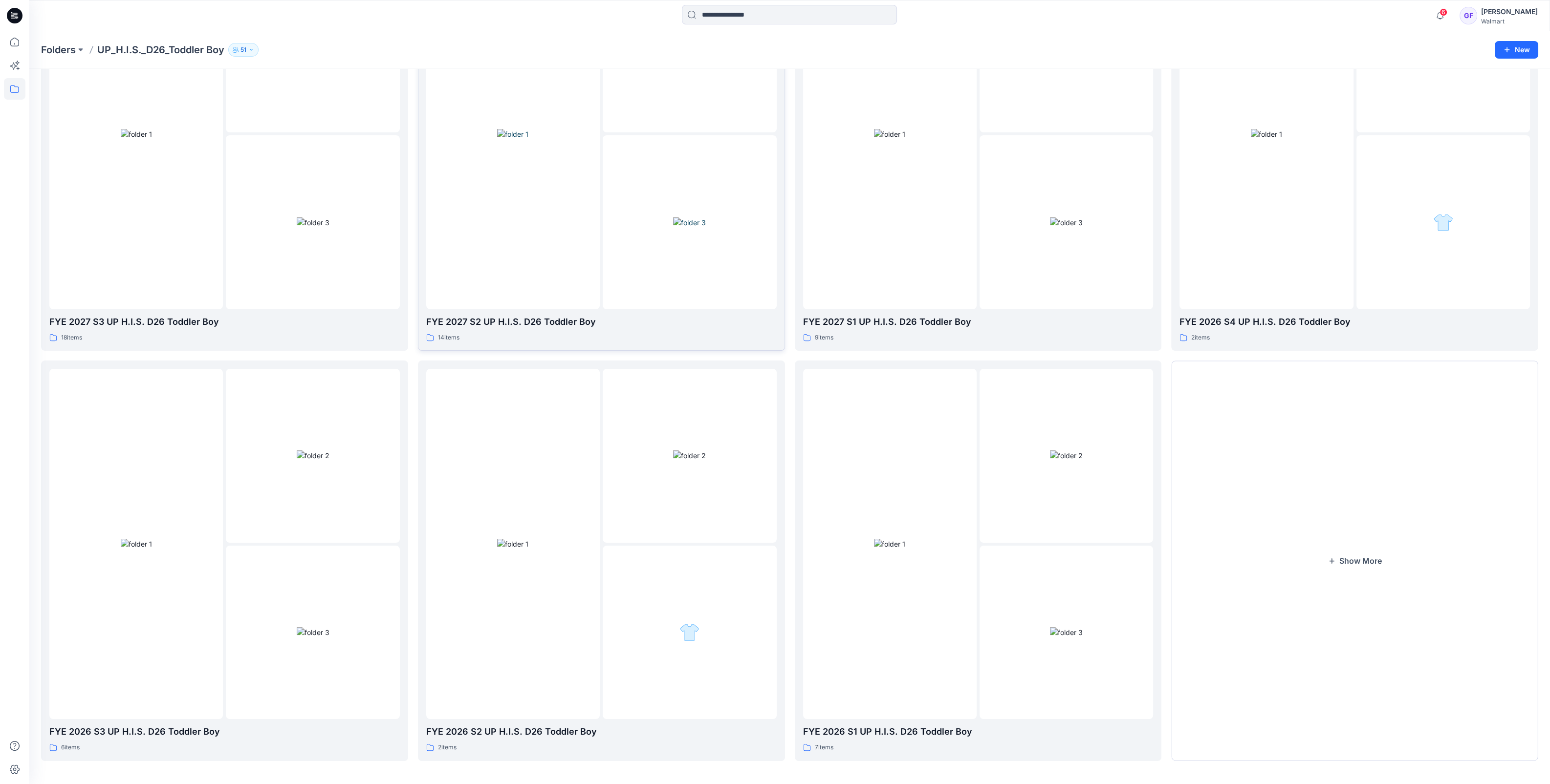
scroll to position [163, 0]
click at [1355, 555] on button "Show More" at bounding box center [1354, 557] width 367 height 400
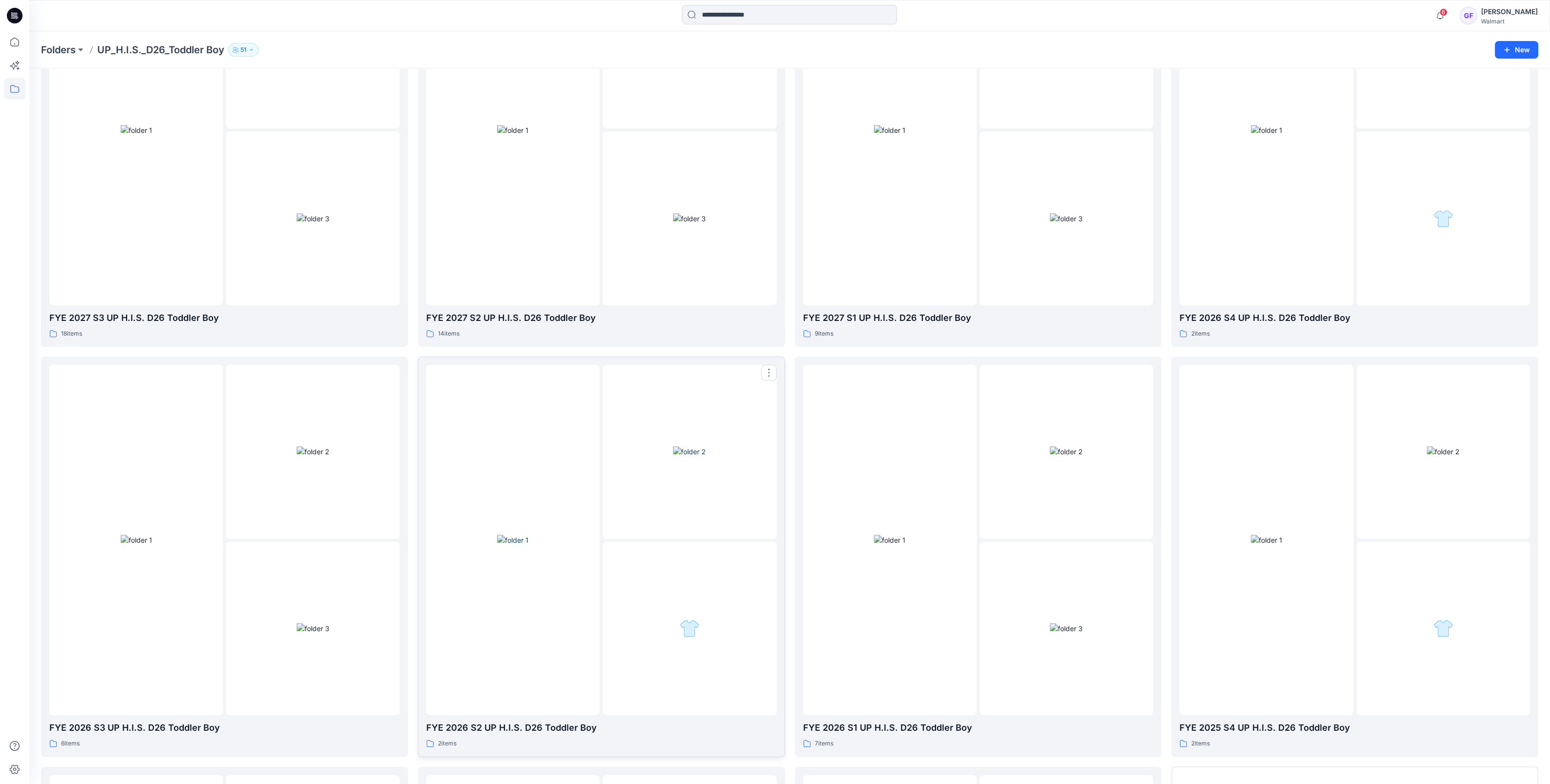
click at [706, 457] on img at bounding box center [690, 451] width 33 height 10
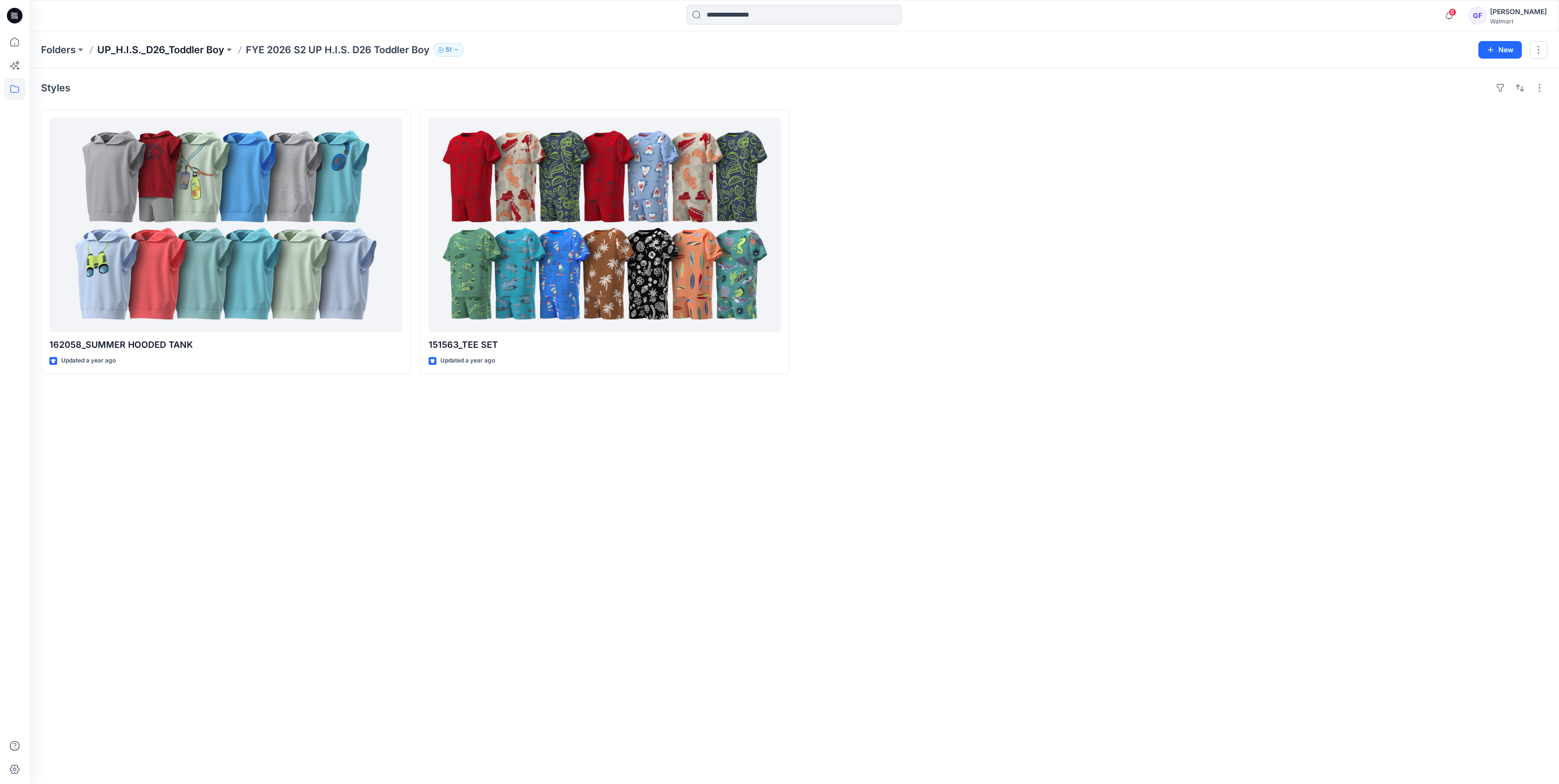
click at [149, 49] on p "UP_H.I.S._D26_Toddler Boy" at bounding box center [161, 49] width 127 height 14
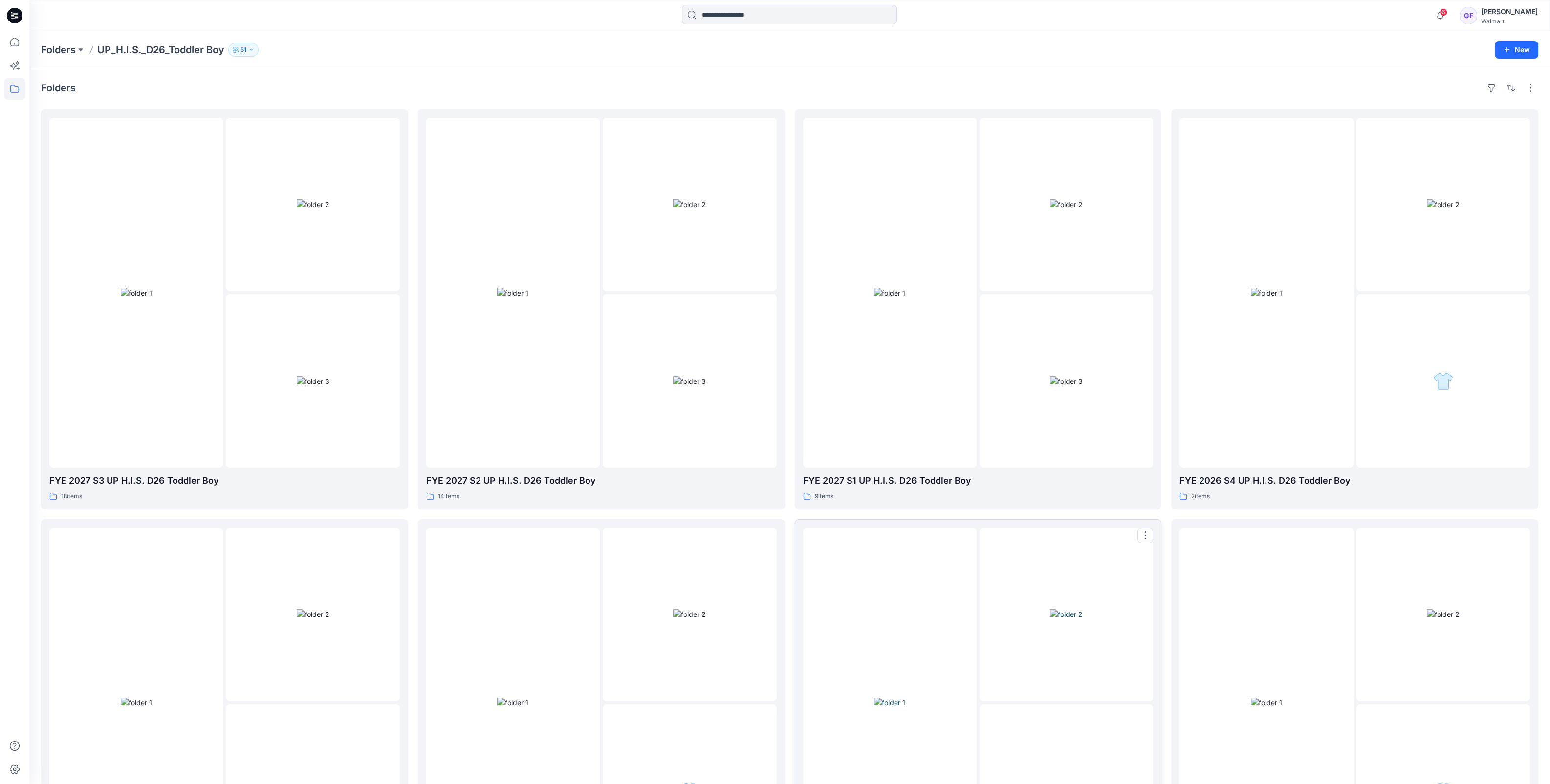
click at [905, 698] on img at bounding box center [889, 703] width 31 height 10
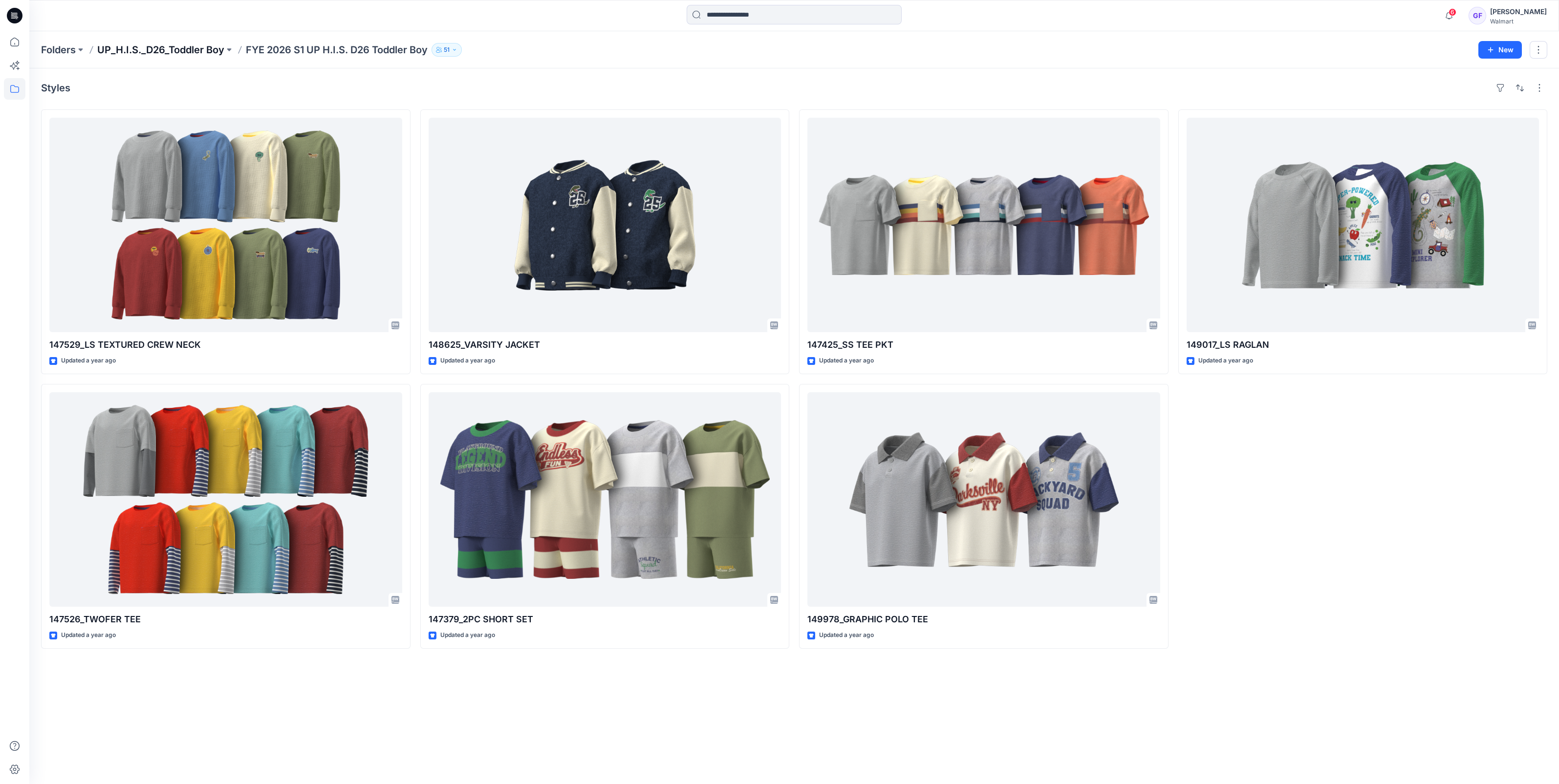
click at [173, 43] on p "UP_H.I.S._D26_Toddler Boy" at bounding box center [161, 49] width 127 height 14
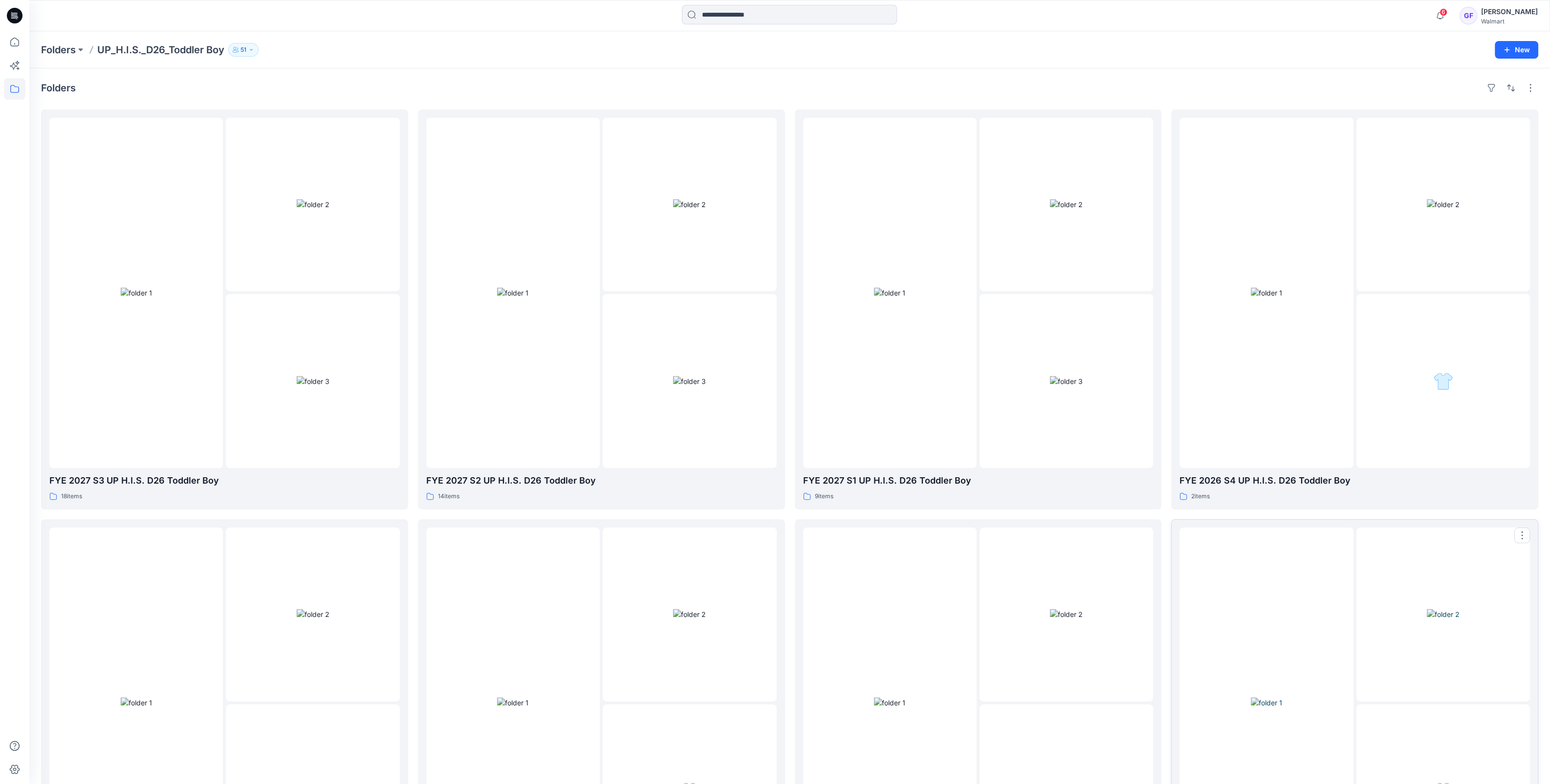
click at [1280, 630] on div at bounding box center [1266, 702] width 173 height 350
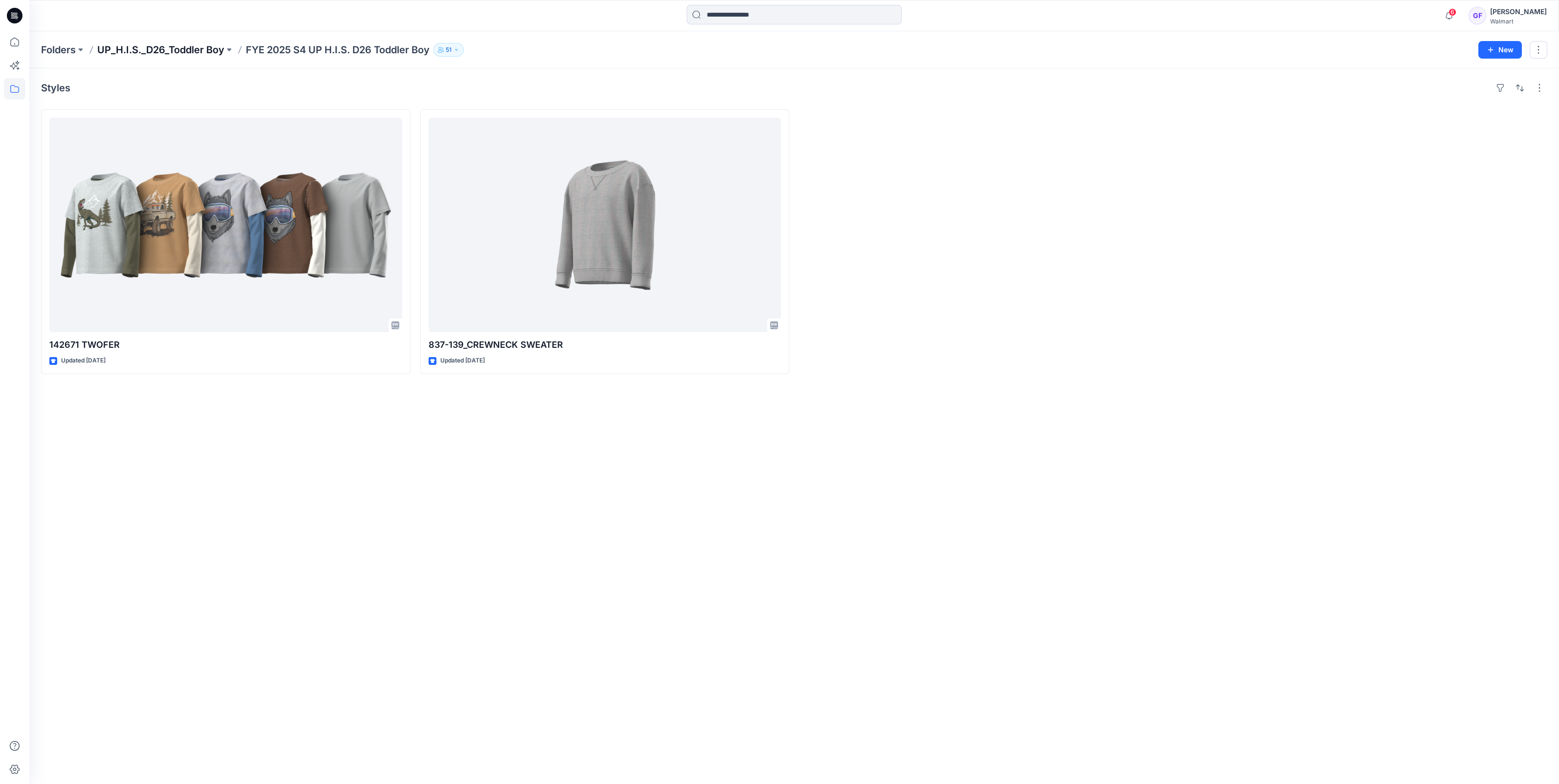
click at [203, 54] on p "UP_H.I.S._D26_Toddler Boy" at bounding box center [161, 49] width 127 height 14
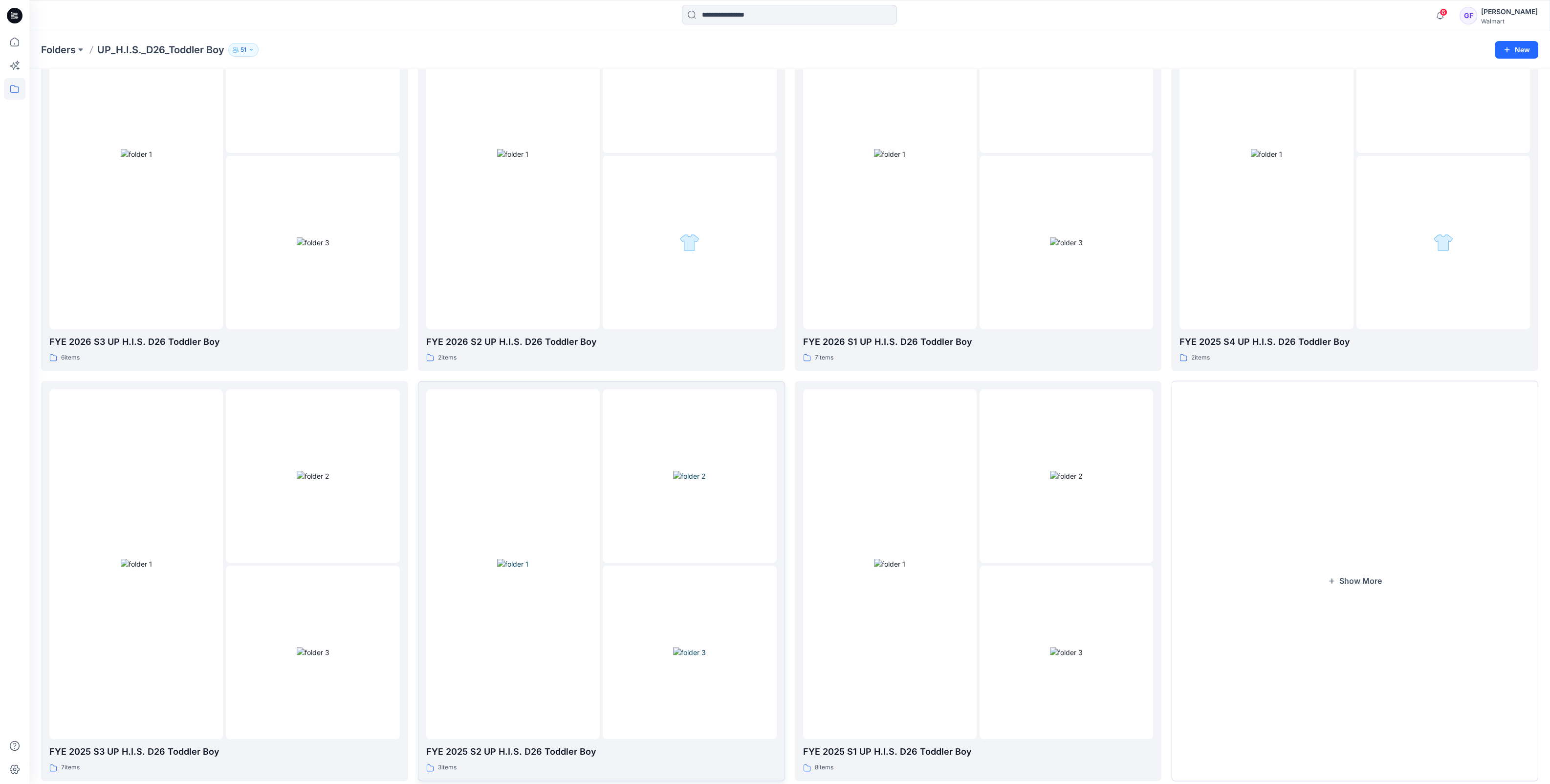
scroll to position [549, 0]
click at [324, 480] on img at bounding box center [313, 475] width 33 height 10
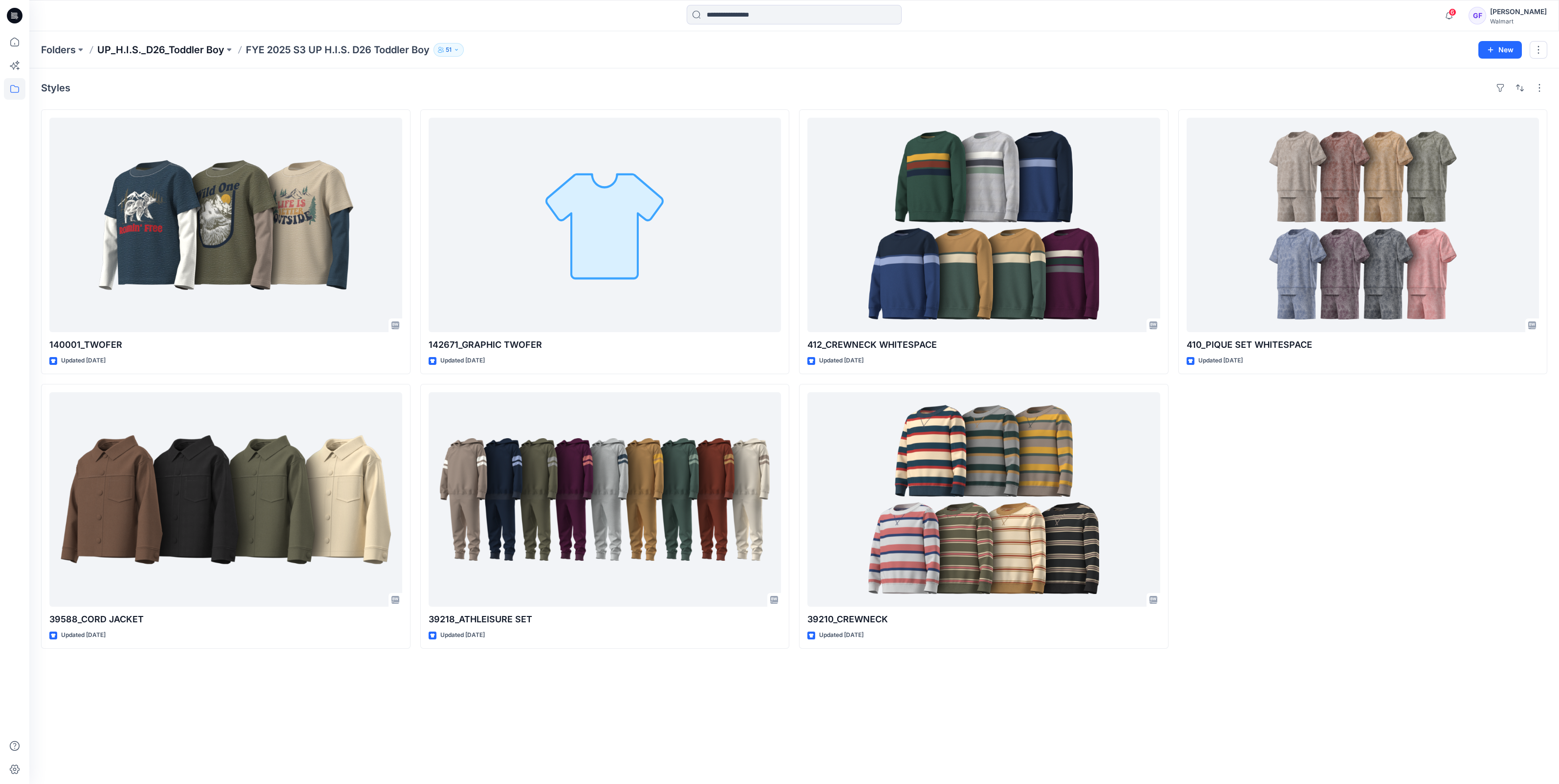
click at [150, 49] on p "UP_H.I.S._D26_Toddler Boy" at bounding box center [161, 49] width 127 height 14
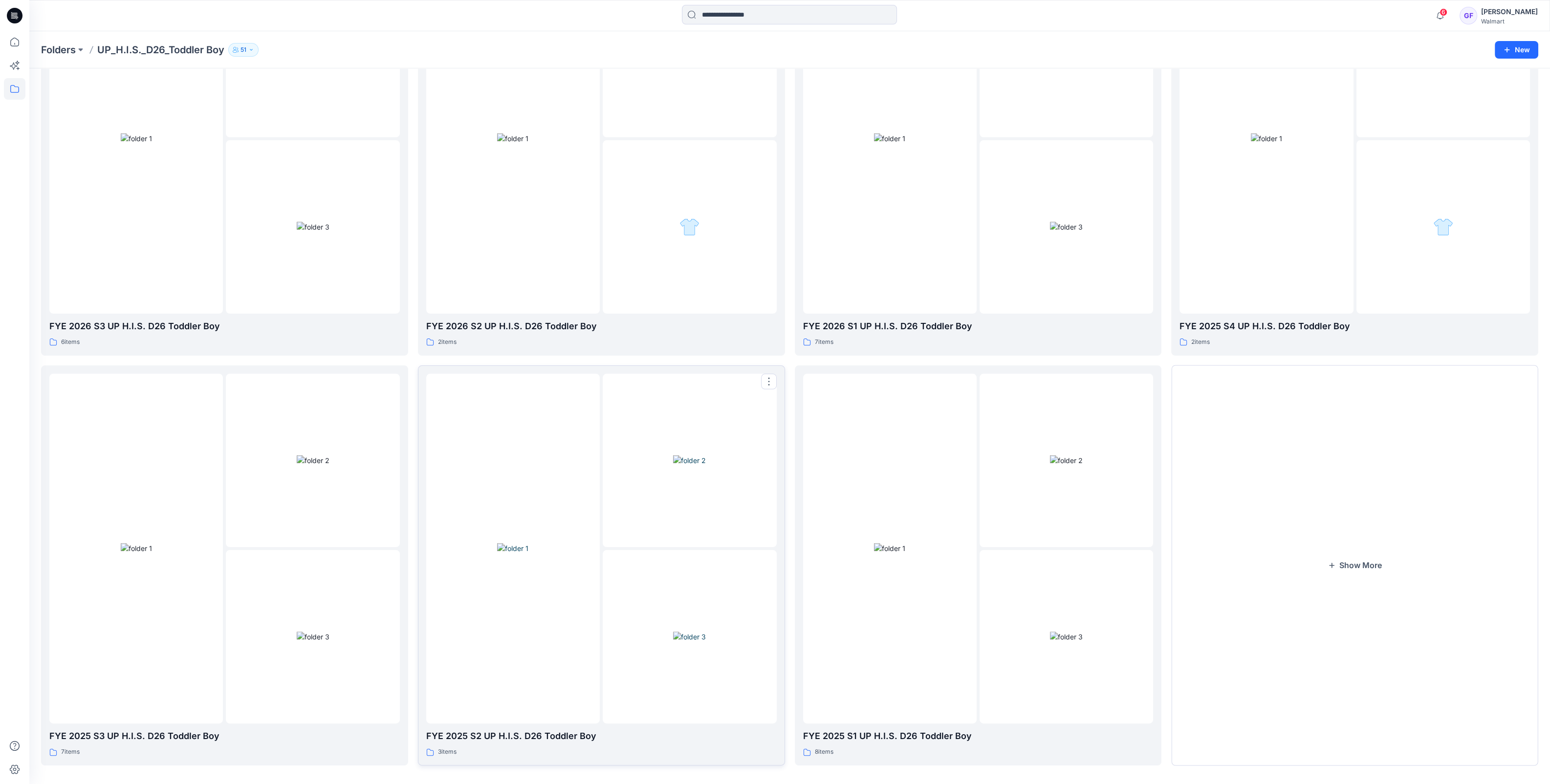
scroll to position [573, 0]
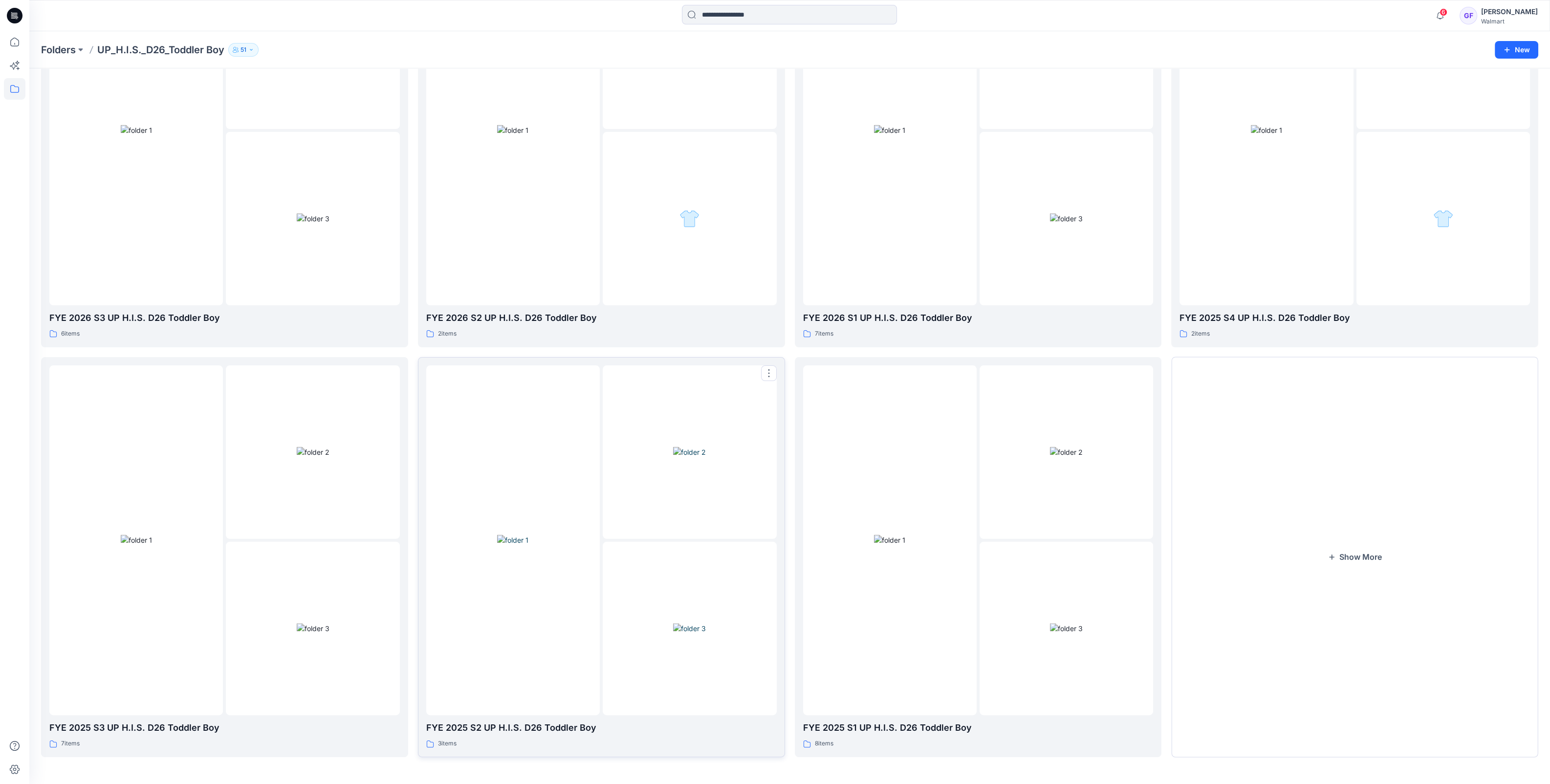
click at [503, 545] on img at bounding box center [513, 540] width 31 height 10
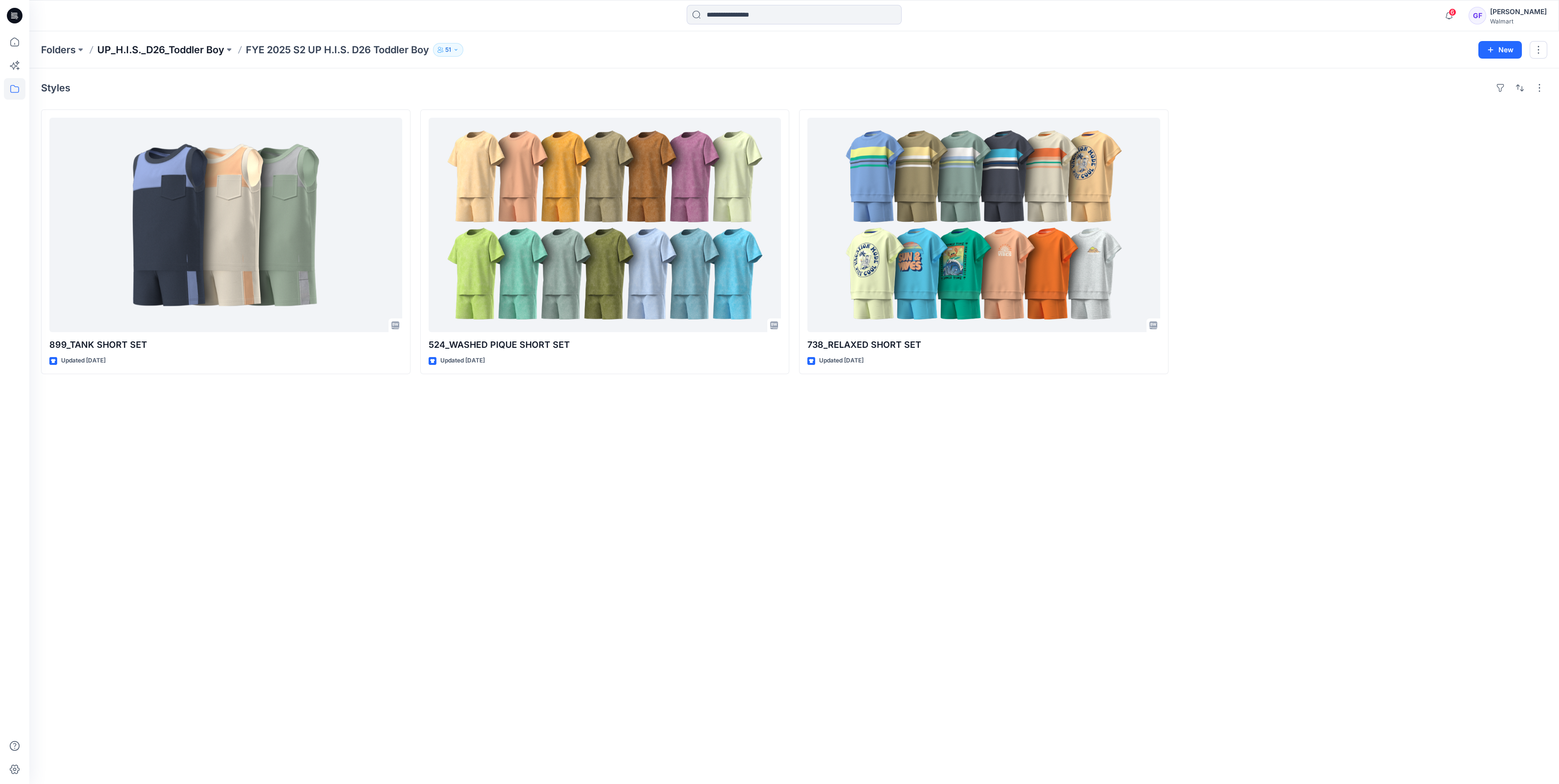
click at [188, 49] on p "UP_H.I.S._D26_Toddler Boy" at bounding box center [161, 49] width 127 height 14
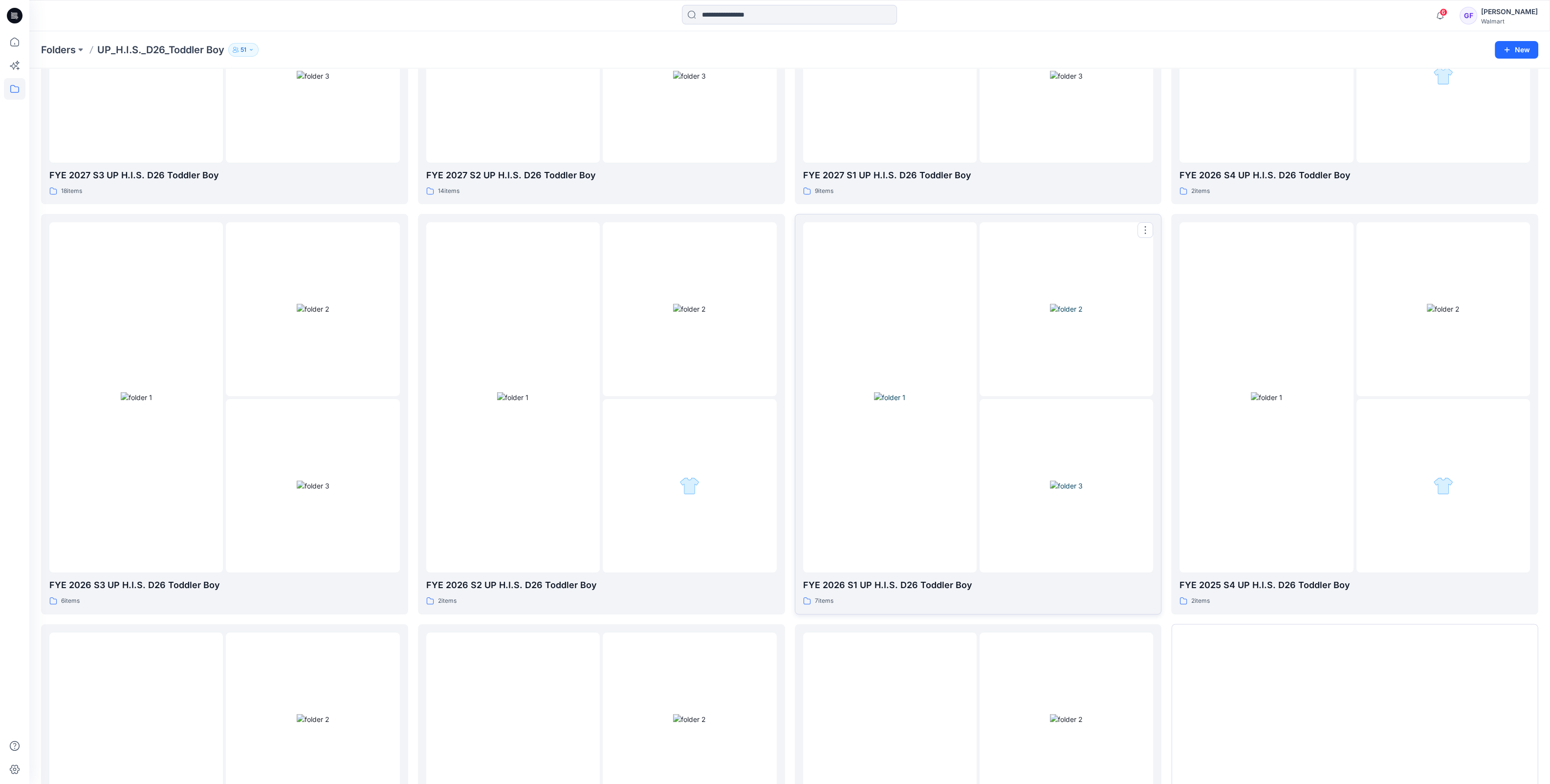
scroll to position [573, 0]
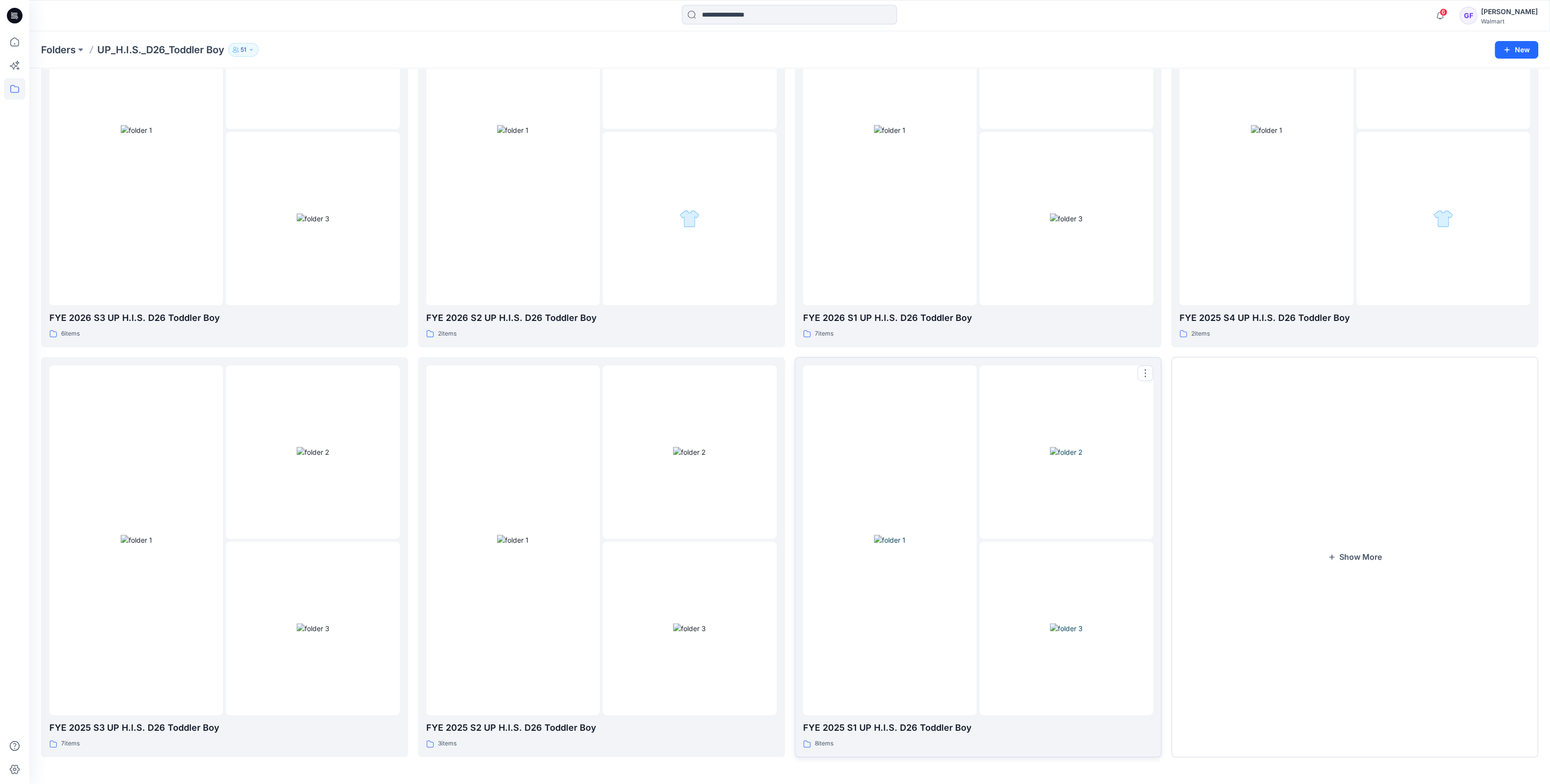
click at [900, 545] on img at bounding box center [889, 540] width 31 height 10
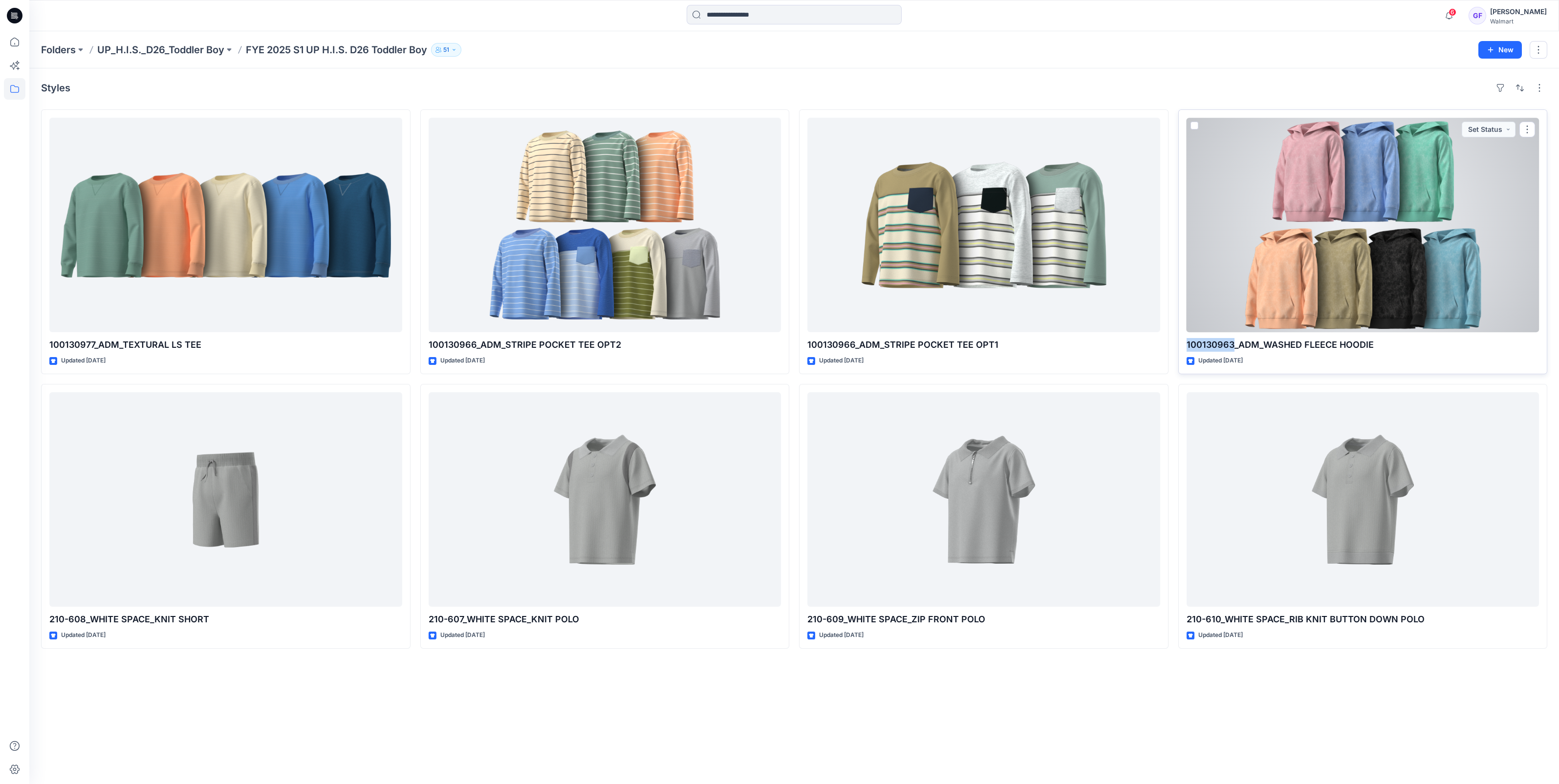
drag, startPoint x: 1233, startPoint y: 344, endPoint x: 1186, endPoint y: 348, distance: 47.2
click at [1186, 348] on p "100130963_ADM_WASHED FLEECE HOODIE" at bounding box center [1363, 345] width 353 height 14
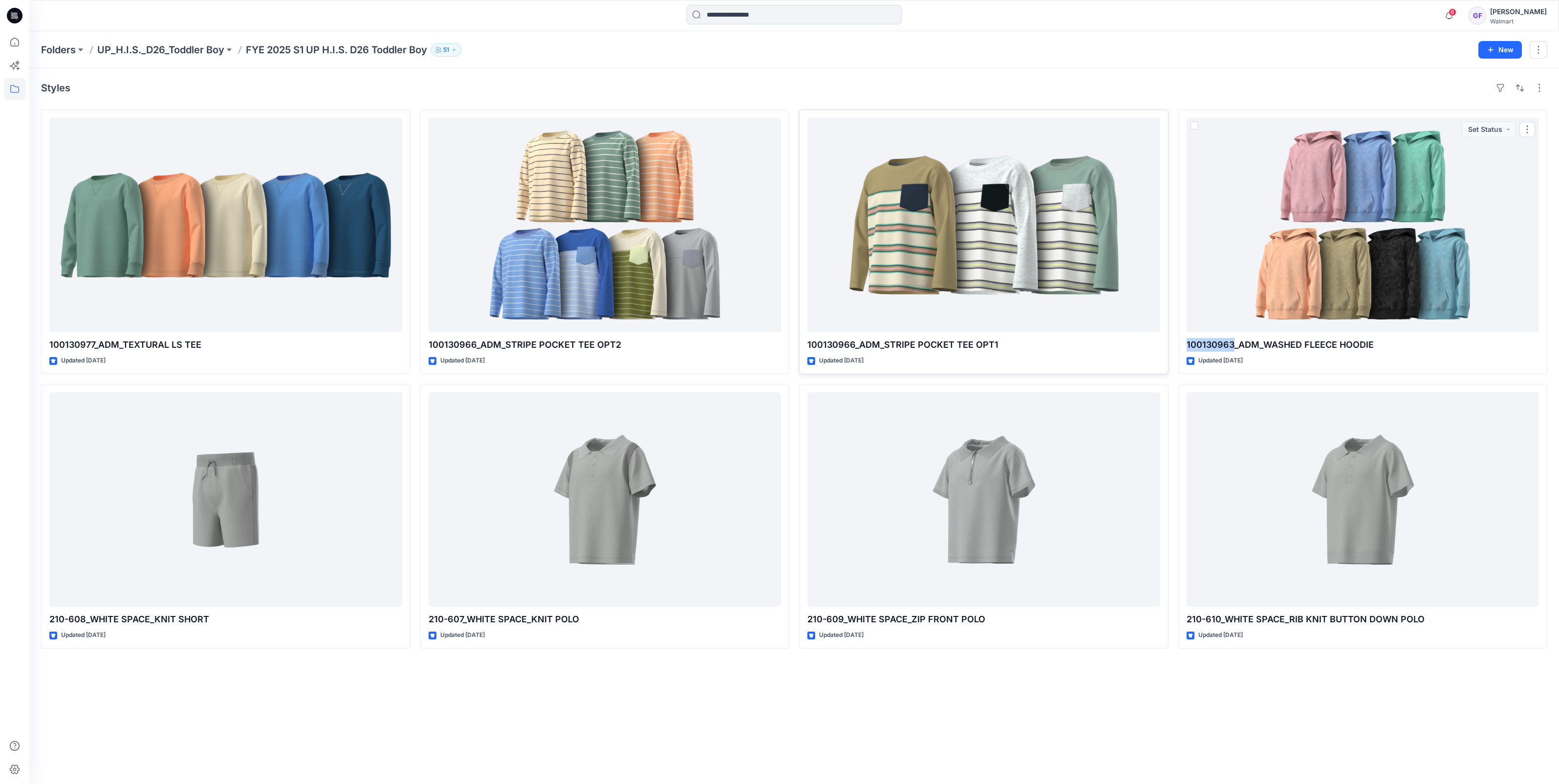
copy p "100130963"
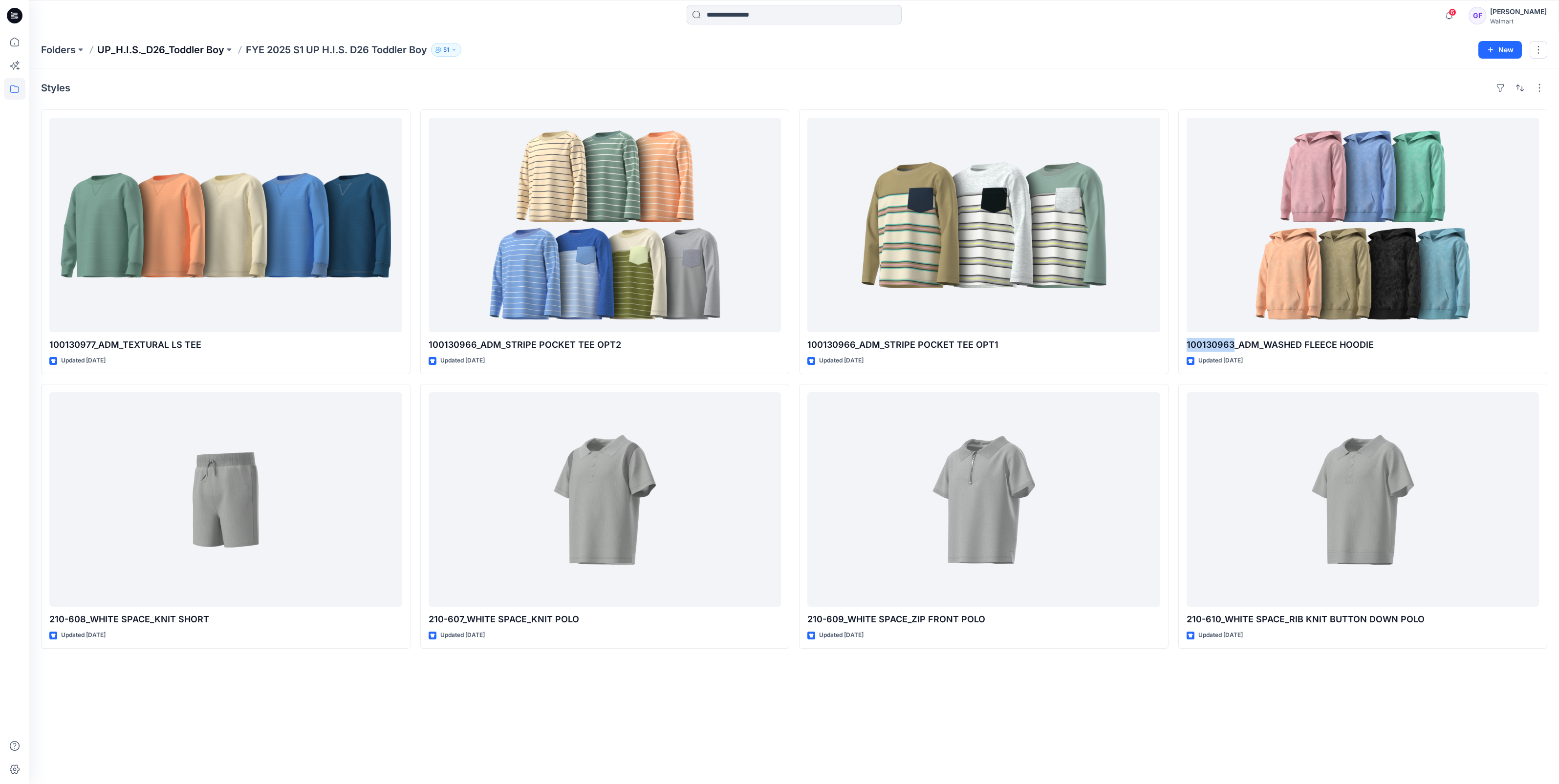
click at [176, 46] on p "UP_H.I.S._D26_Toddler Boy" at bounding box center [161, 49] width 127 height 14
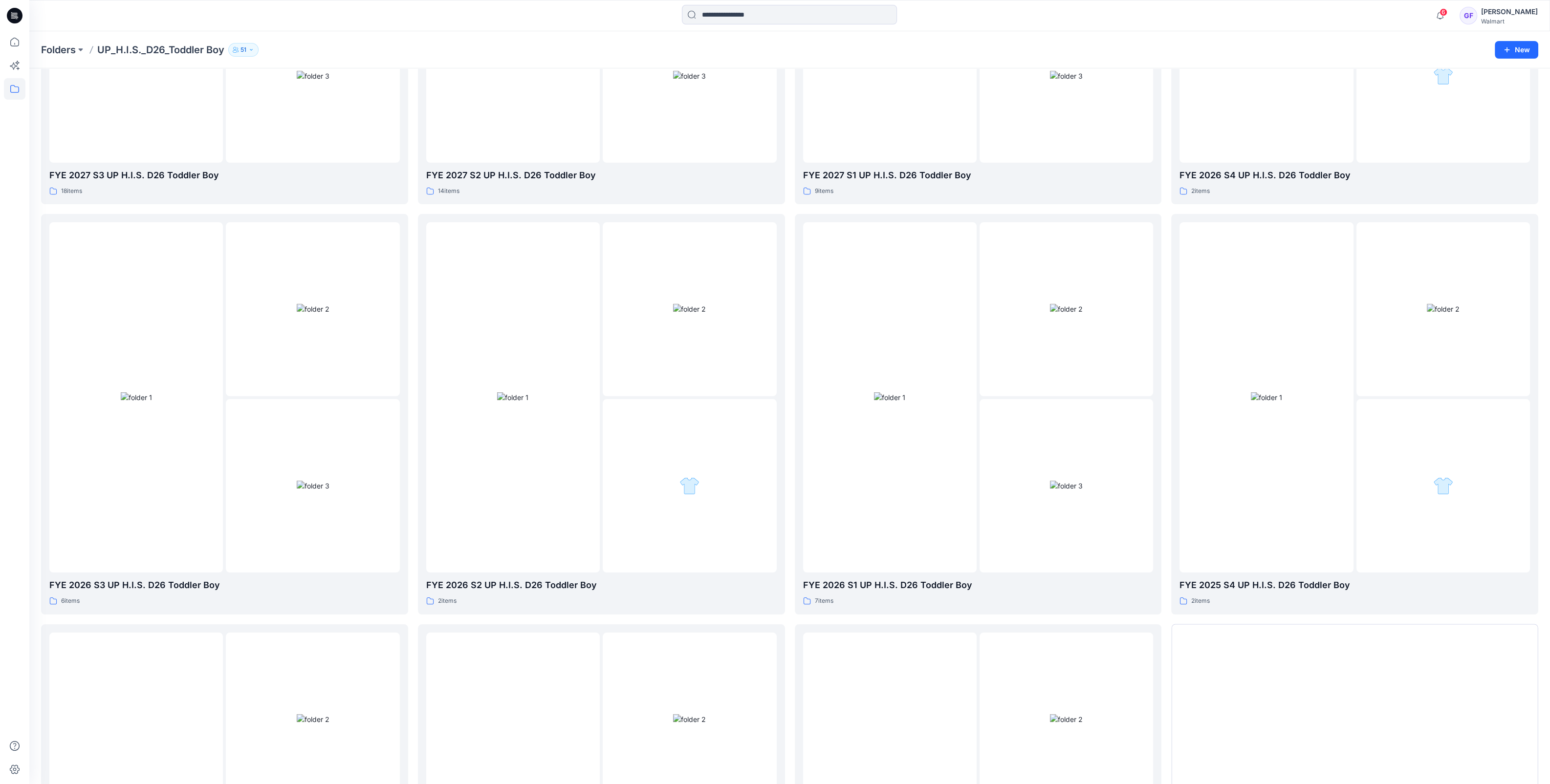
scroll to position [573, 0]
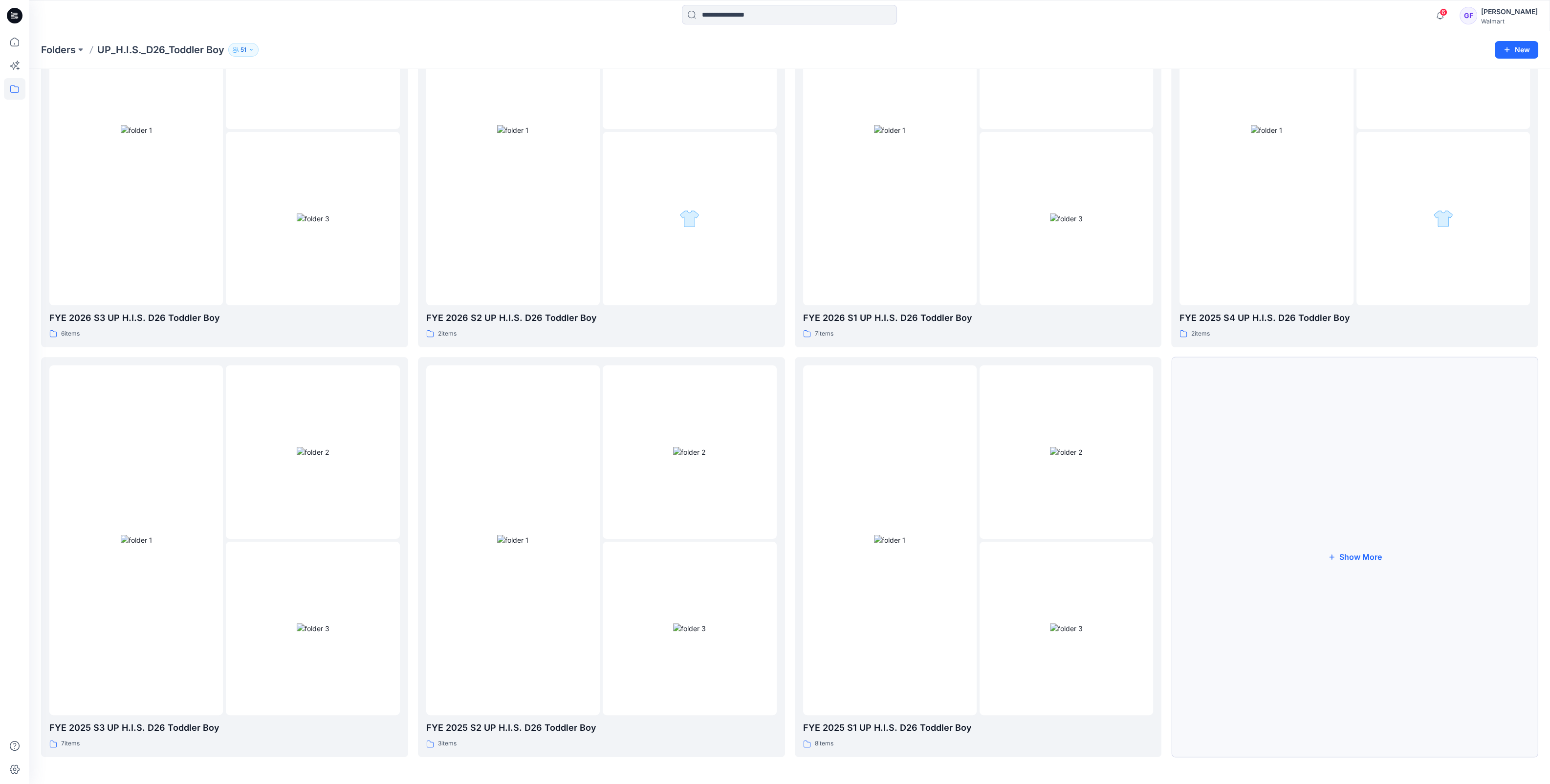
click at [1354, 554] on button "Show More" at bounding box center [1354, 557] width 367 height 400
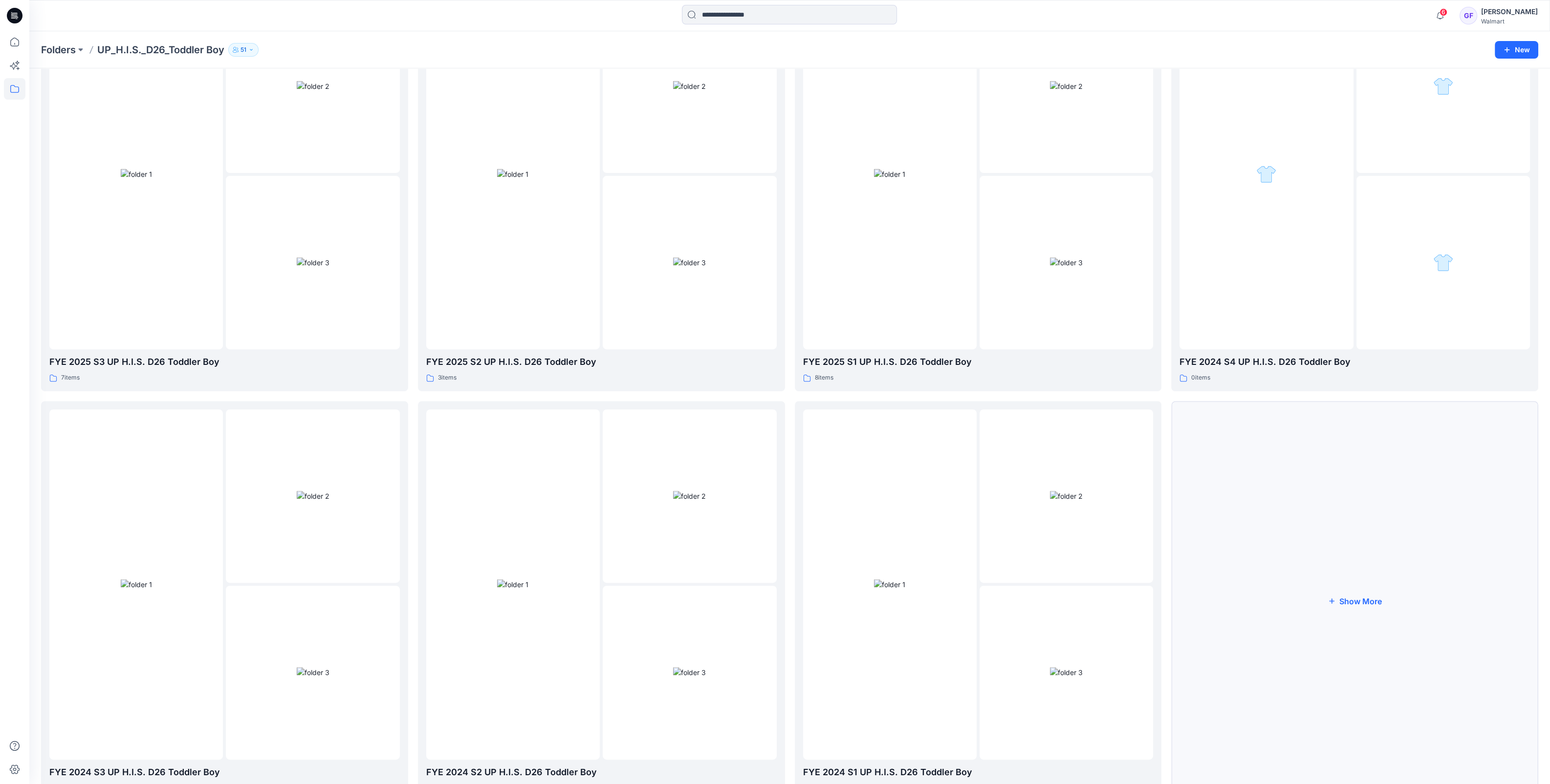
scroll to position [939, 0]
click at [1354, 597] on button "Show More" at bounding box center [1354, 601] width 367 height 400
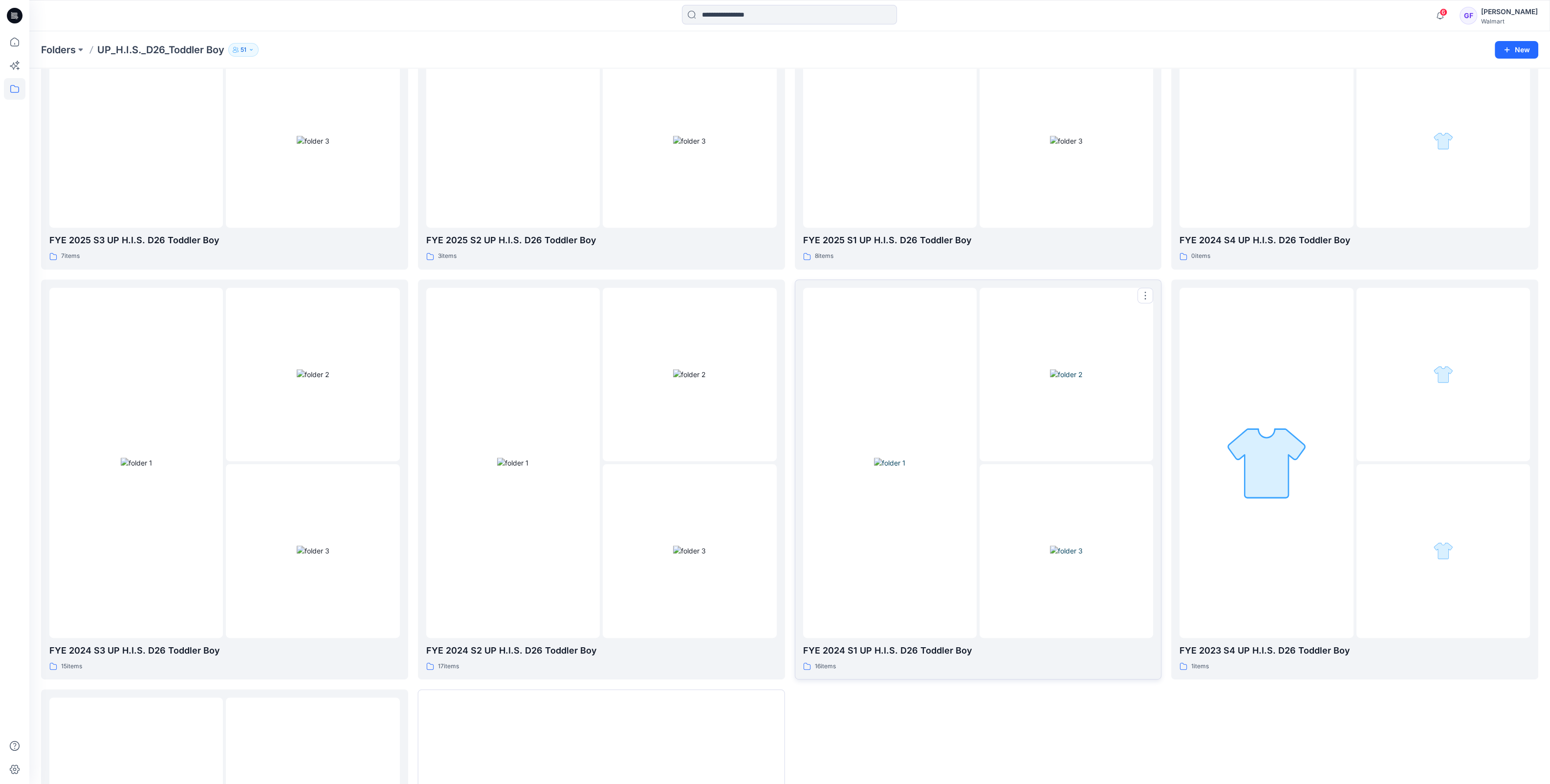
scroll to position [1122, 0]
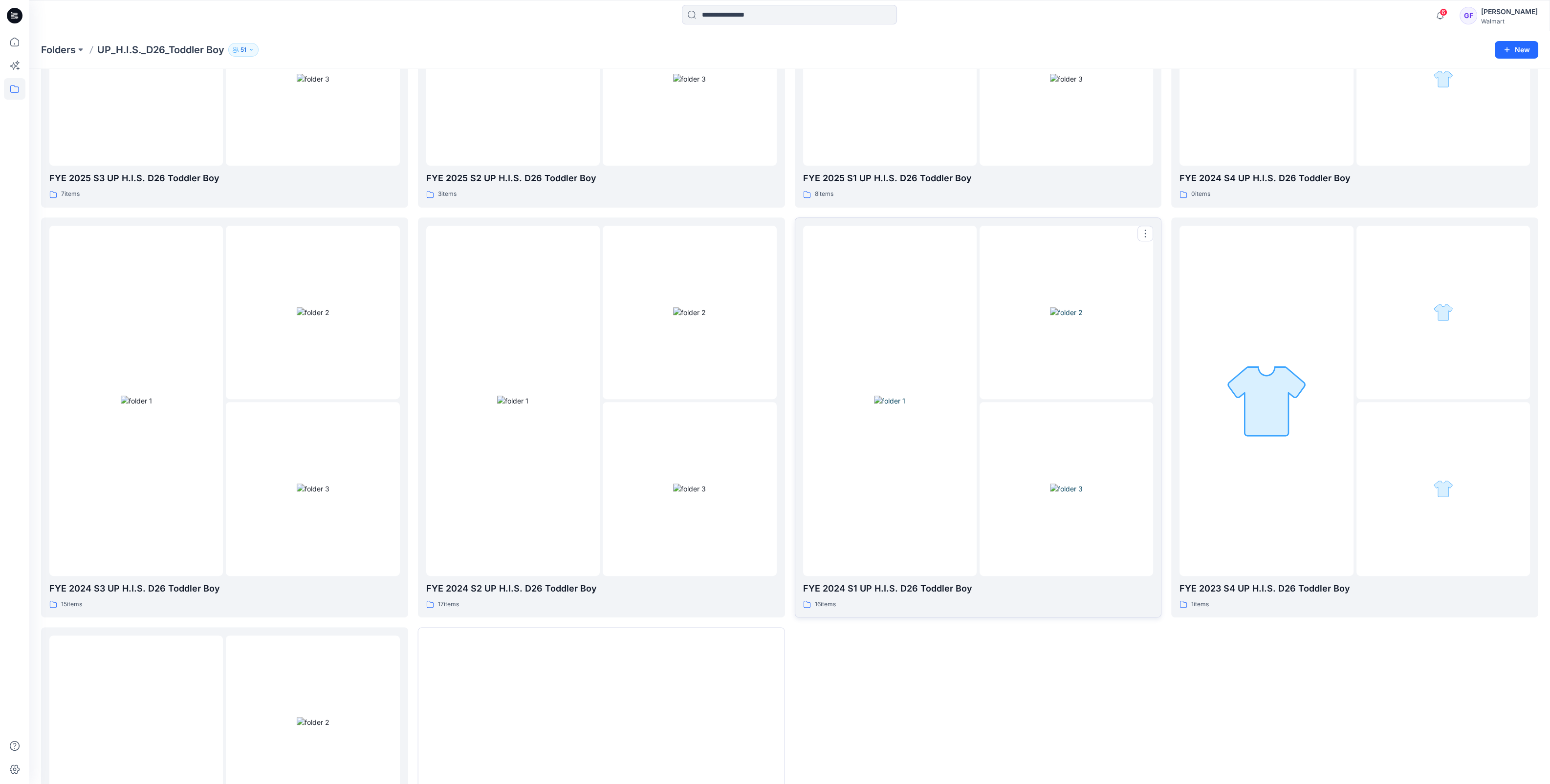
click at [1052, 318] on img at bounding box center [1067, 312] width 33 height 10
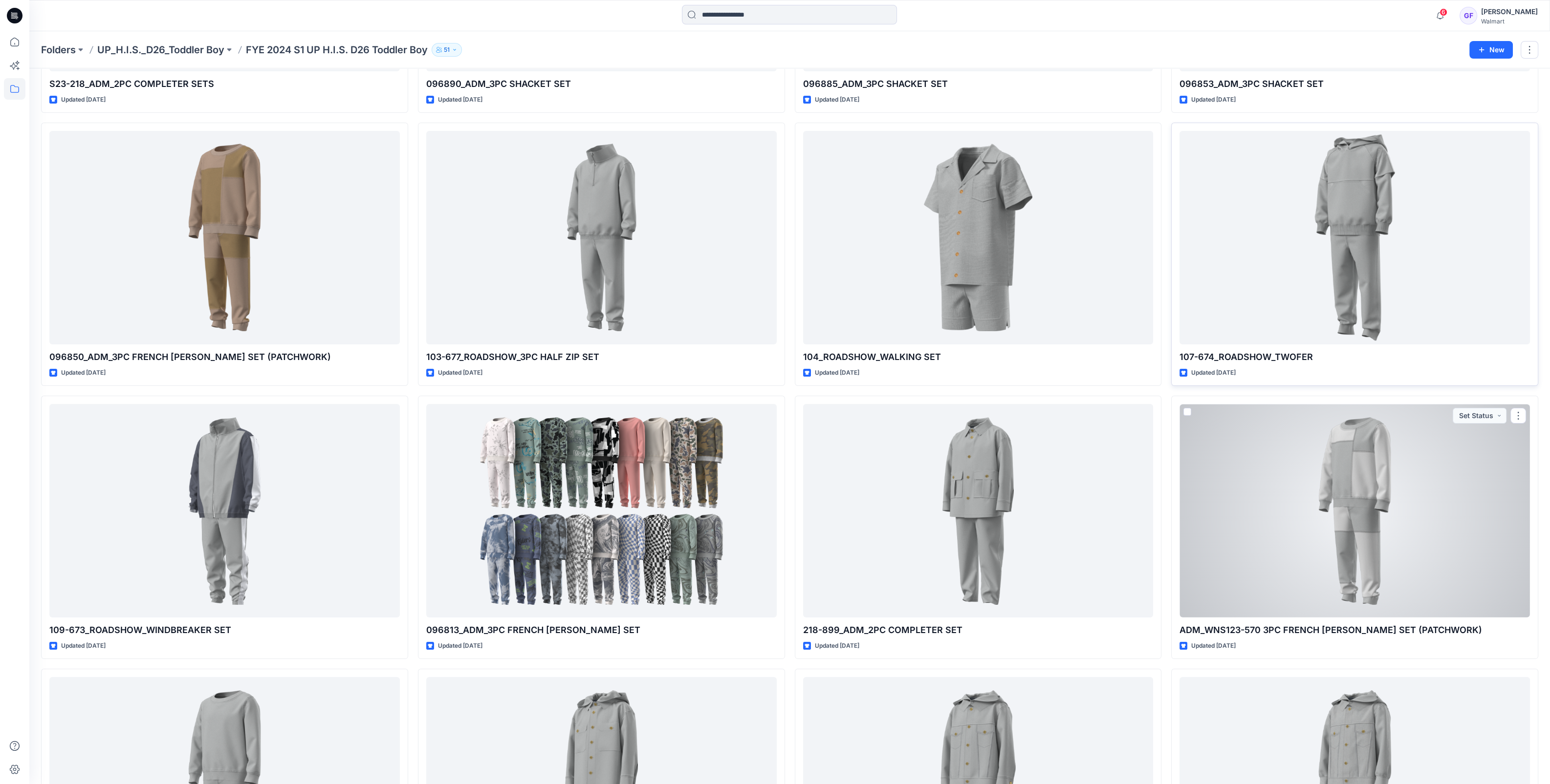
scroll to position [175, 0]
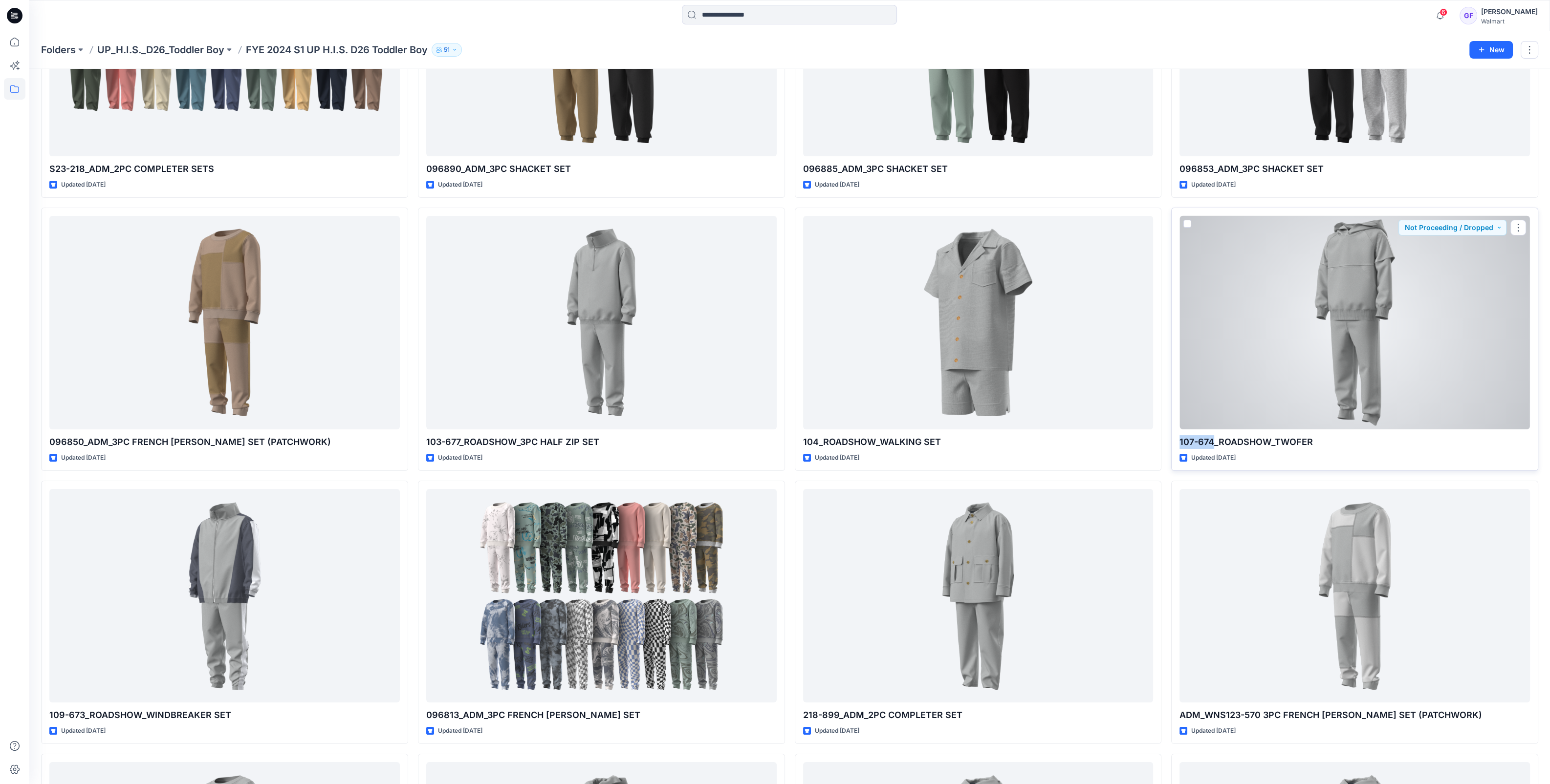
drag, startPoint x: 1215, startPoint y: 441, endPoint x: 1180, endPoint y: 444, distance: 35.1
click at [1180, 444] on p "107-674_ROADSHOW_TWOFER" at bounding box center [1354, 441] width 351 height 14
copy p "107-674"
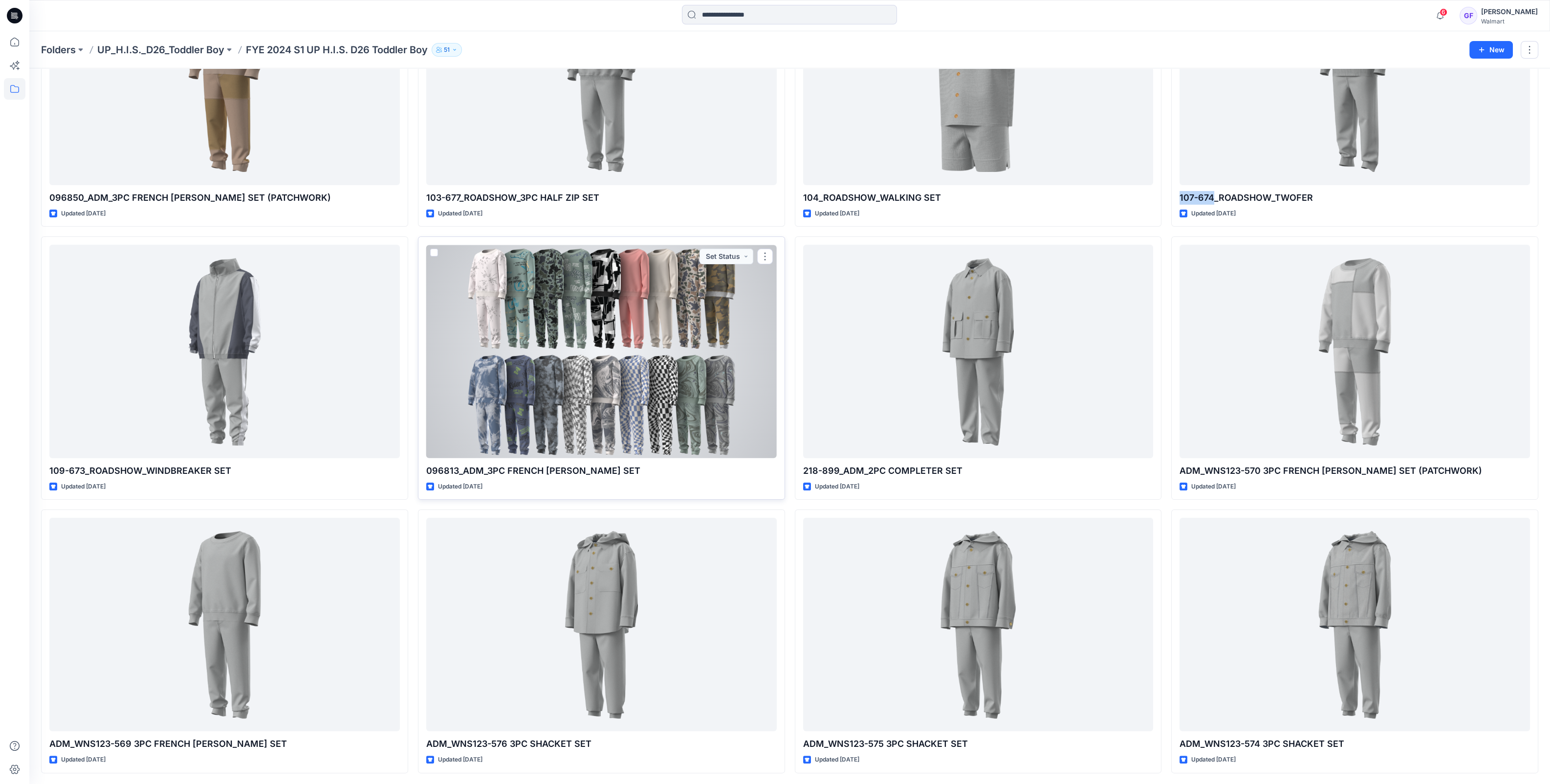
scroll to position [114, 0]
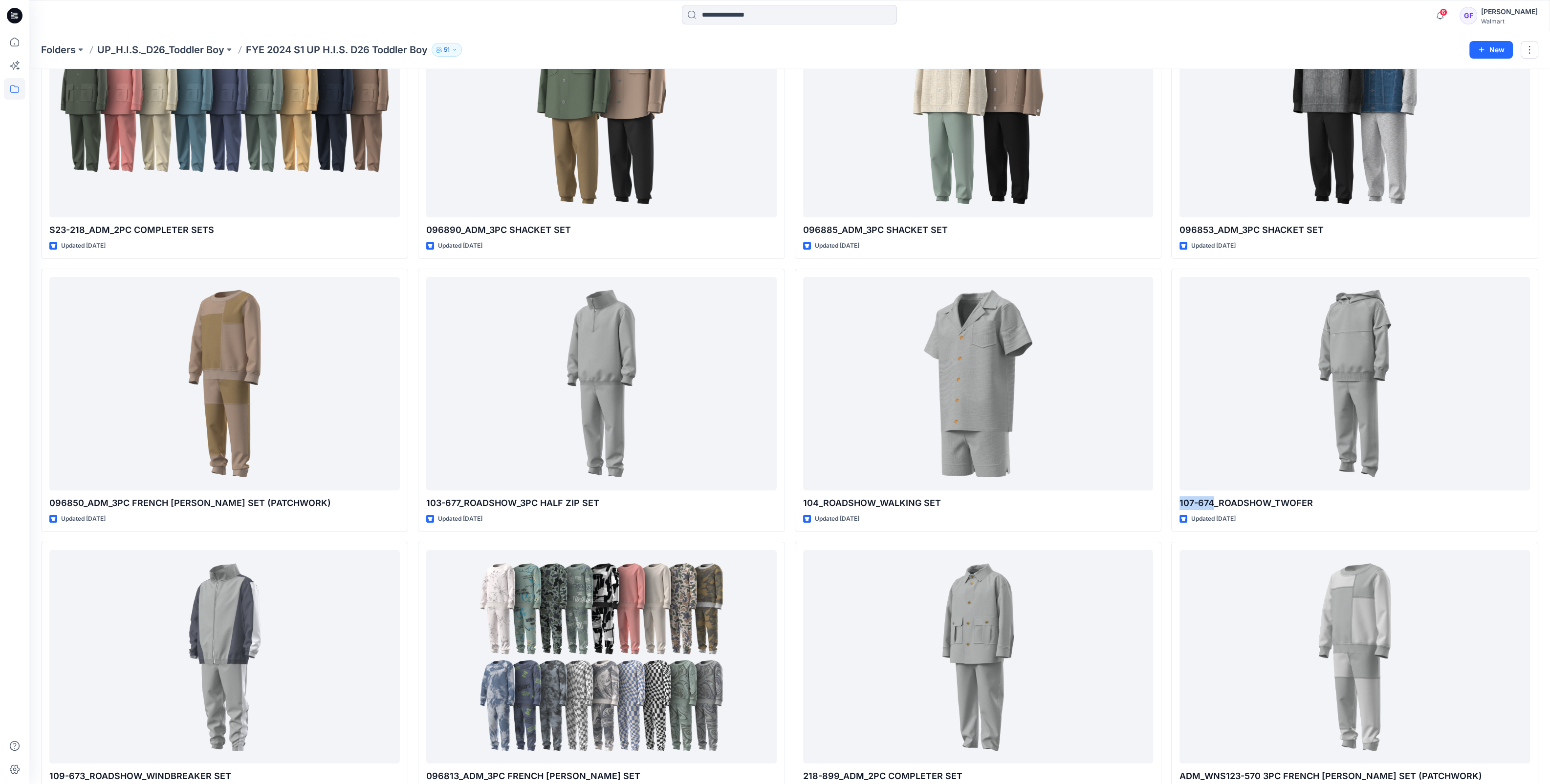
click at [135, 43] on p "UP_H.I.S._D26_Toddler Boy" at bounding box center [161, 49] width 127 height 14
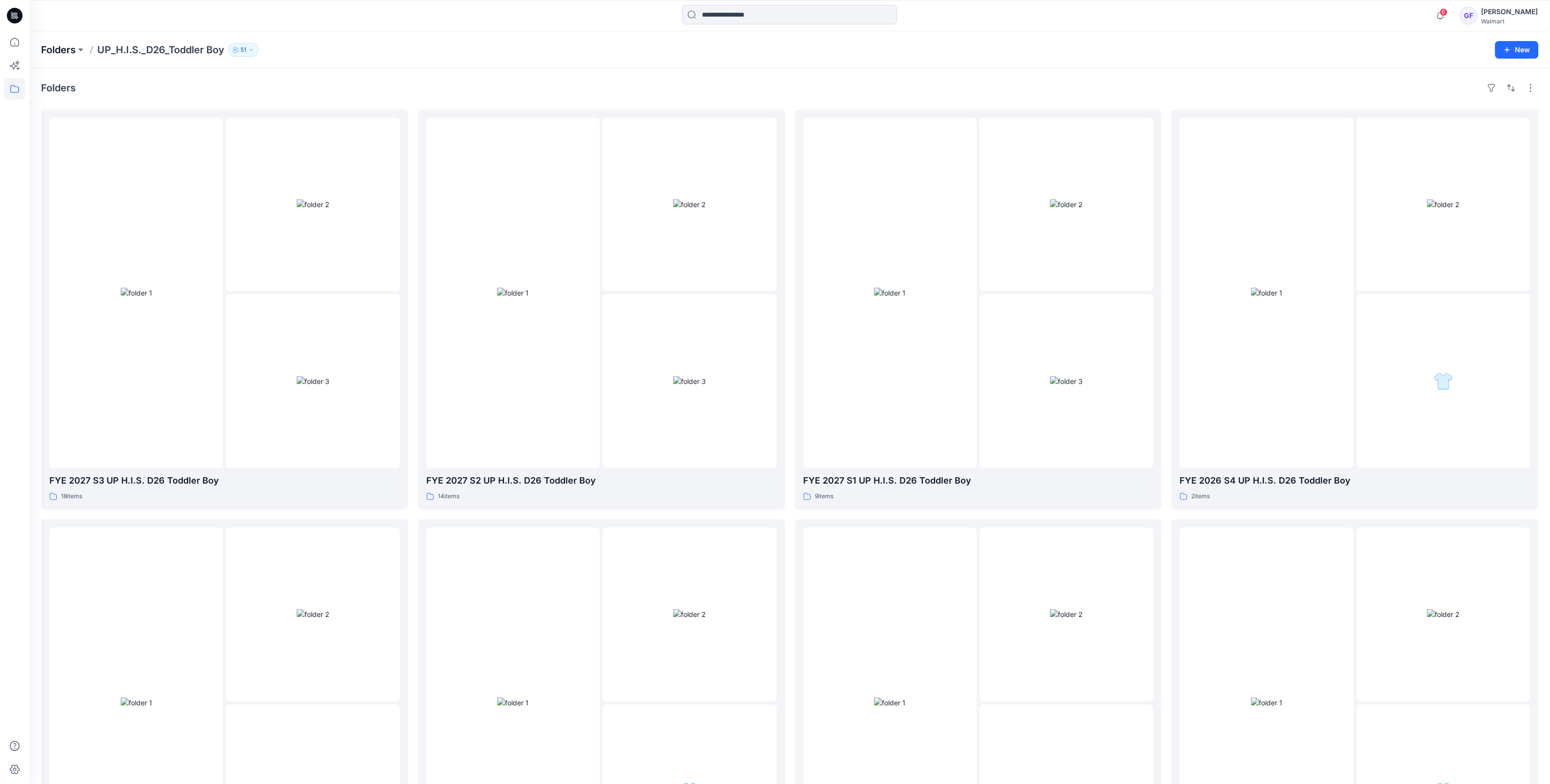
click at [50, 49] on p "Folders" at bounding box center [58, 49] width 35 height 14
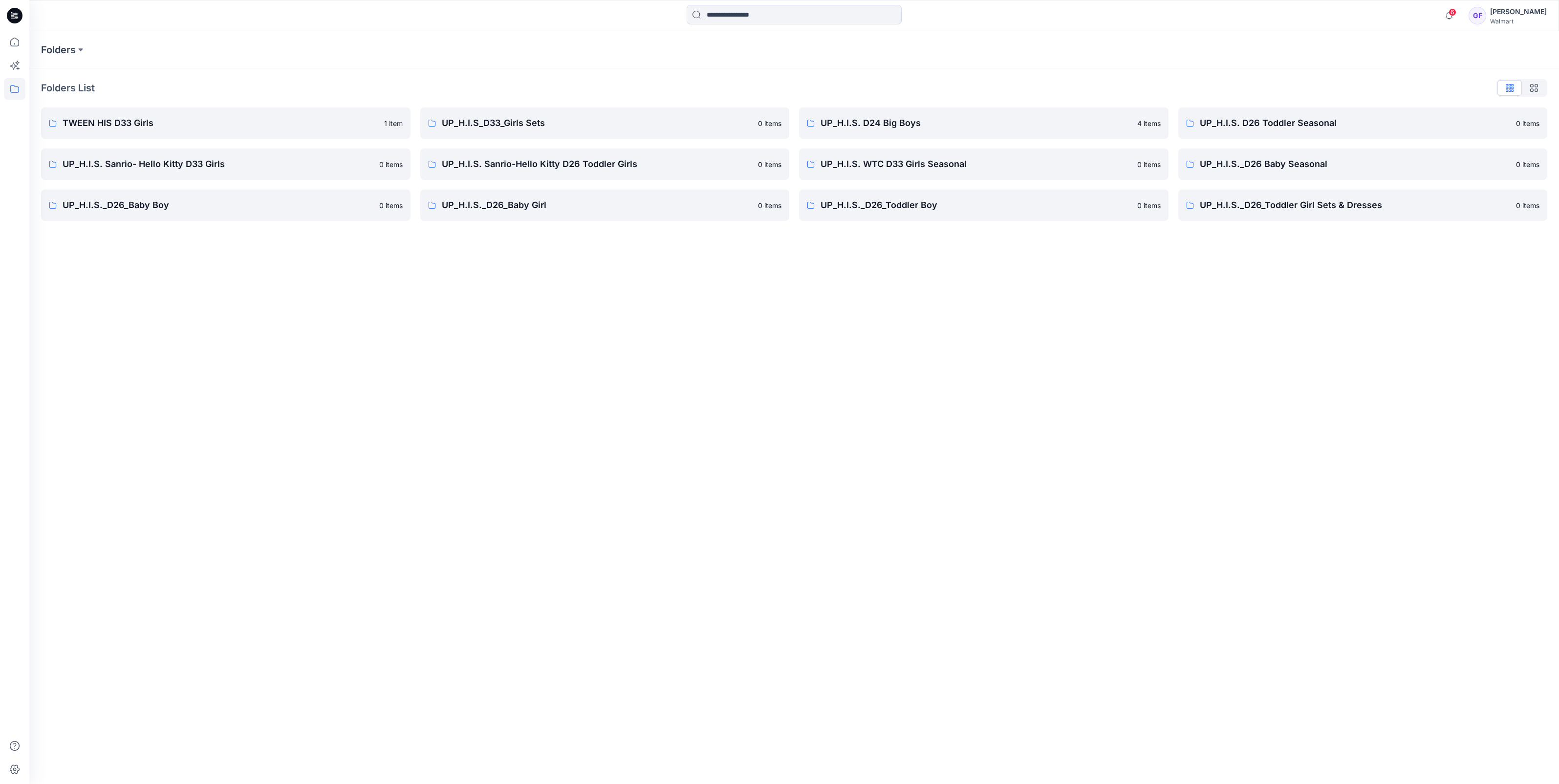
click at [488, 32] on div "Folders" at bounding box center [794, 50] width 1530 height 37
click at [525, 163] on p "UP_H.I.S. Sanrio-Hello Kitty D26 Toddler Girls" at bounding box center [596, 163] width 311 height 14
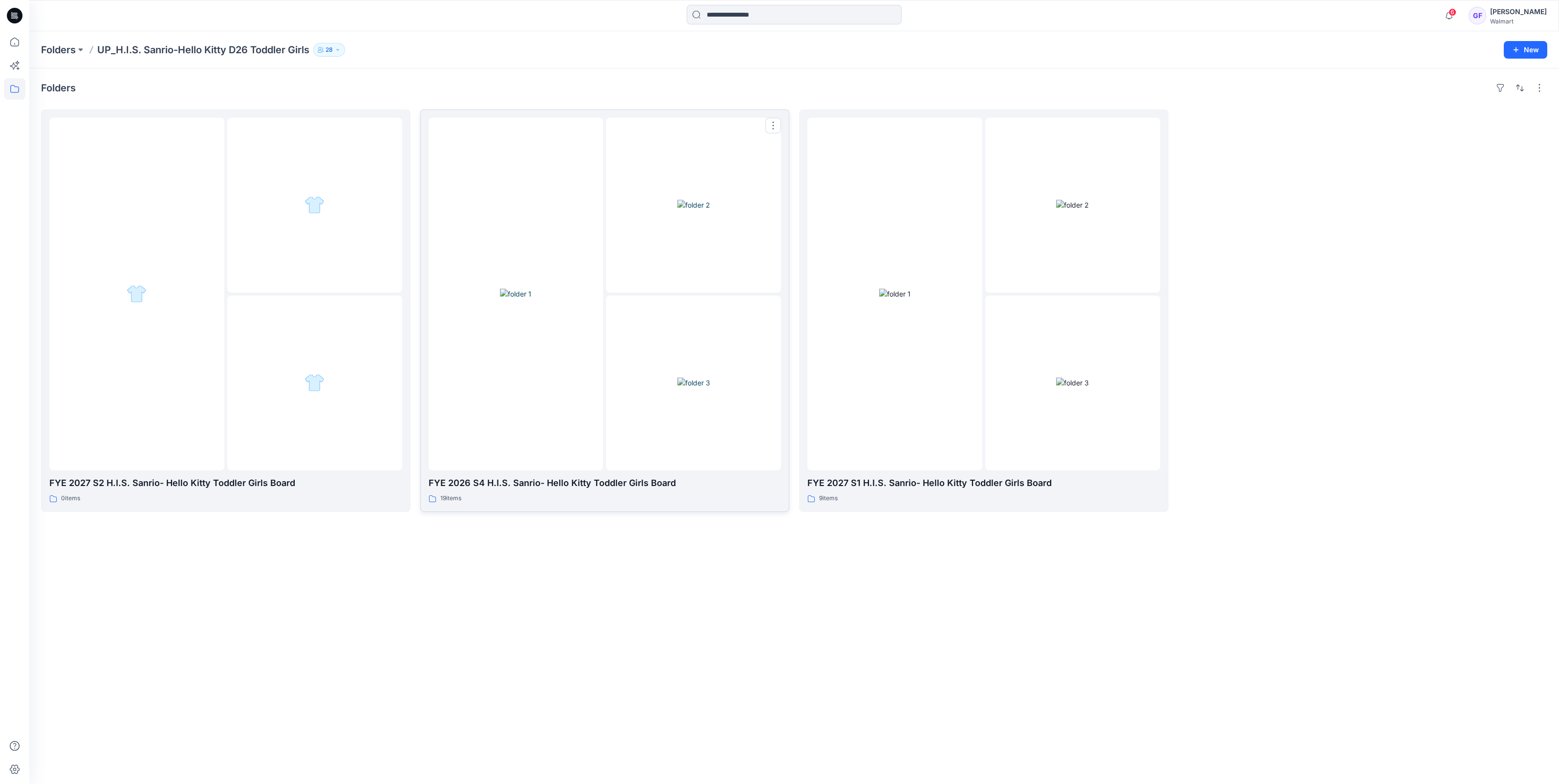
click at [530, 299] on img at bounding box center [515, 294] width 31 height 10
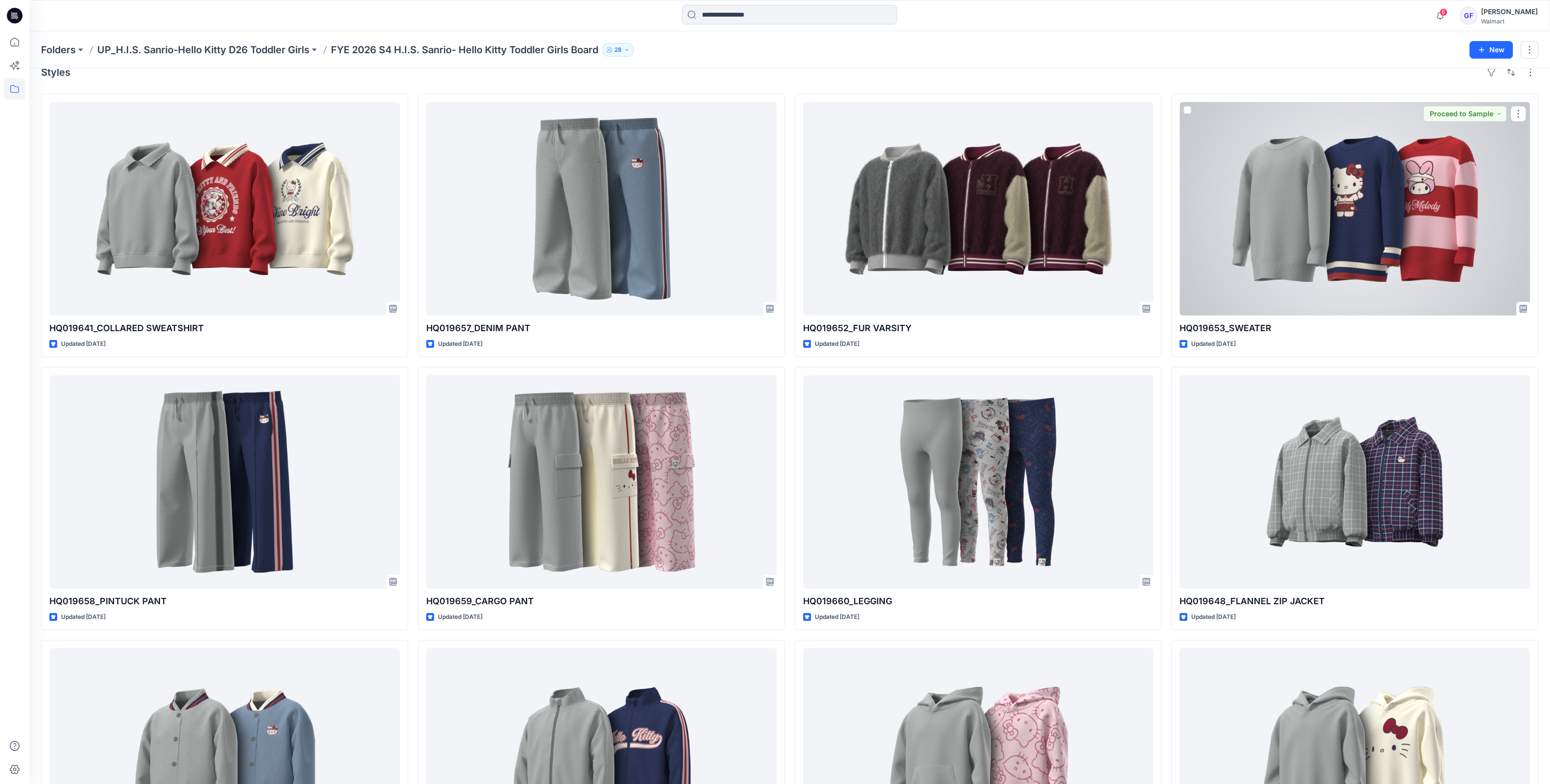
scroll to position [181, 0]
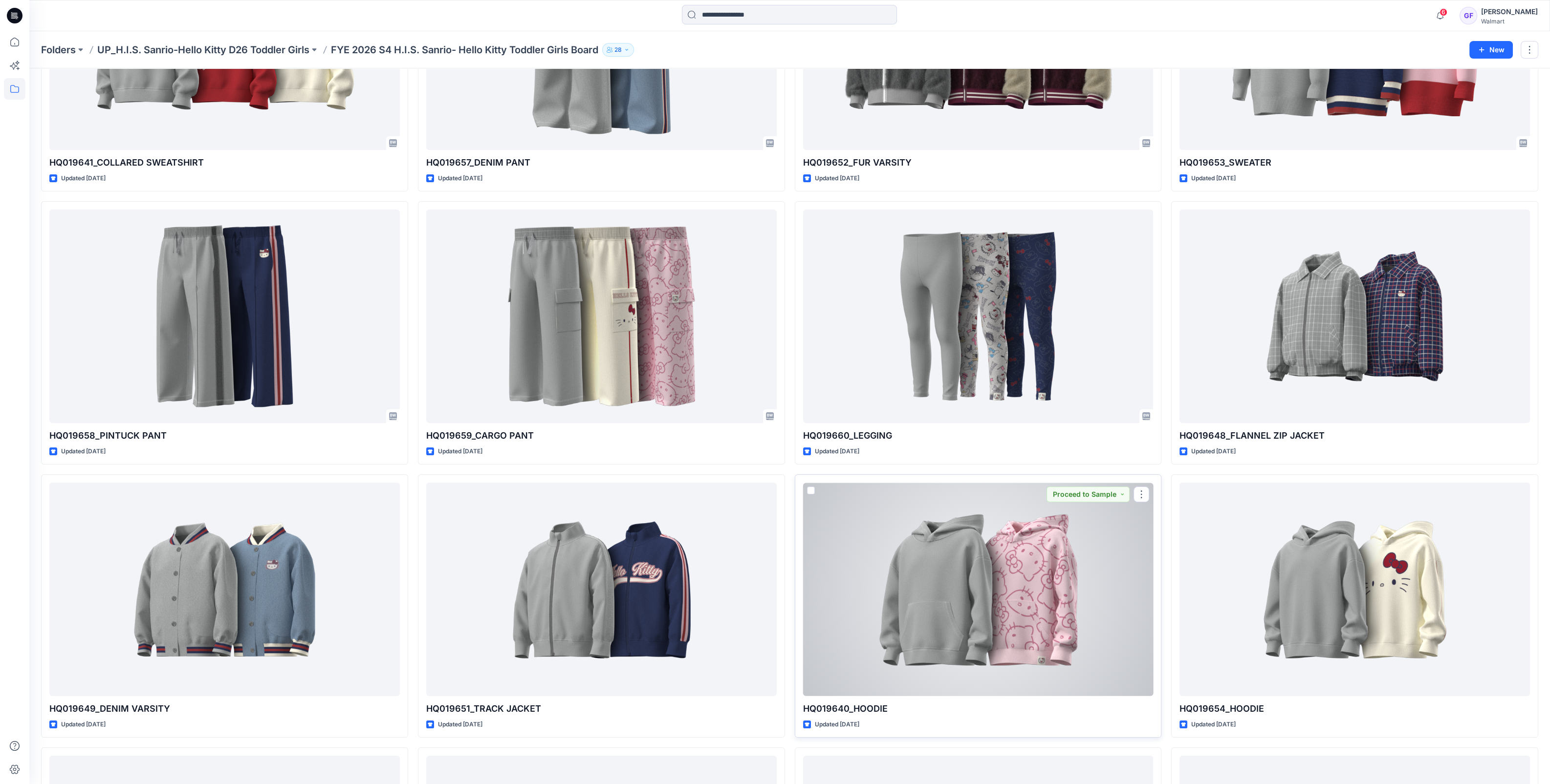
click at [1007, 633] on div at bounding box center [978, 589] width 351 height 213
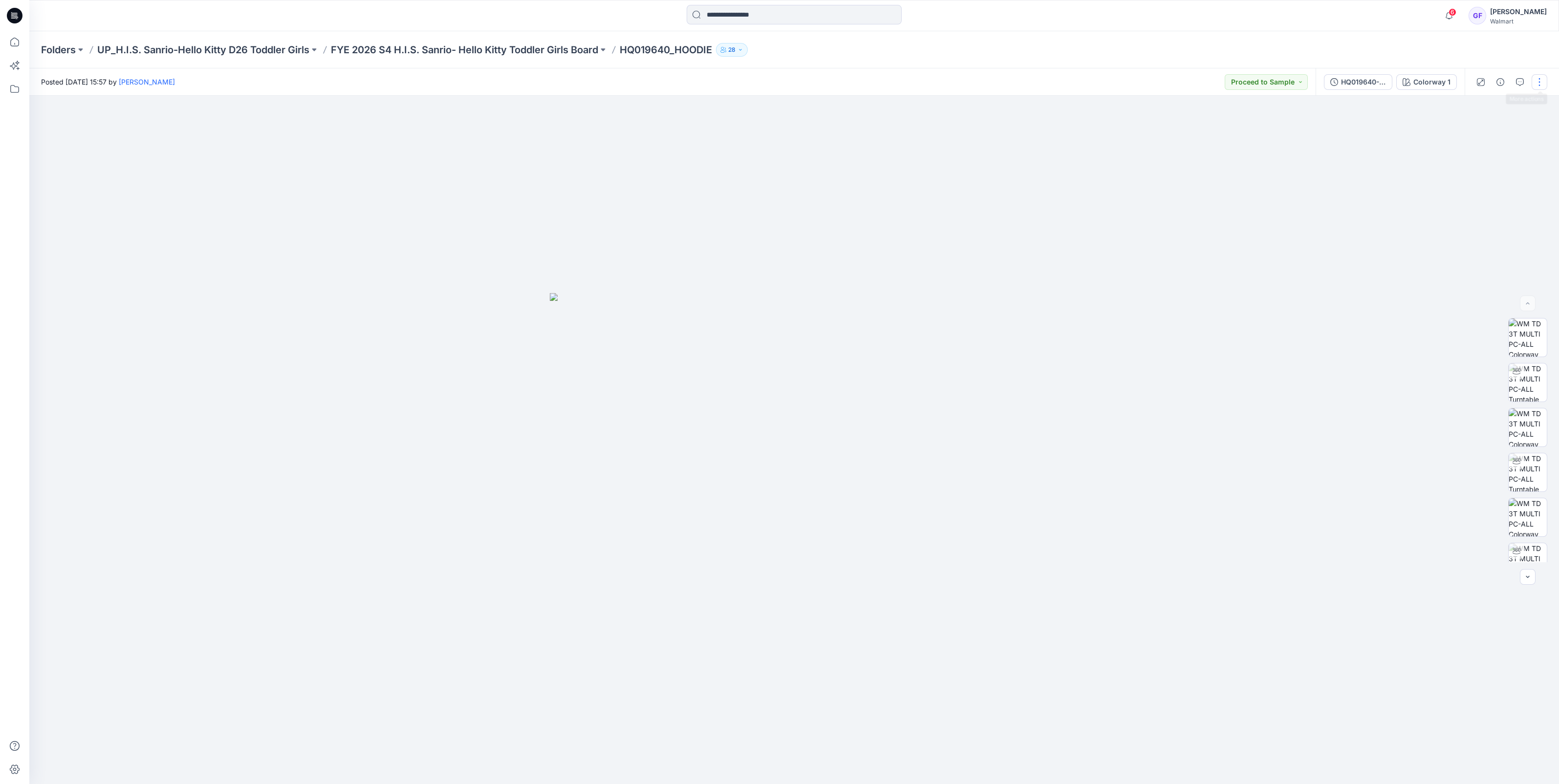
click at [1542, 81] on button "button" at bounding box center [1539, 82] width 16 height 16
click at [1478, 156] on p "Edit" at bounding box center [1477, 154] width 12 height 10
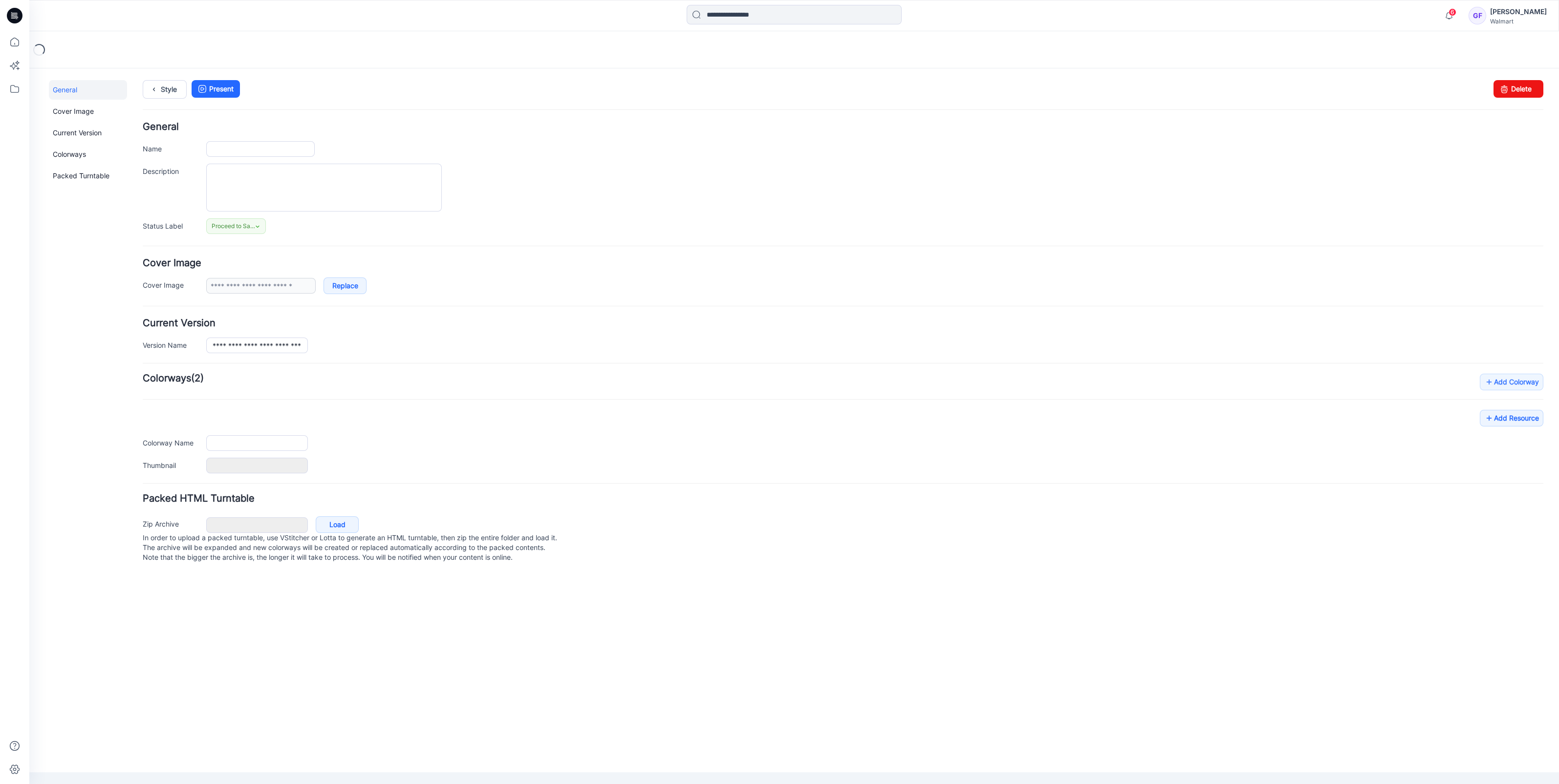
type input "**********"
type textarea "**********"
type input "**********"
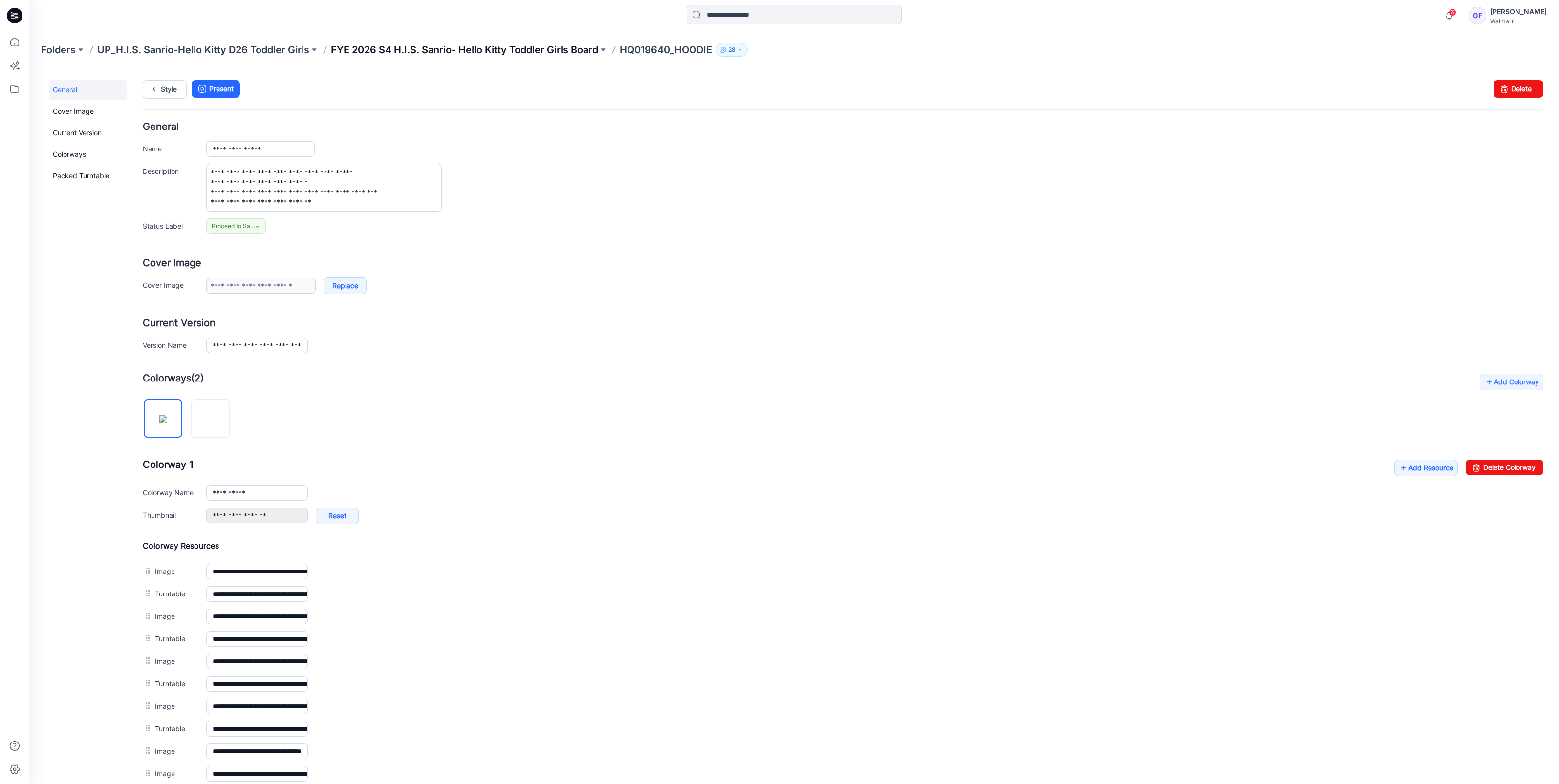
click at [379, 47] on p "FYE 2026 S4 H.I.S. Sanrio- Hello Kitty Toddler Girls Board" at bounding box center [464, 49] width 267 height 14
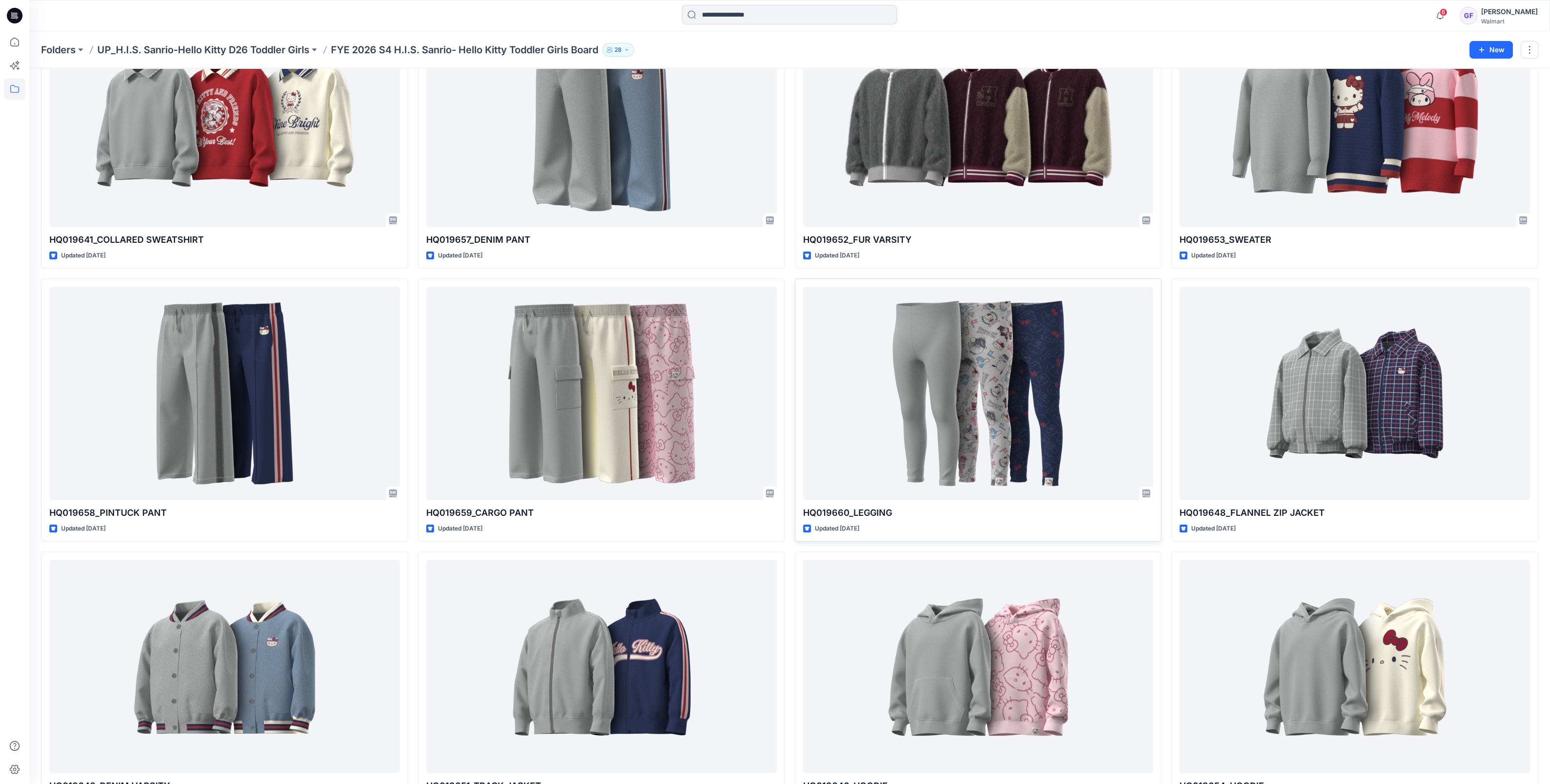
scroll to position [181, 0]
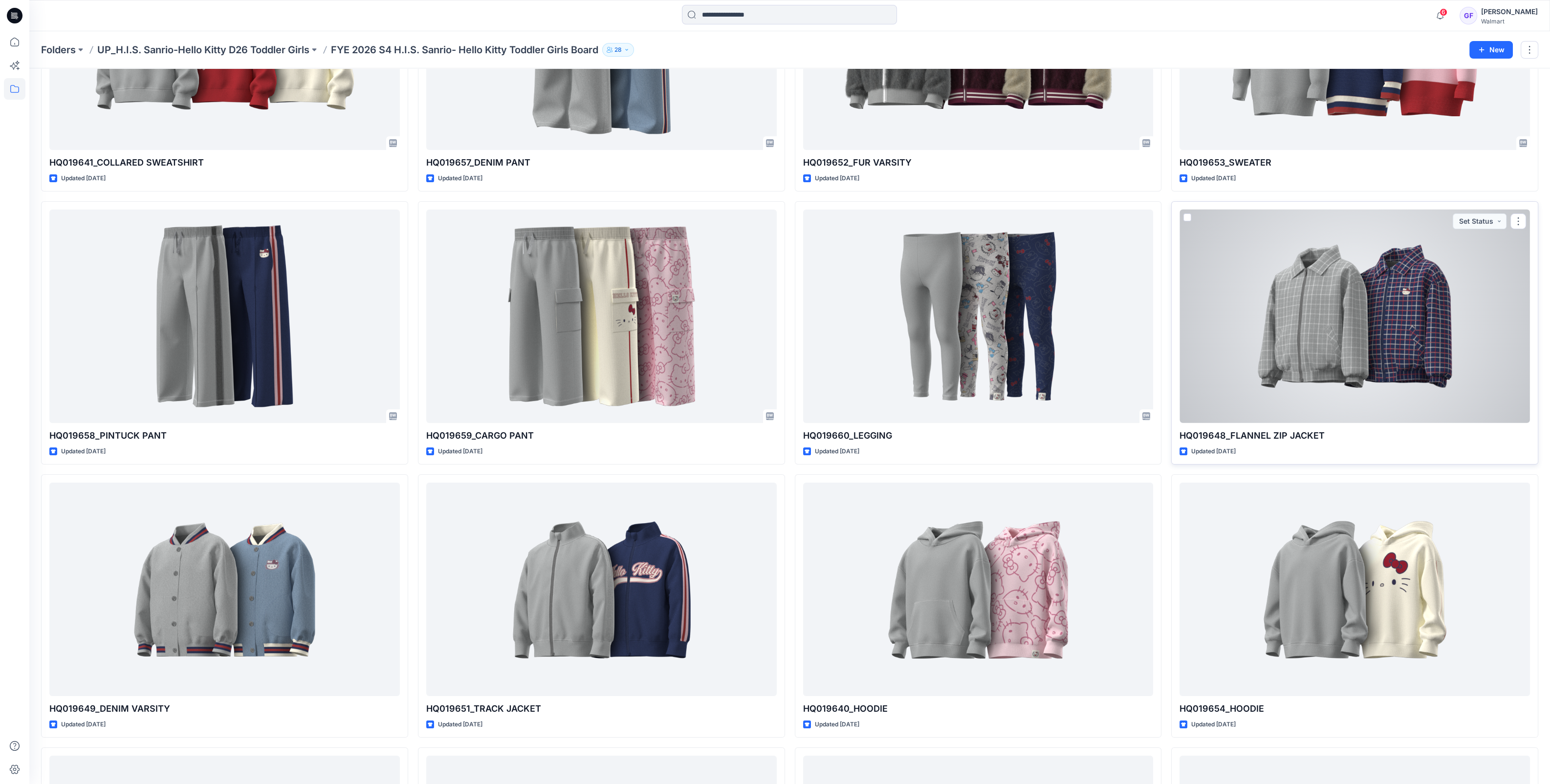
click at [1344, 360] on div at bounding box center [1354, 316] width 351 height 213
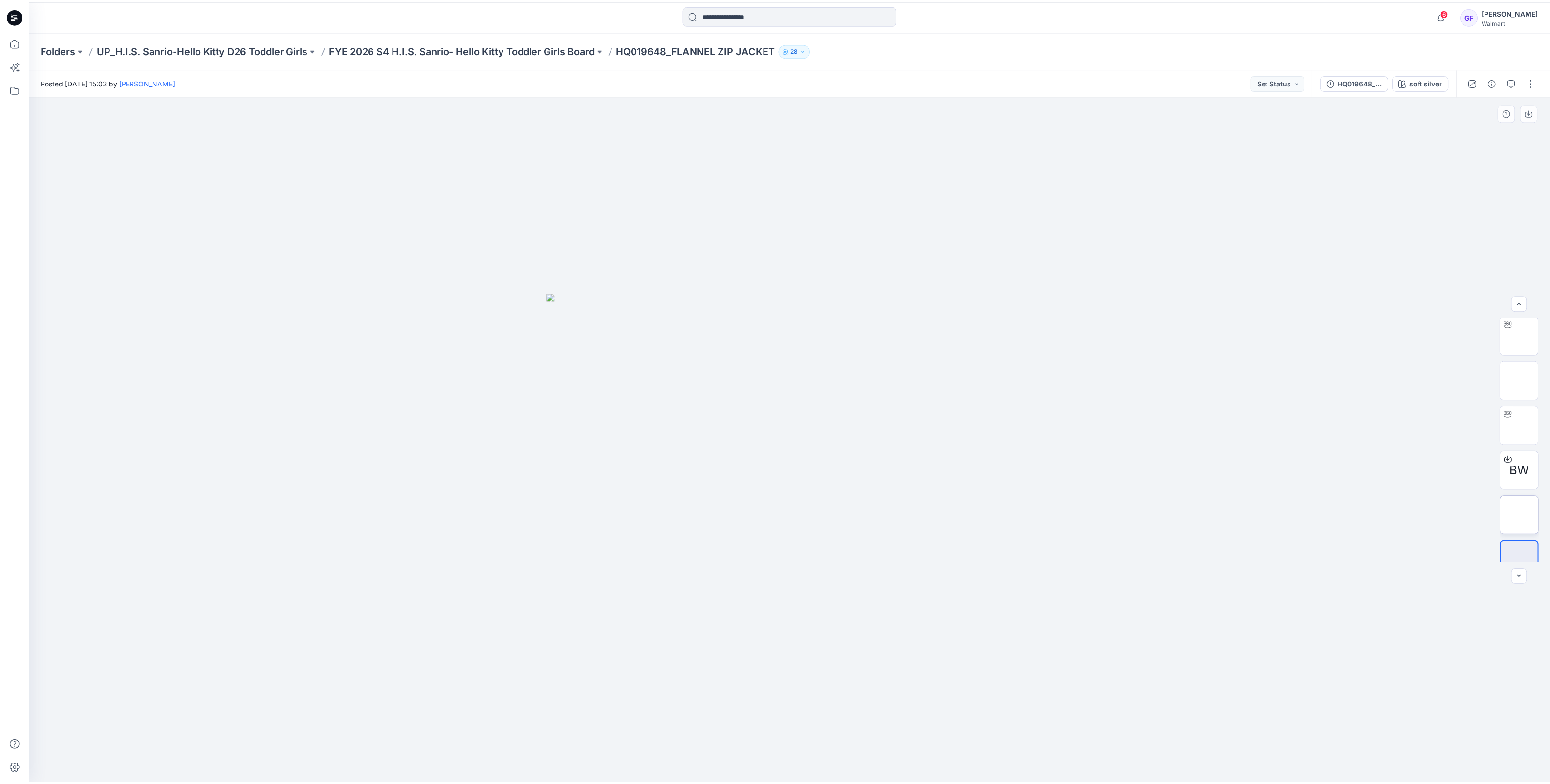
scroll to position [64, 0]
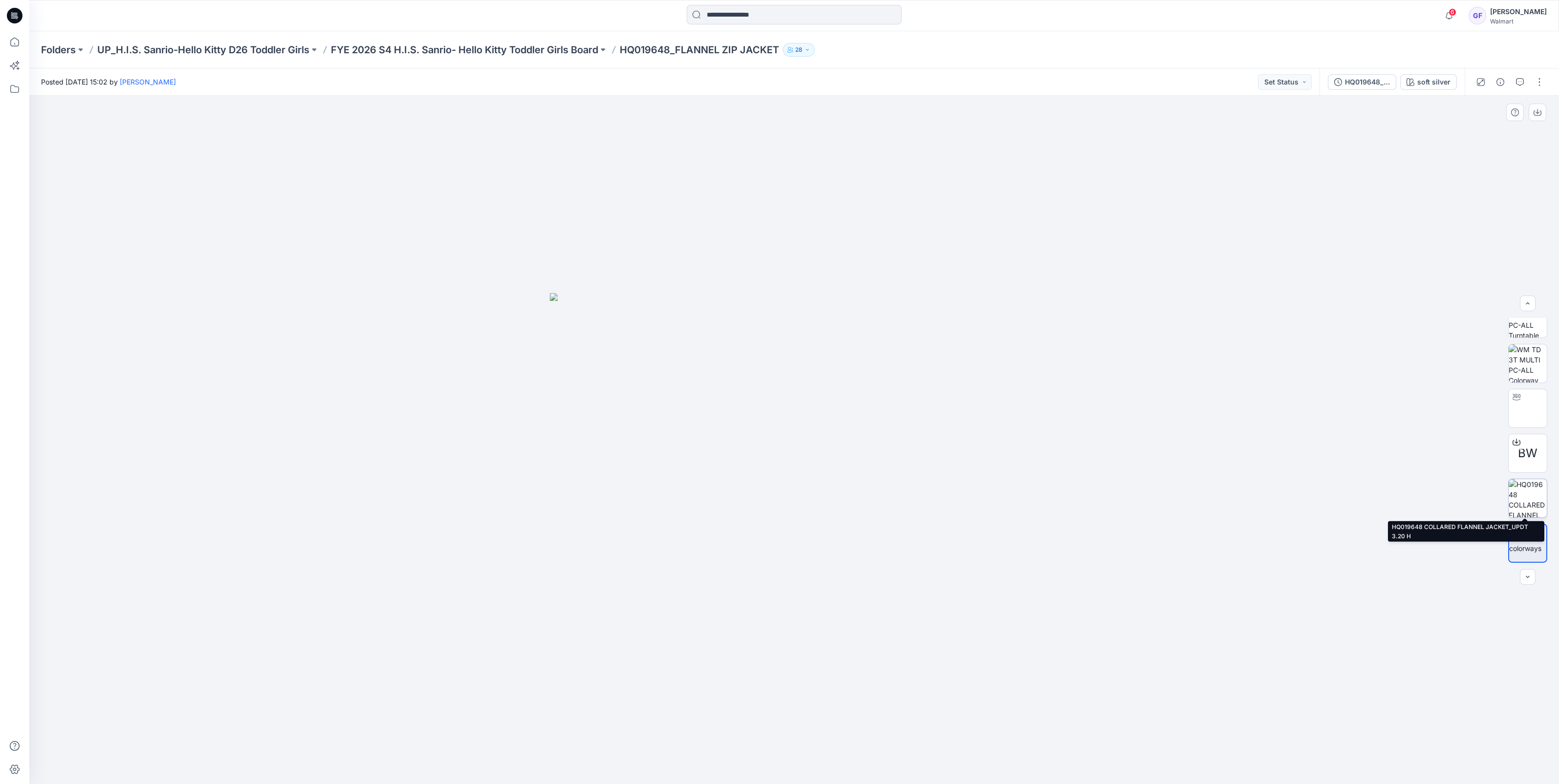
click at [1517, 502] on img at bounding box center [1528, 498] width 38 height 38
click at [469, 46] on p "FYE 2026 S4 H.I.S. Sanrio- Hello Kitty Toddler Girls Board" at bounding box center [464, 49] width 267 height 14
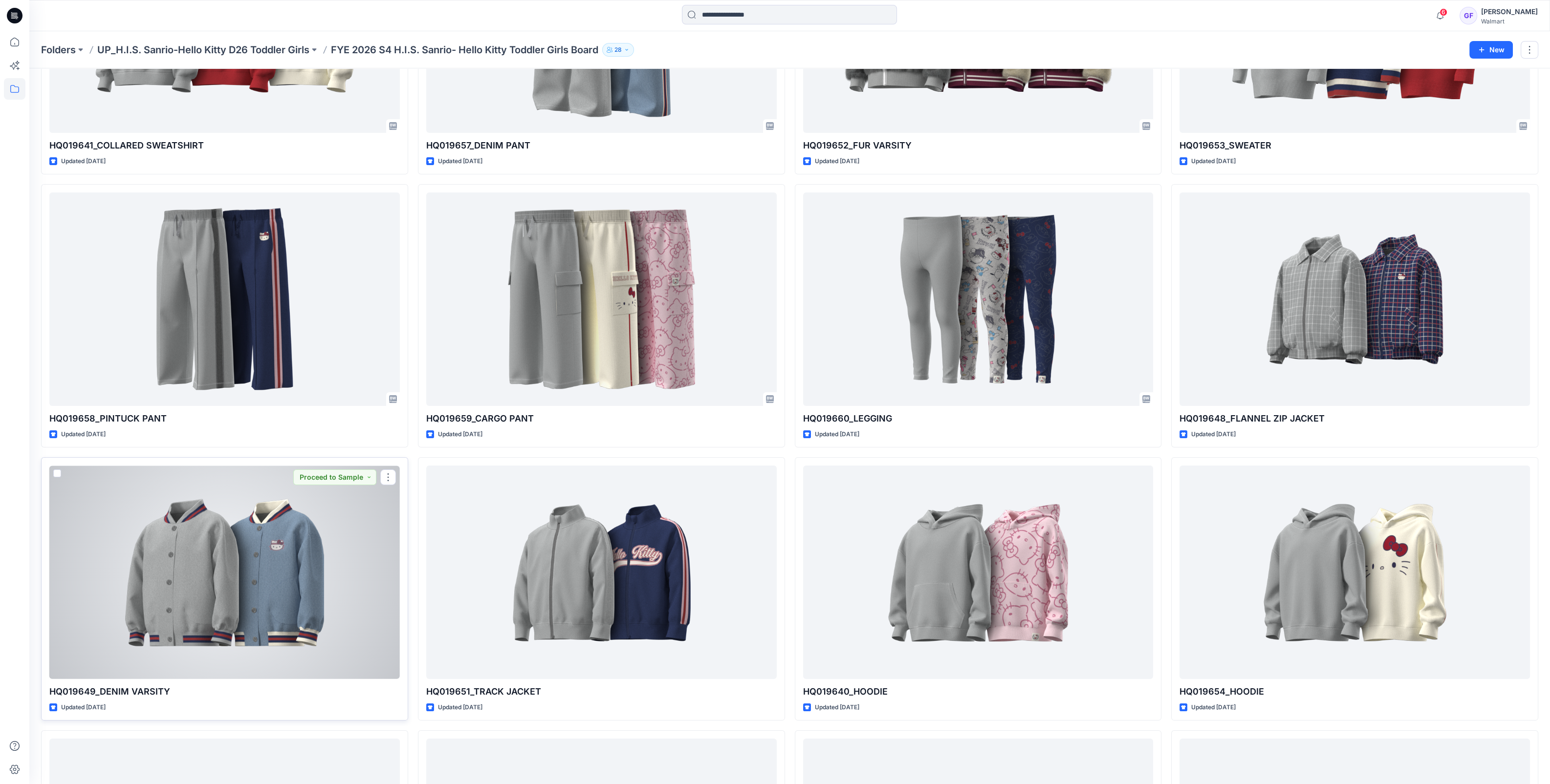
scroll to position [60, 0]
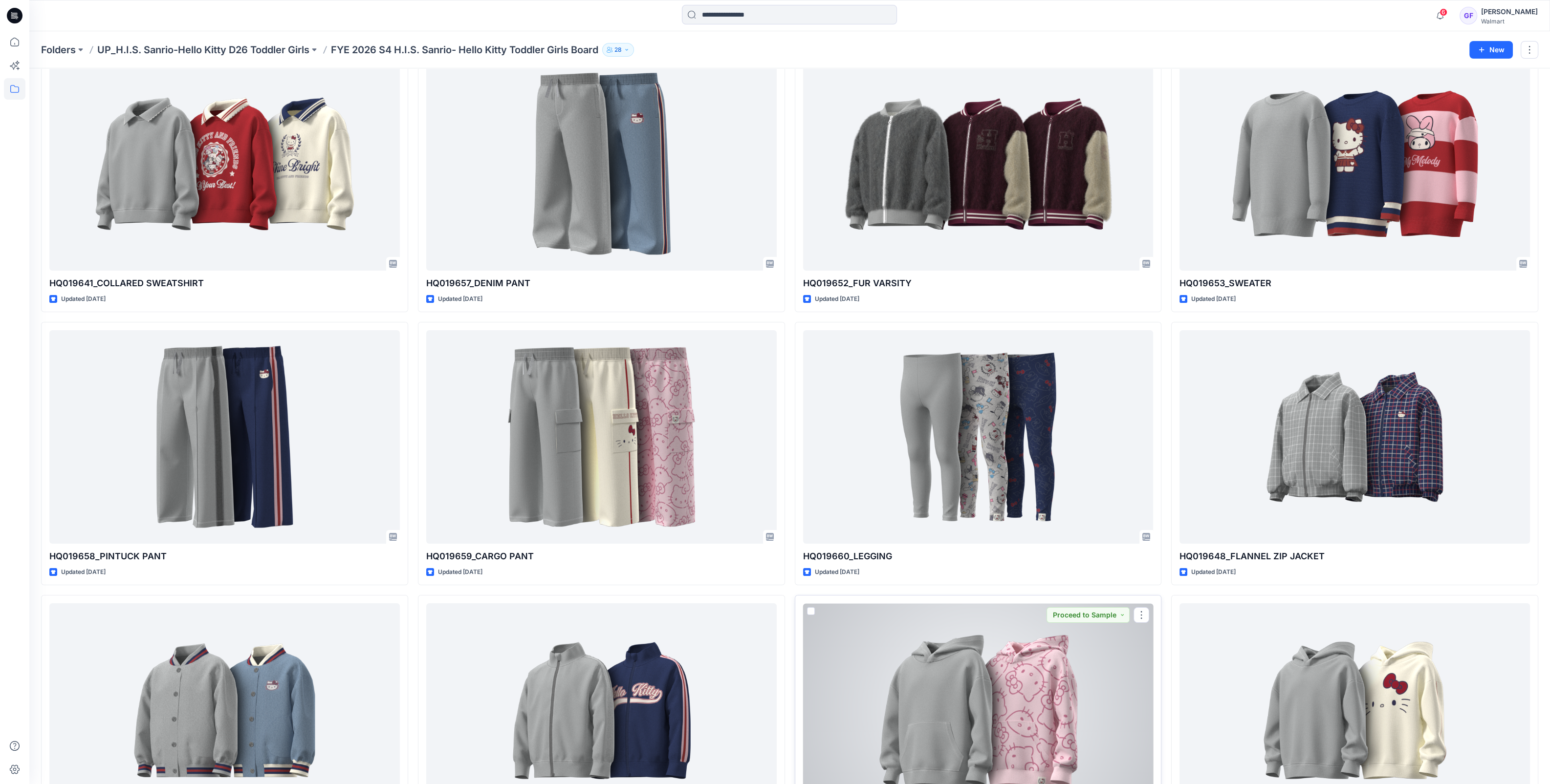
click at [988, 699] on div at bounding box center [978, 710] width 351 height 213
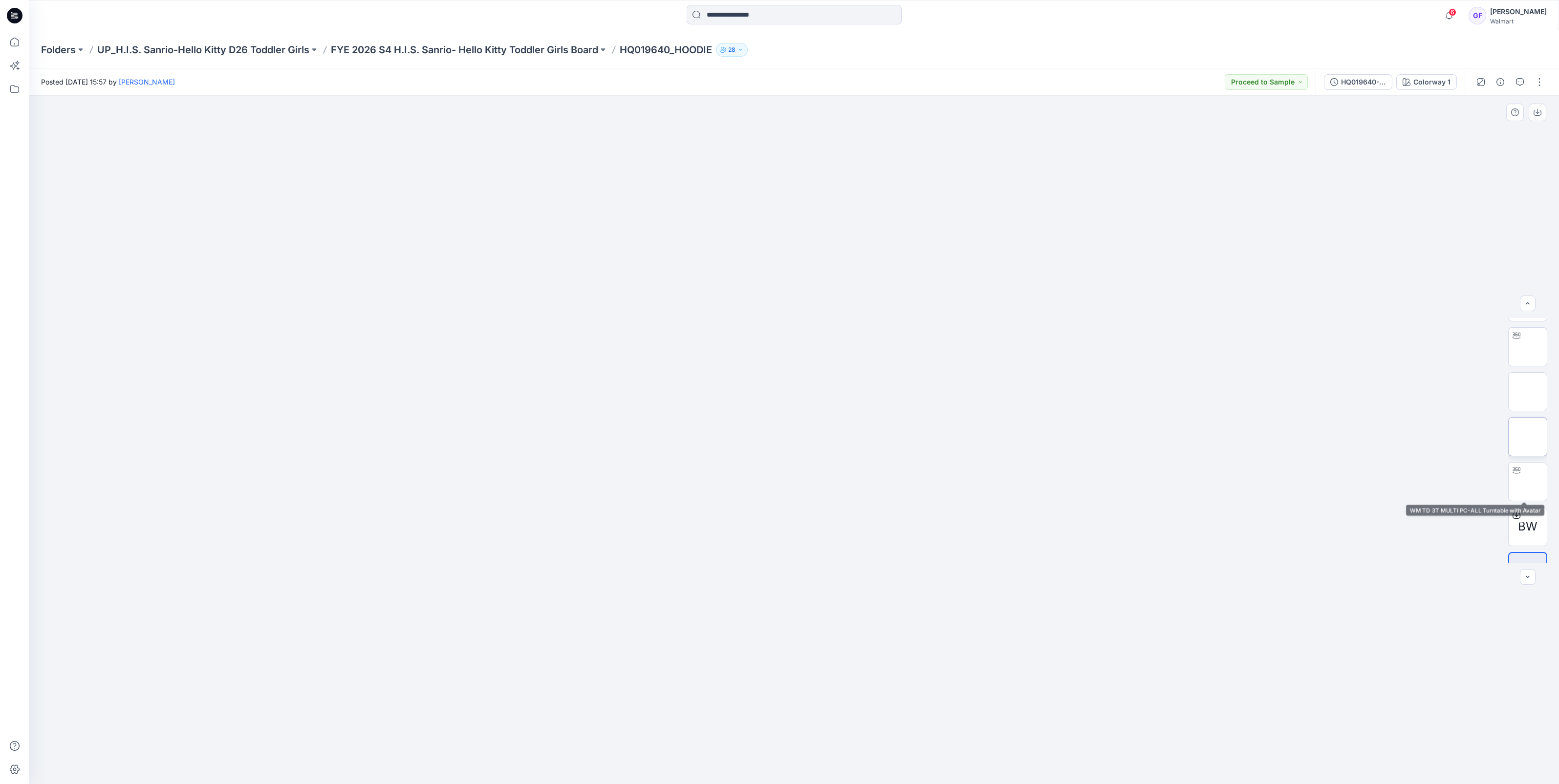
scroll to position [334, 0]
click at [1522, 360] on img at bounding box center [1528, 364] width 38 height 38
